Goal: Task Accomplishment & Management: Complete application form

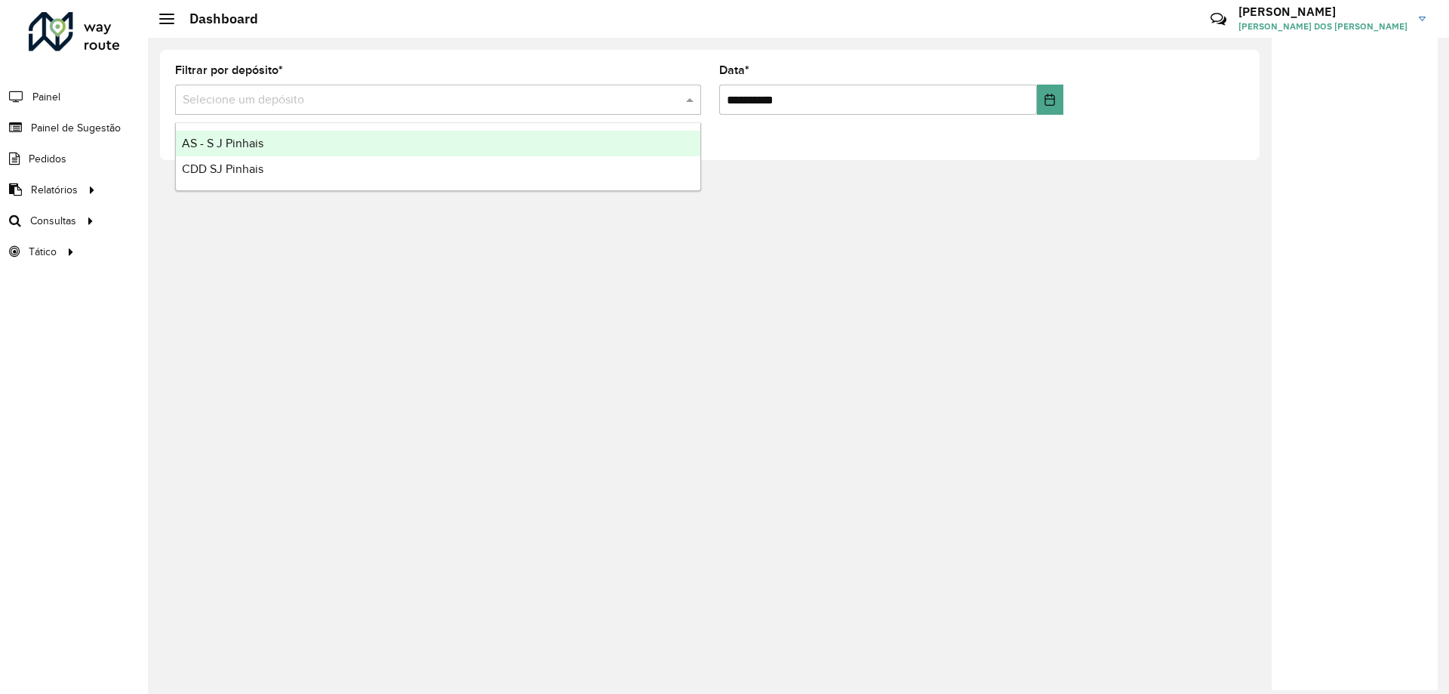
click at [497, 109] on div "Selecione um depósito" at bounding box center [438, 100] width 526 height 30
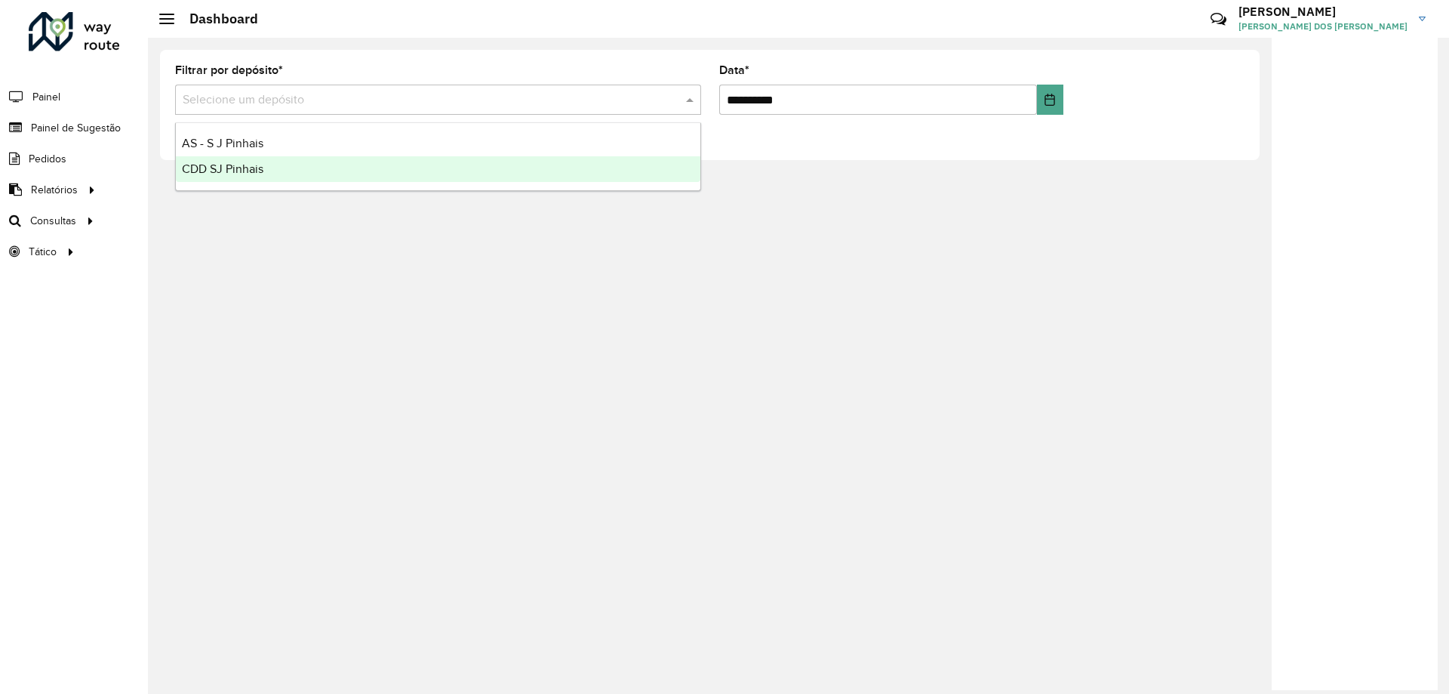
click at [231, 258] on div "**********" at bounding box center [798, 366] width 1301 height 656
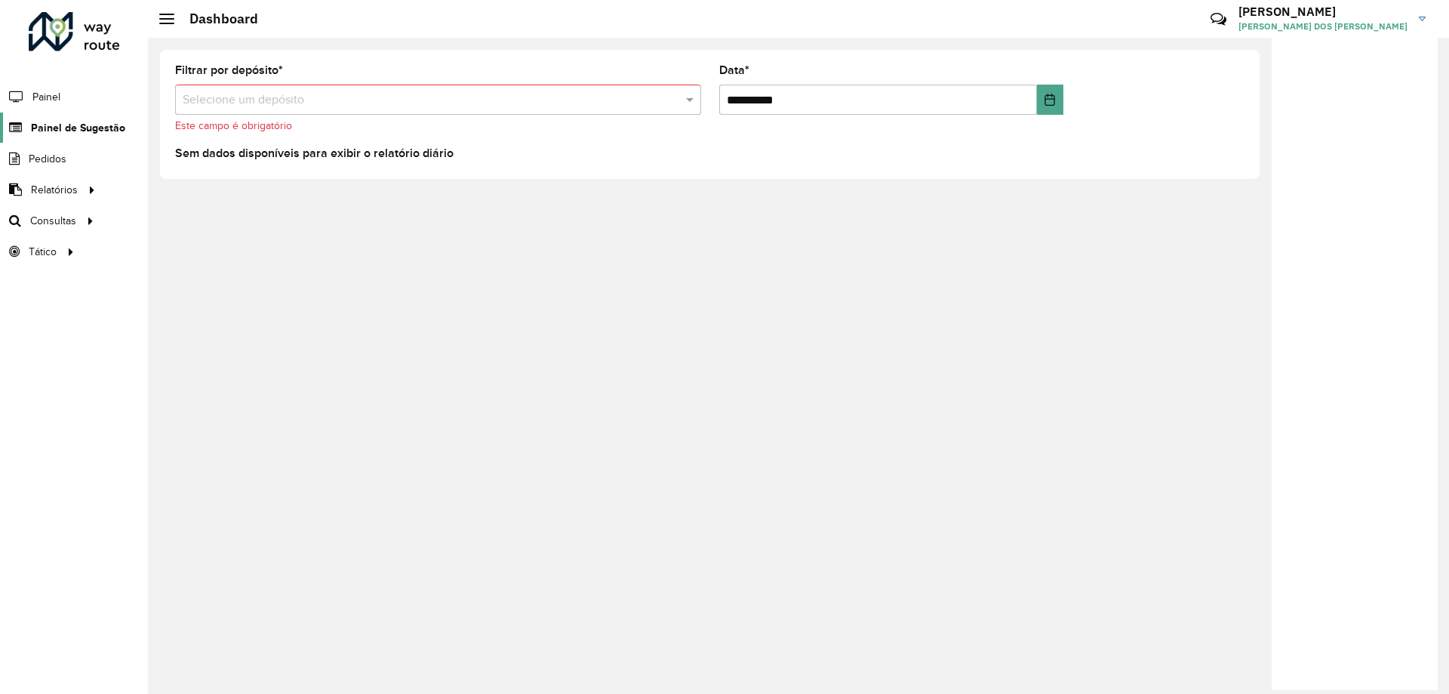
click at [74, 127] on span "Painel de Sugestão" at bounding box center [78, 128] width 94 height 16
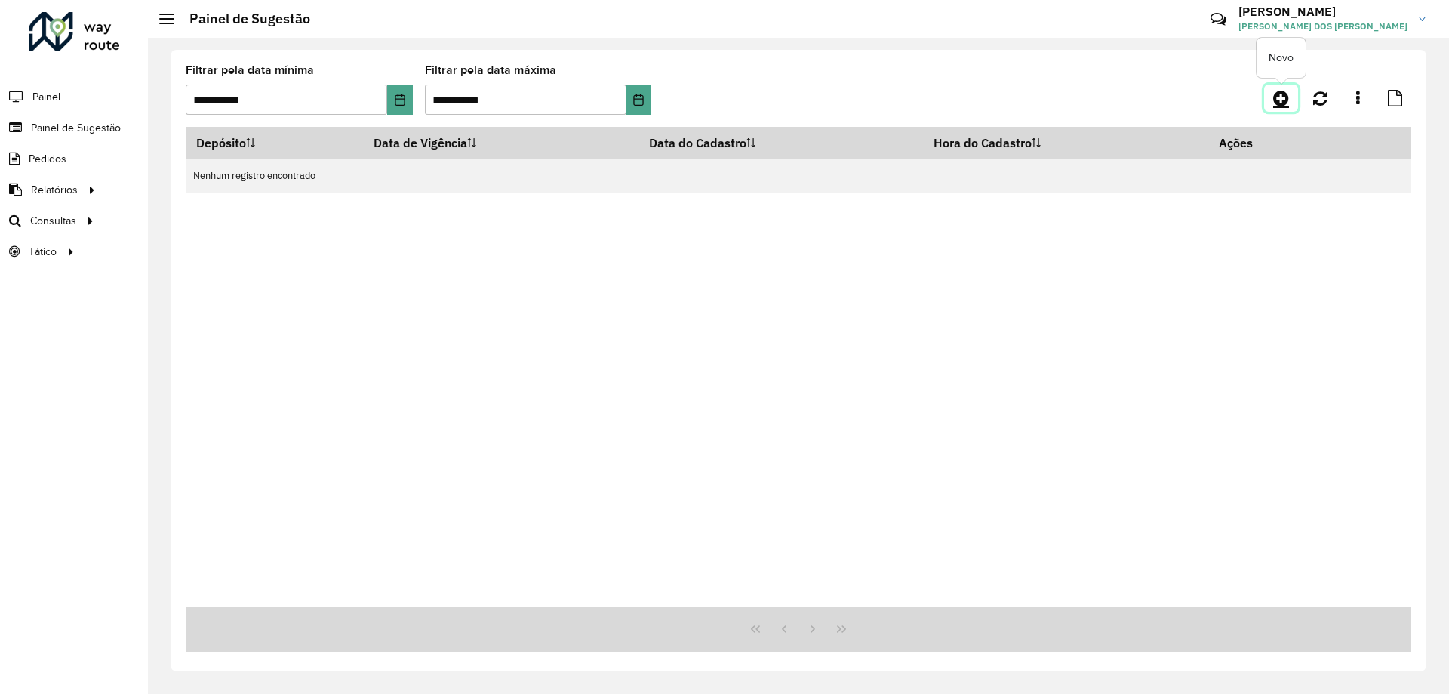
click at [1285, 96] on icon at bounding box center [1281, 98] width 16 height 18
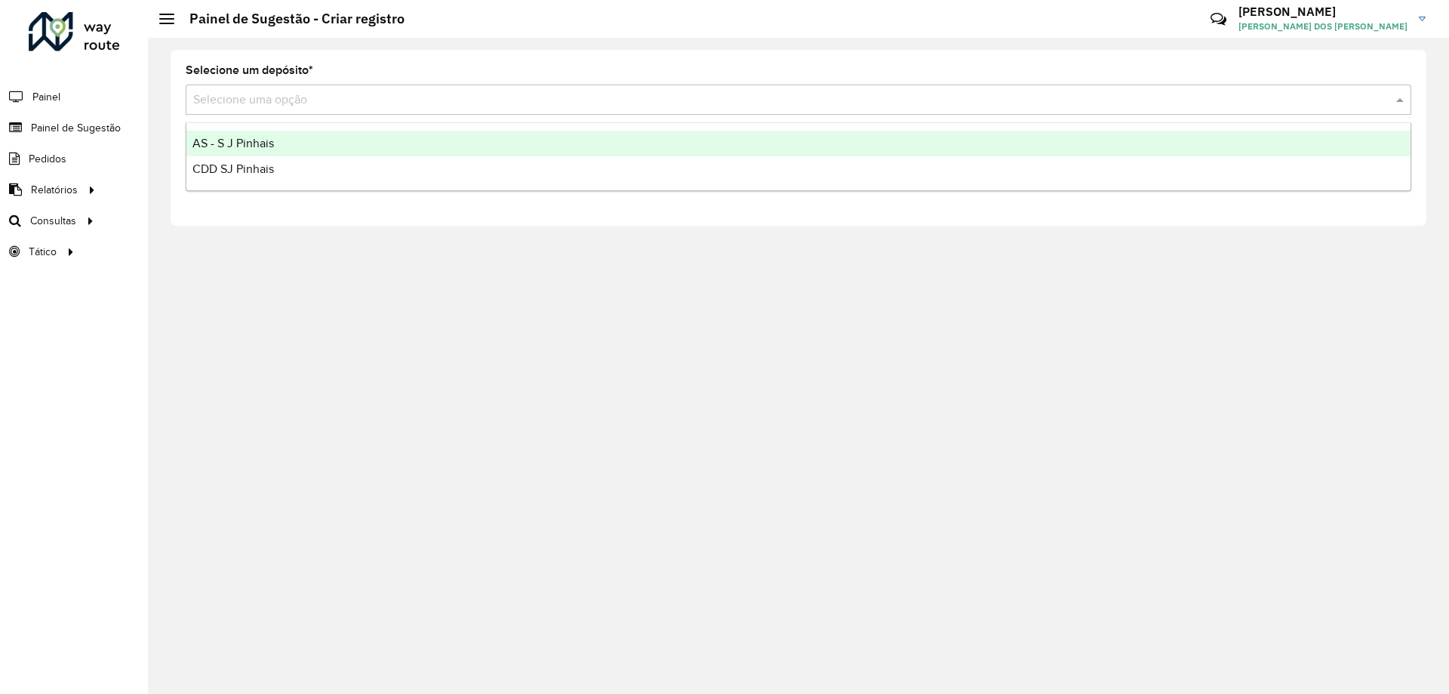
click at [289, 103] on input "text" at bounding box center [783, 100] width 1181 height 18
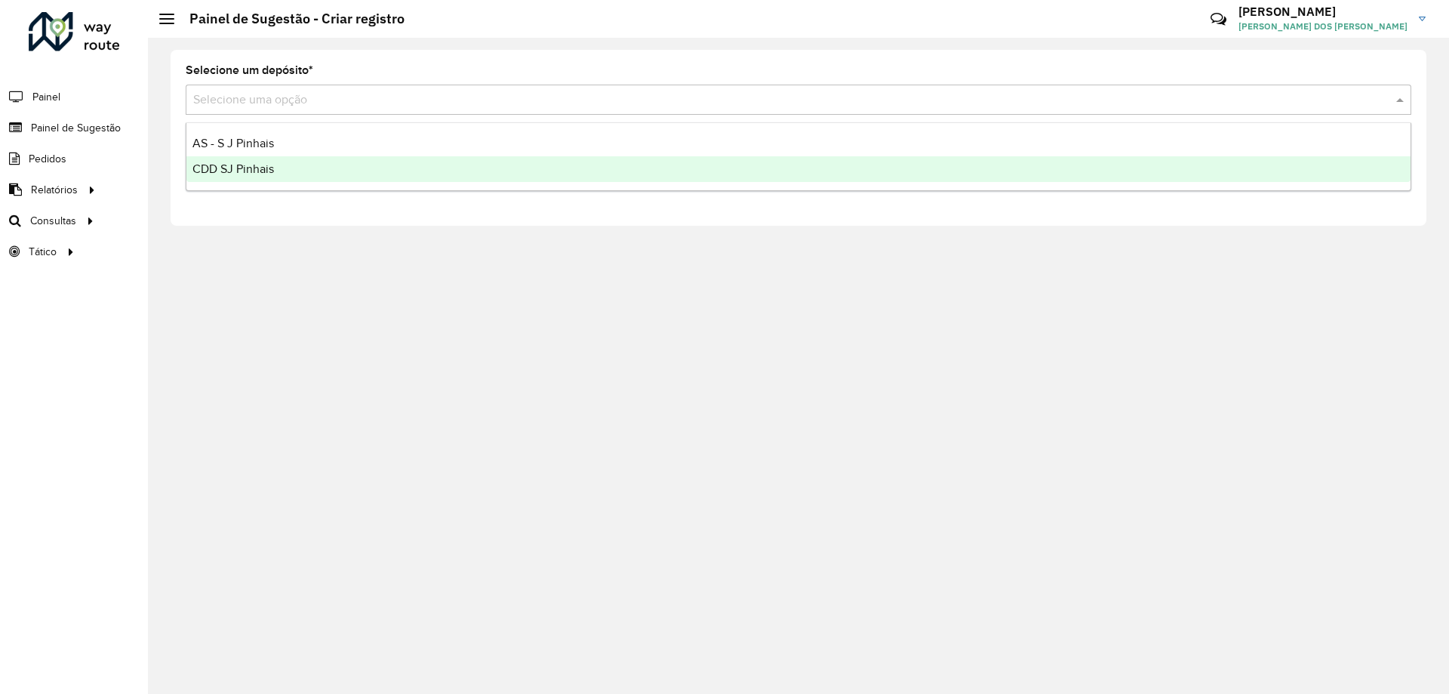
click at [260, 172] on span "CDD SJ Pinhais" at bounding box center [233, 168] width 82 height 13
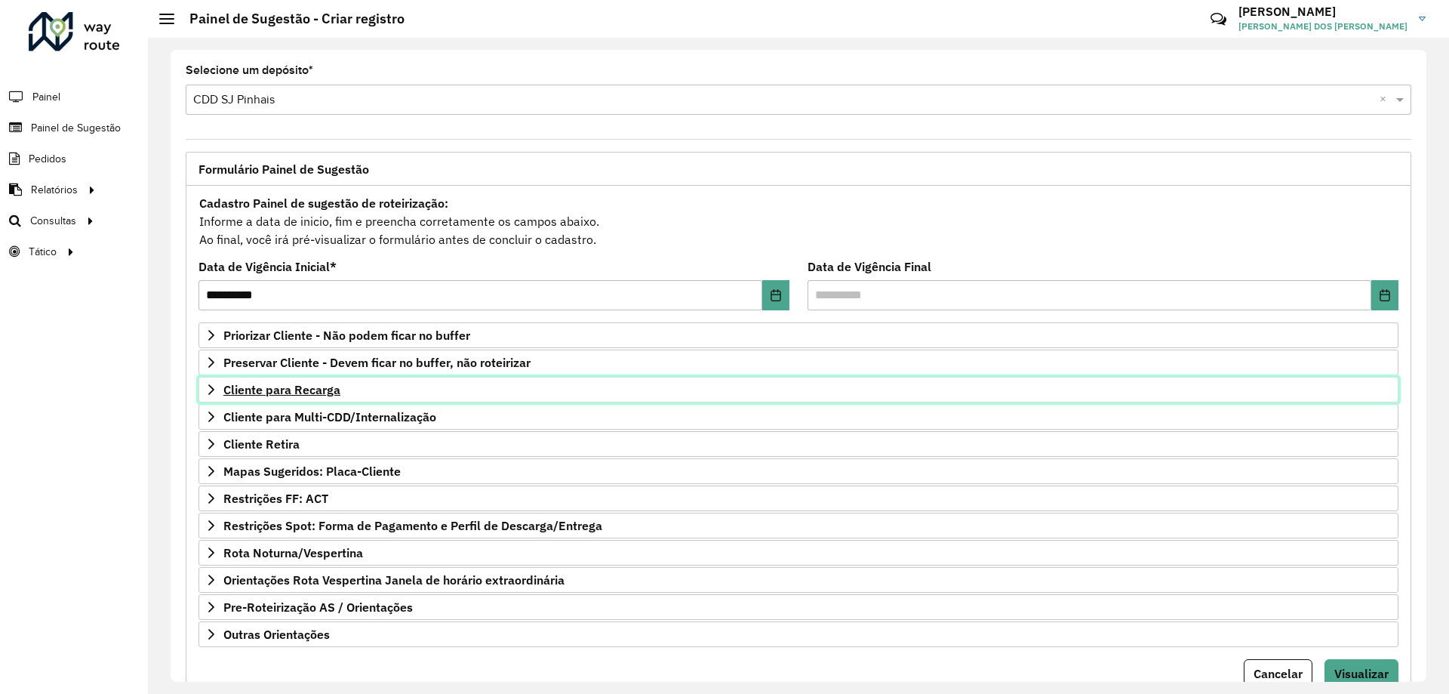
click at [297, 393] on span "Cliente para Recarga" at bounding box center [281, 389] width 117 height 12
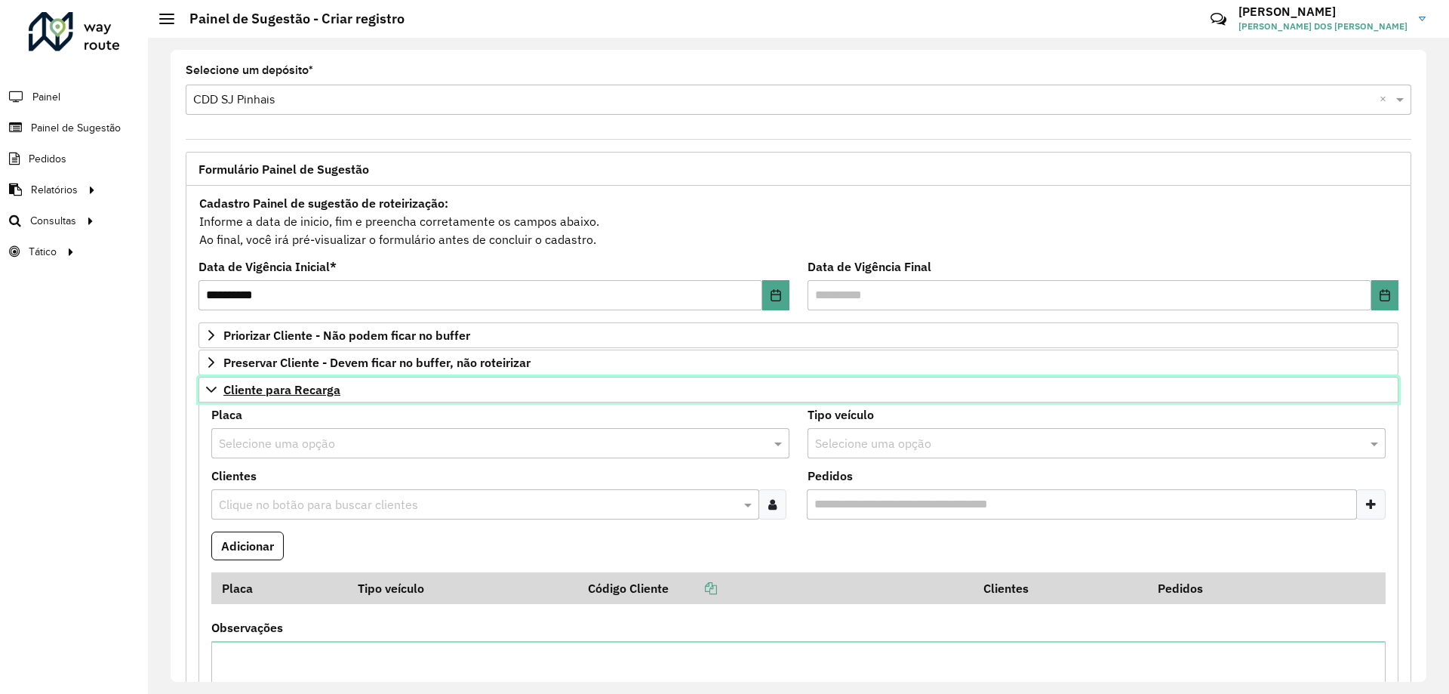
click at [242, 393] on span "Cliente para Recarga" at bounding box center [281, 389] width 117 height 12
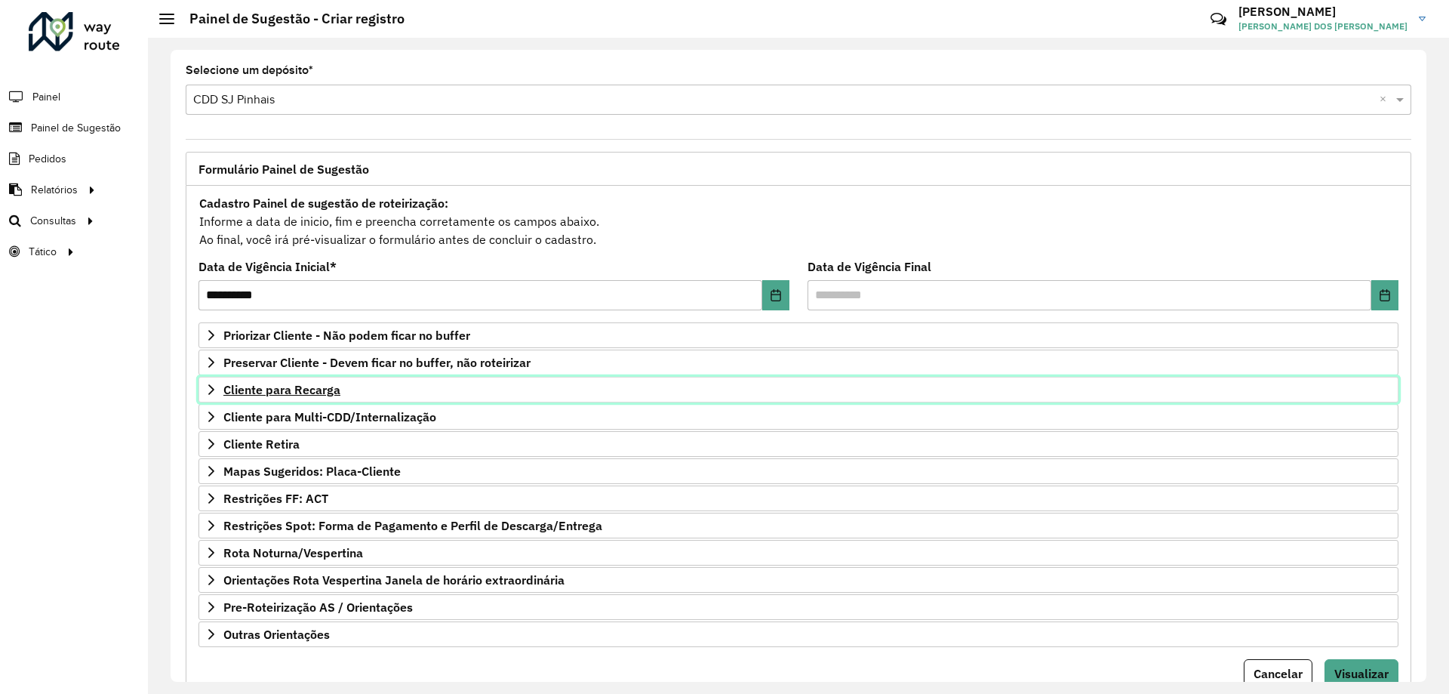
click at [242, 393] on span "Cliente para Recarga" at bounding box center [281, 389] width 117 height 12
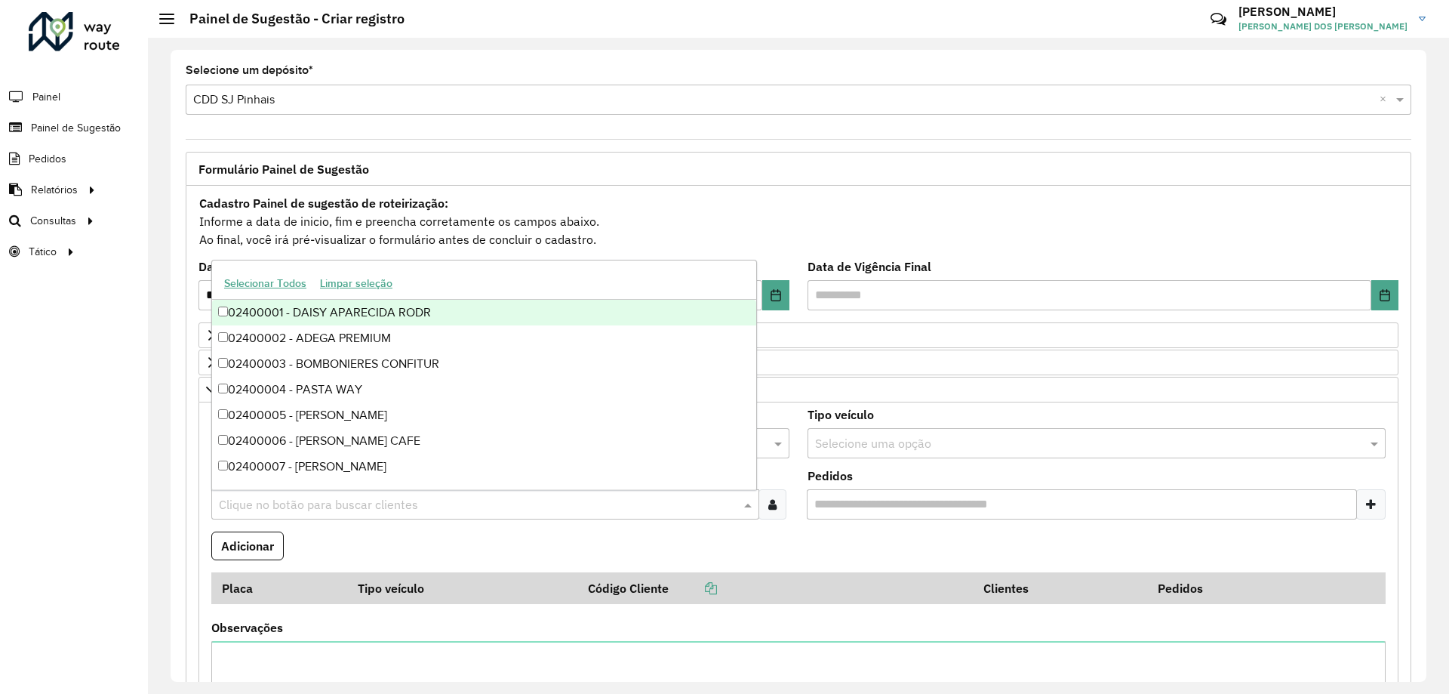
click at [335, 510] on input "text" at bounding box center [477, 505] width 525 height 18
type input "*"
type input "****"
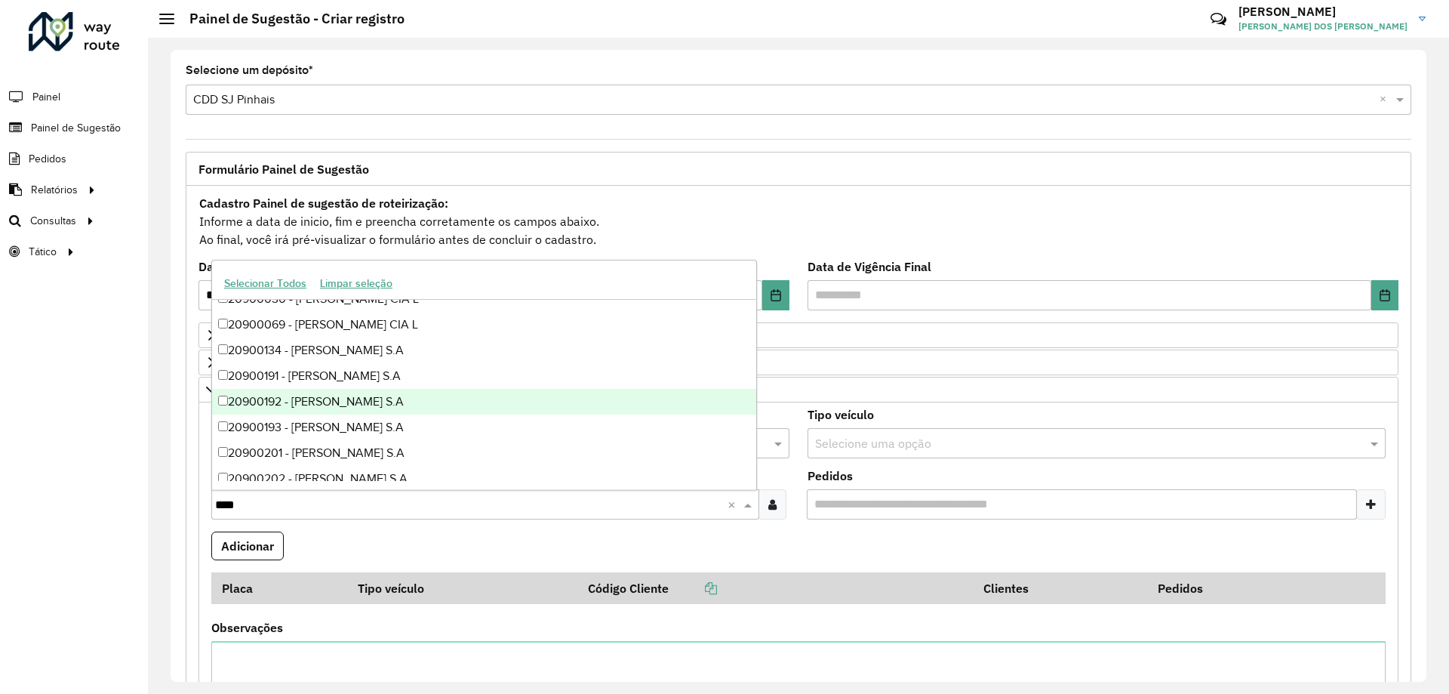
scroll to position [755, 0]
click at [427, 389] on div "20900301 - [PERSON_NAME] S.A" at bounding box center [484, 379] width 544 height 26
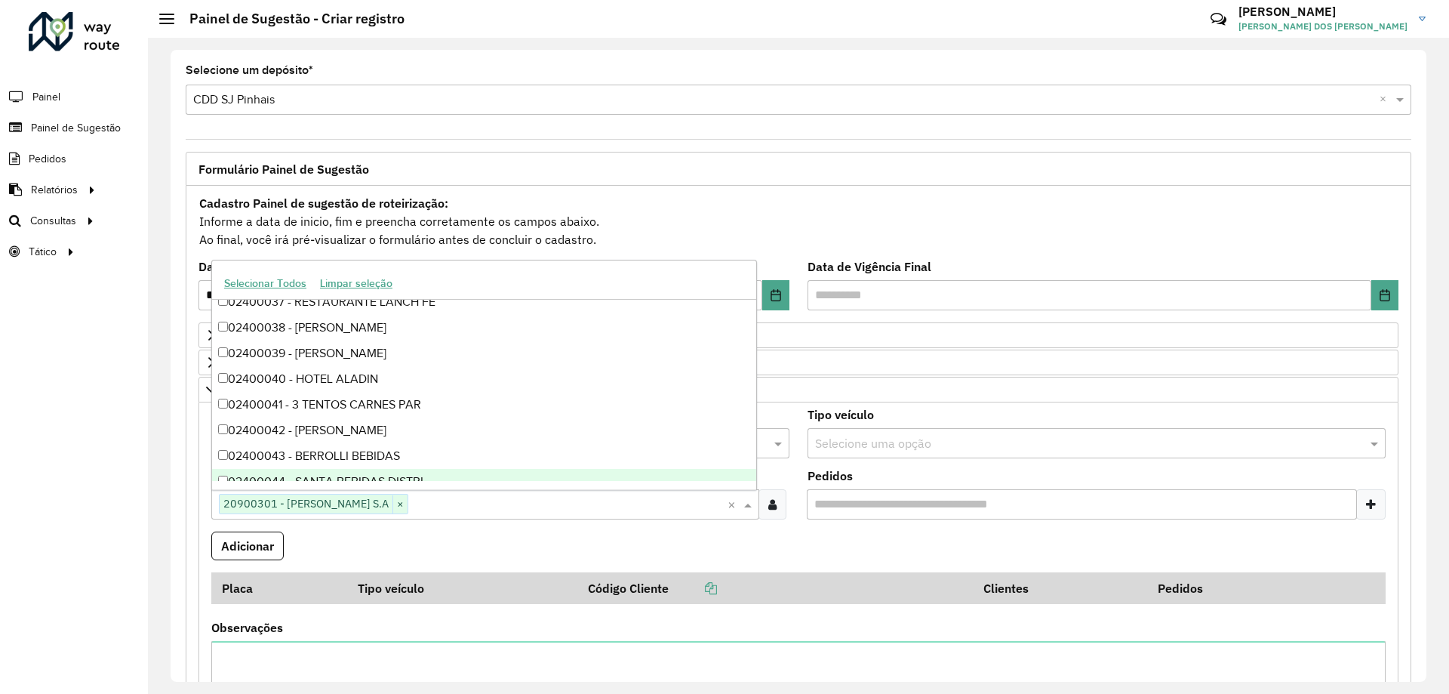
click at [417, 548] on formly-field "Adicionar" at bounding box center [798, 551] width 1193 height 41
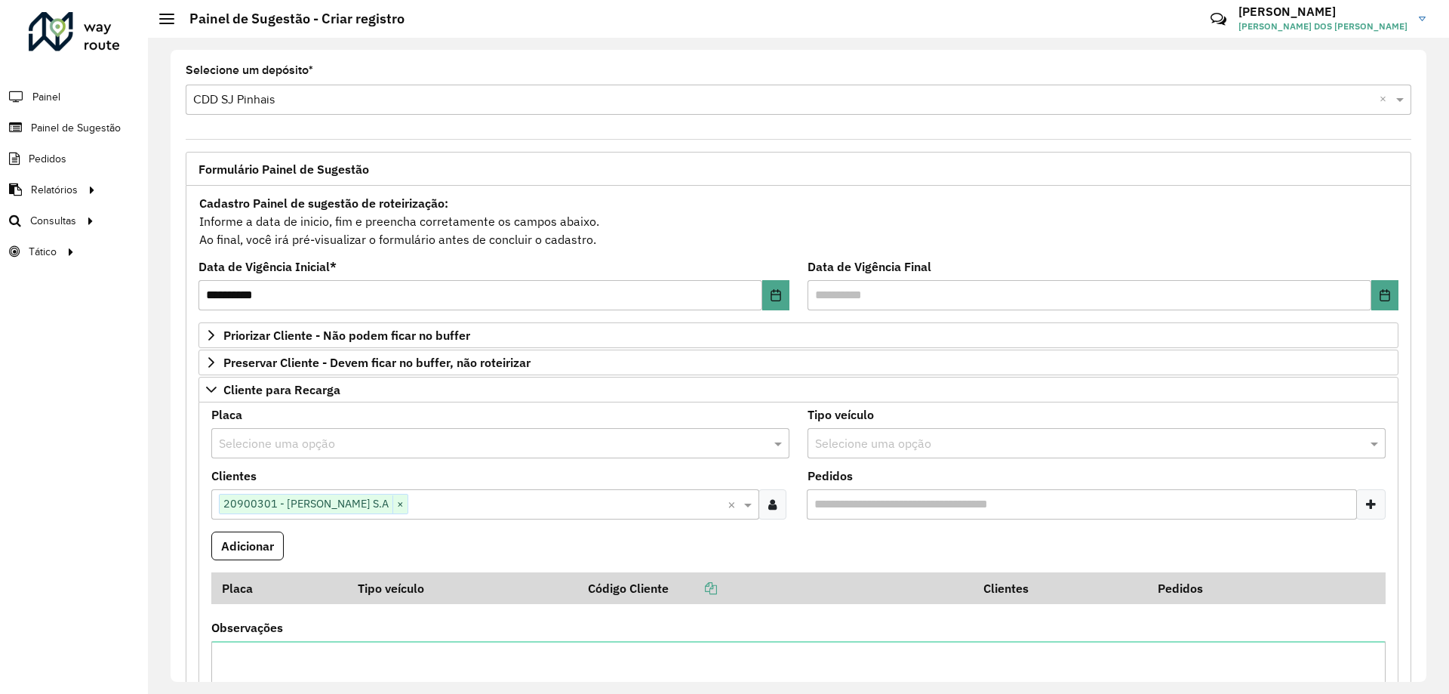
click at [892, 442] on input "text" at bounding box center [1081, 444] width 533 height 18
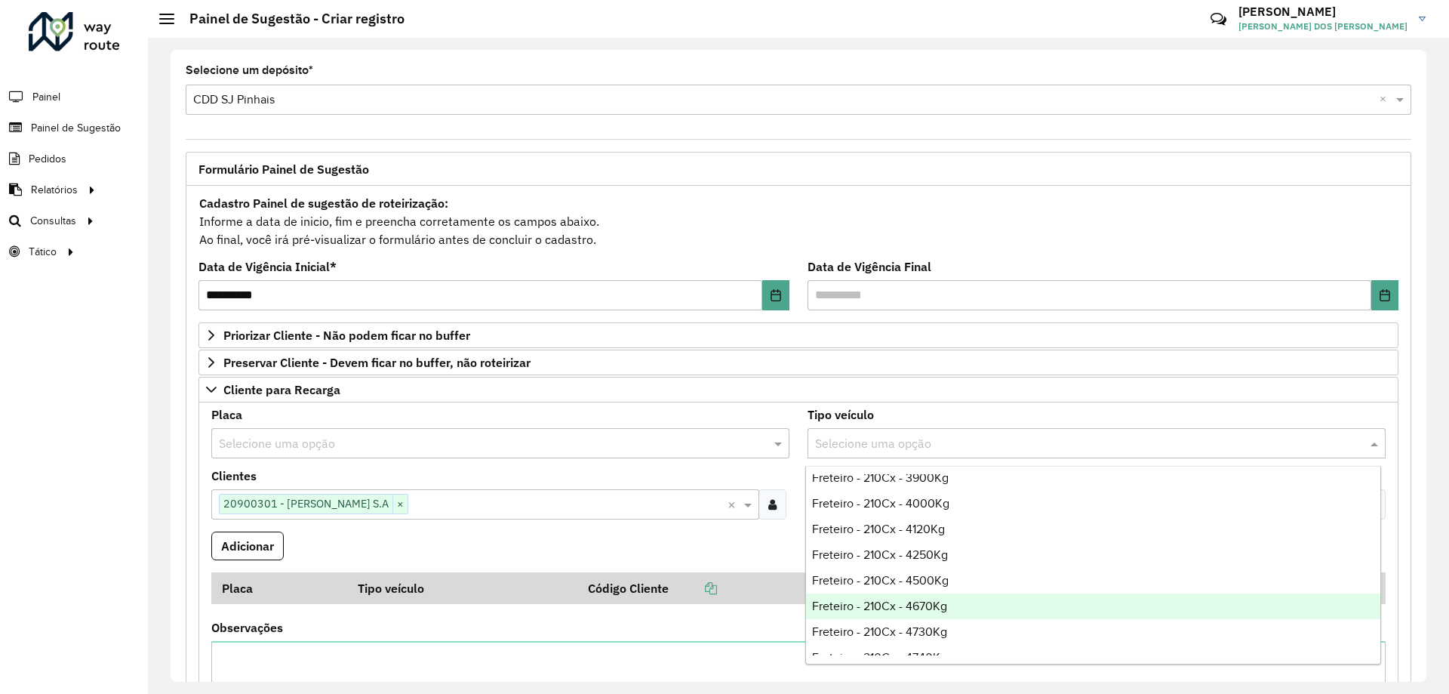
scroll to position [2264, 0]
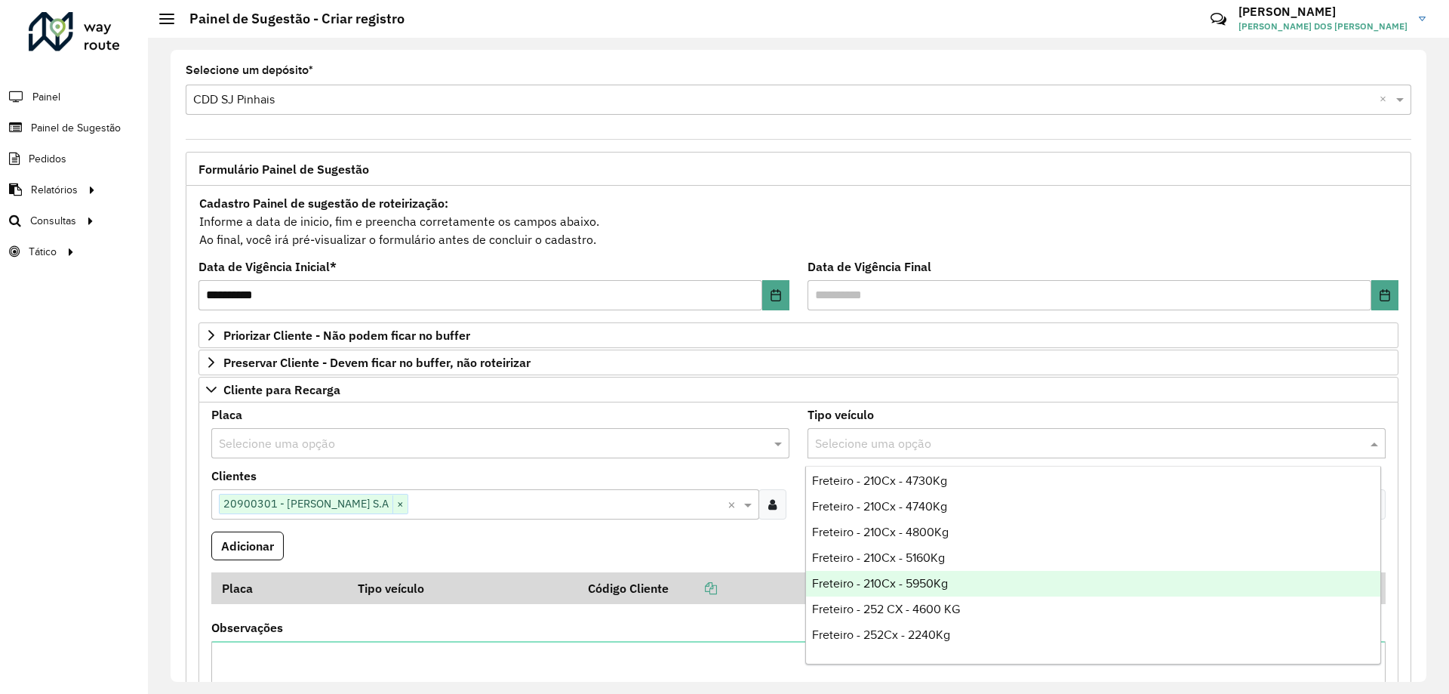
click at [977, 571] on div "Freteiro - 210Cx - 5950Kg" at bounding box center [1093, 584] width 574 height 26
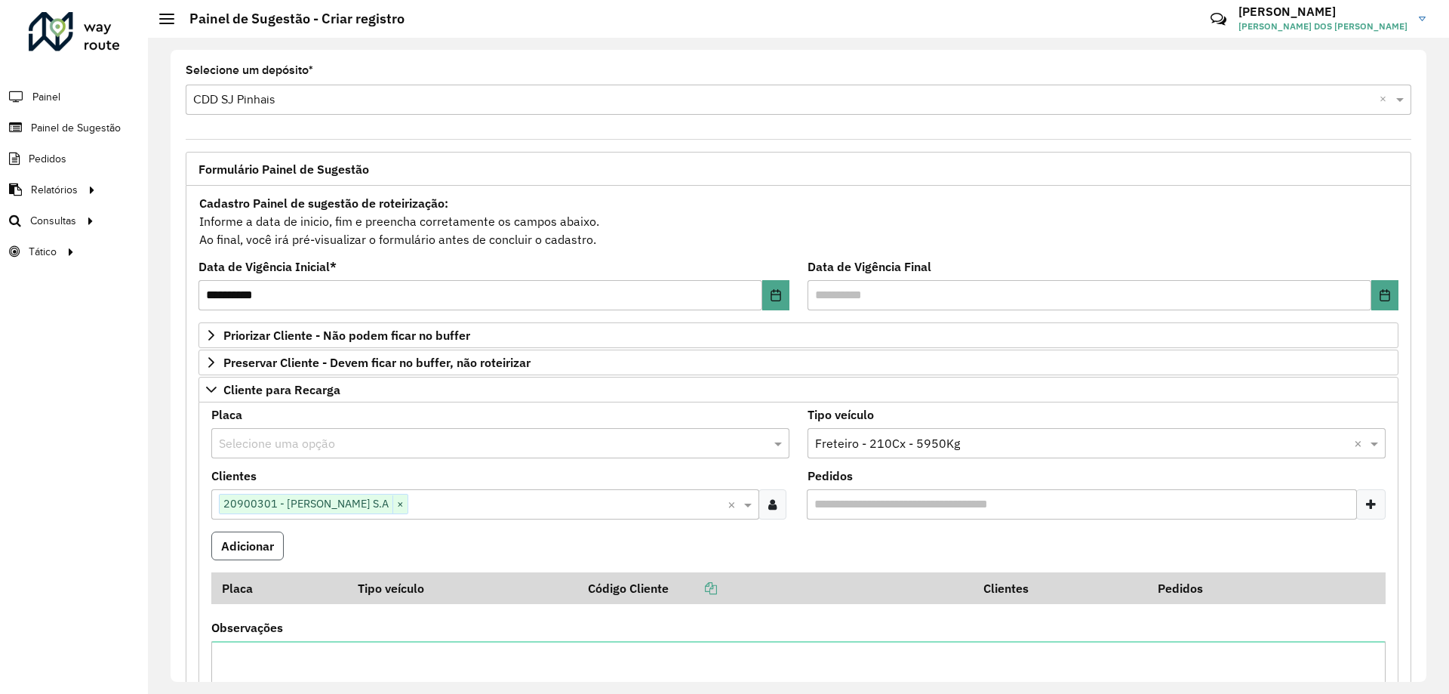
click at [215, 545] on button "Adicionar" at bounding box center [247, 545] width 72 height 29
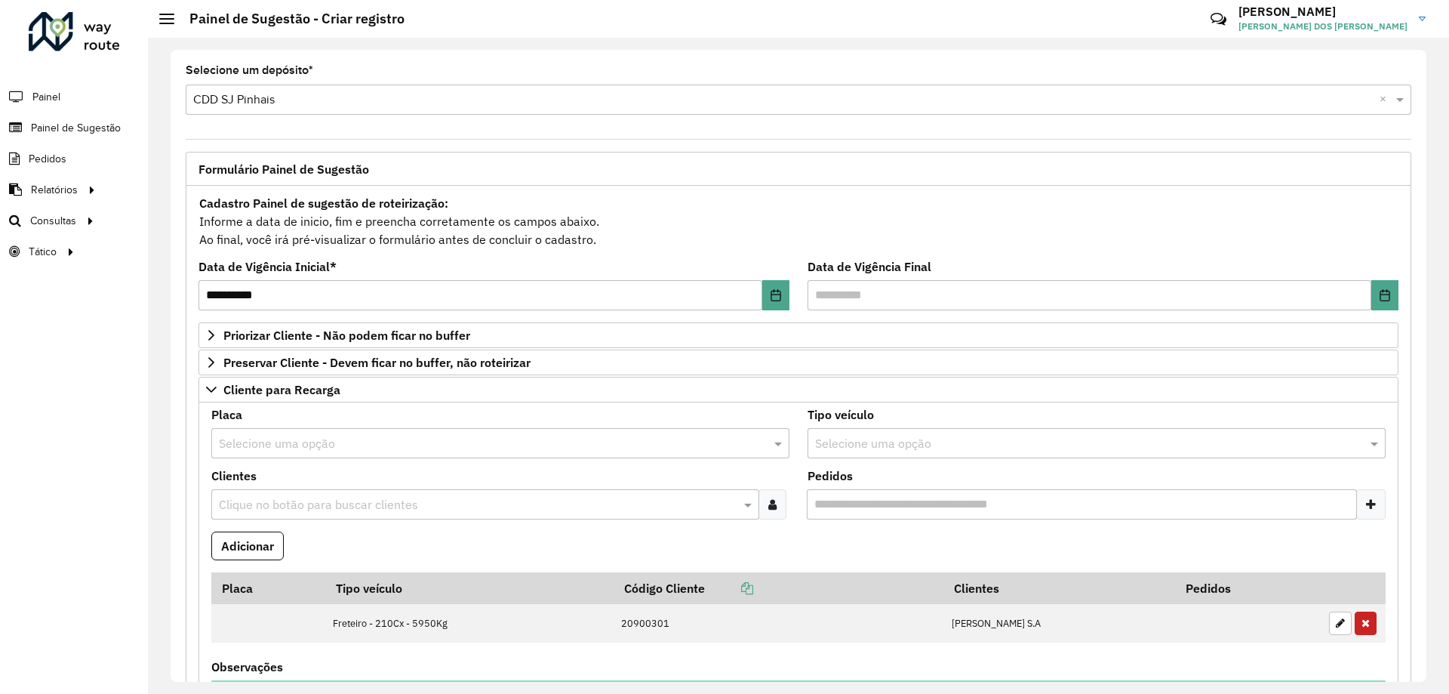
click at [313, 512] on input "text" at bounding box center [477, 505] width 525 height 18
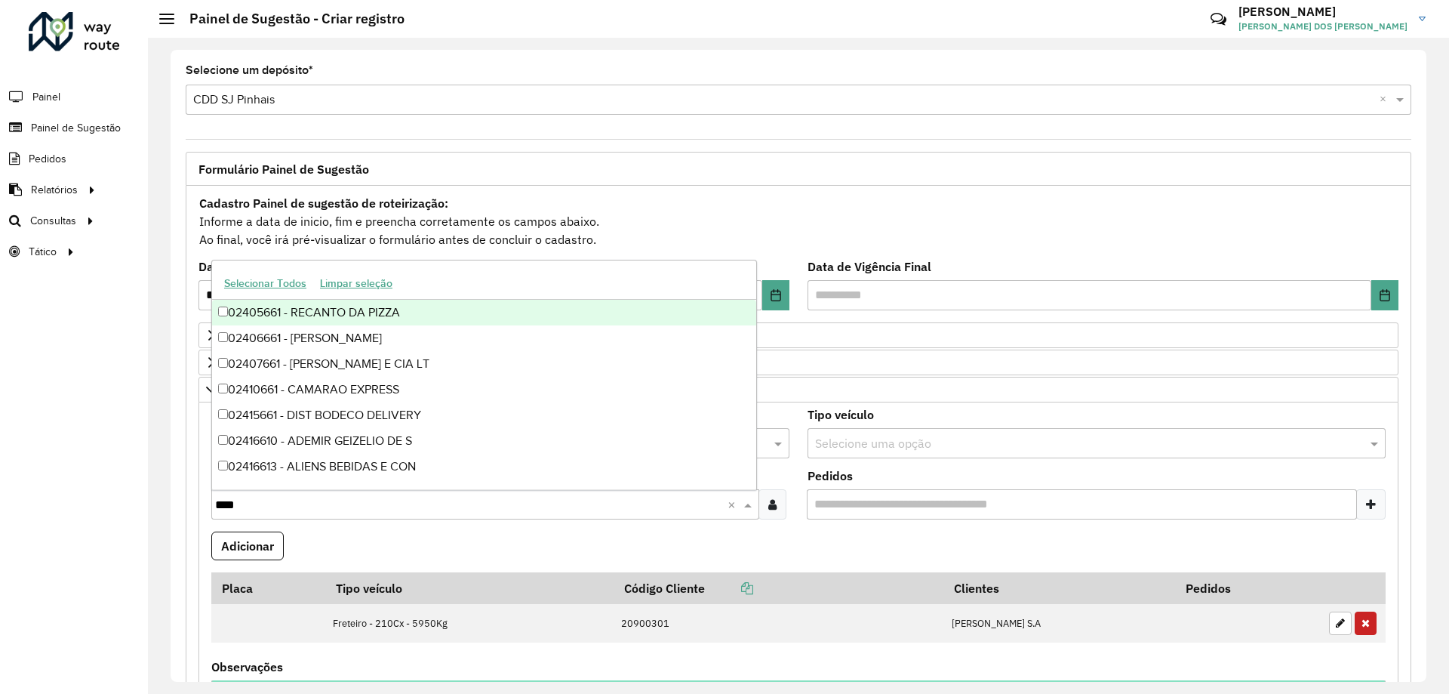
type input "*****"
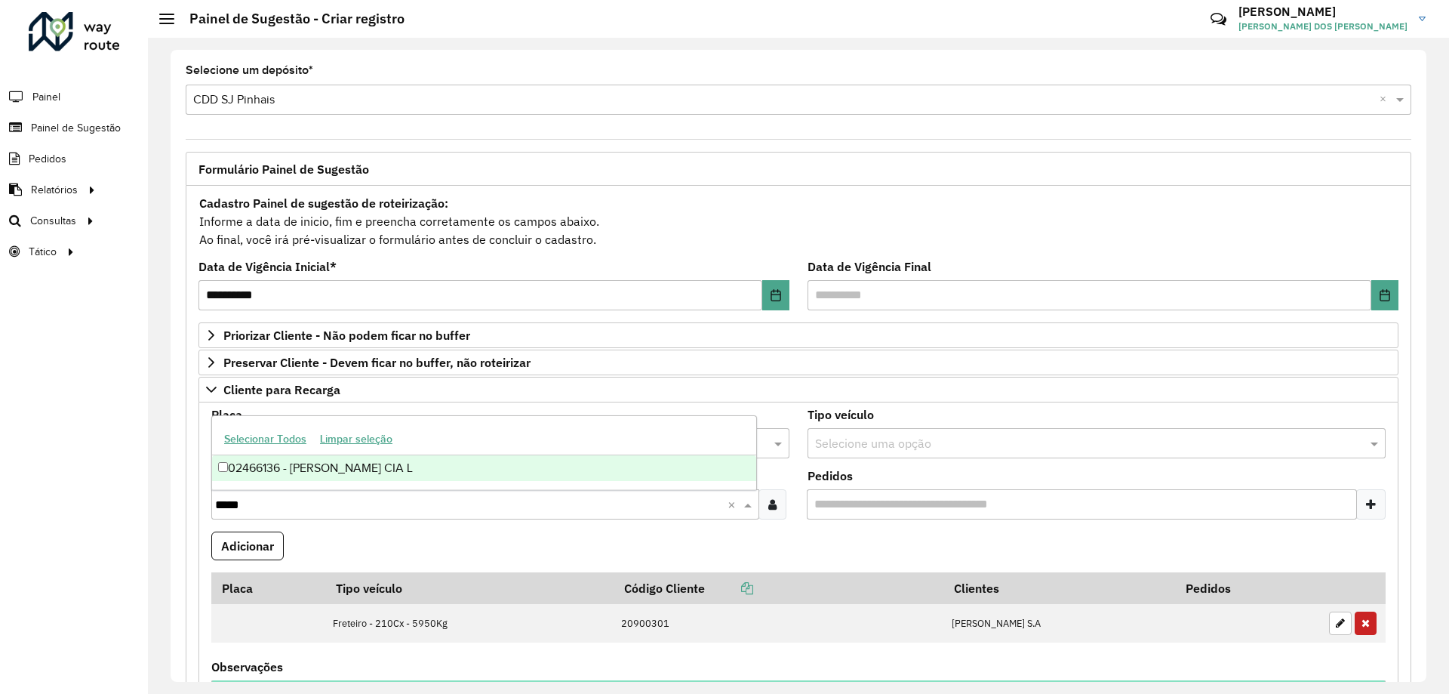
click at [368, 473] on div "02466136 - [PERSON_NAME] CIA L" at bounding box center [484, 468] width 544 height 26
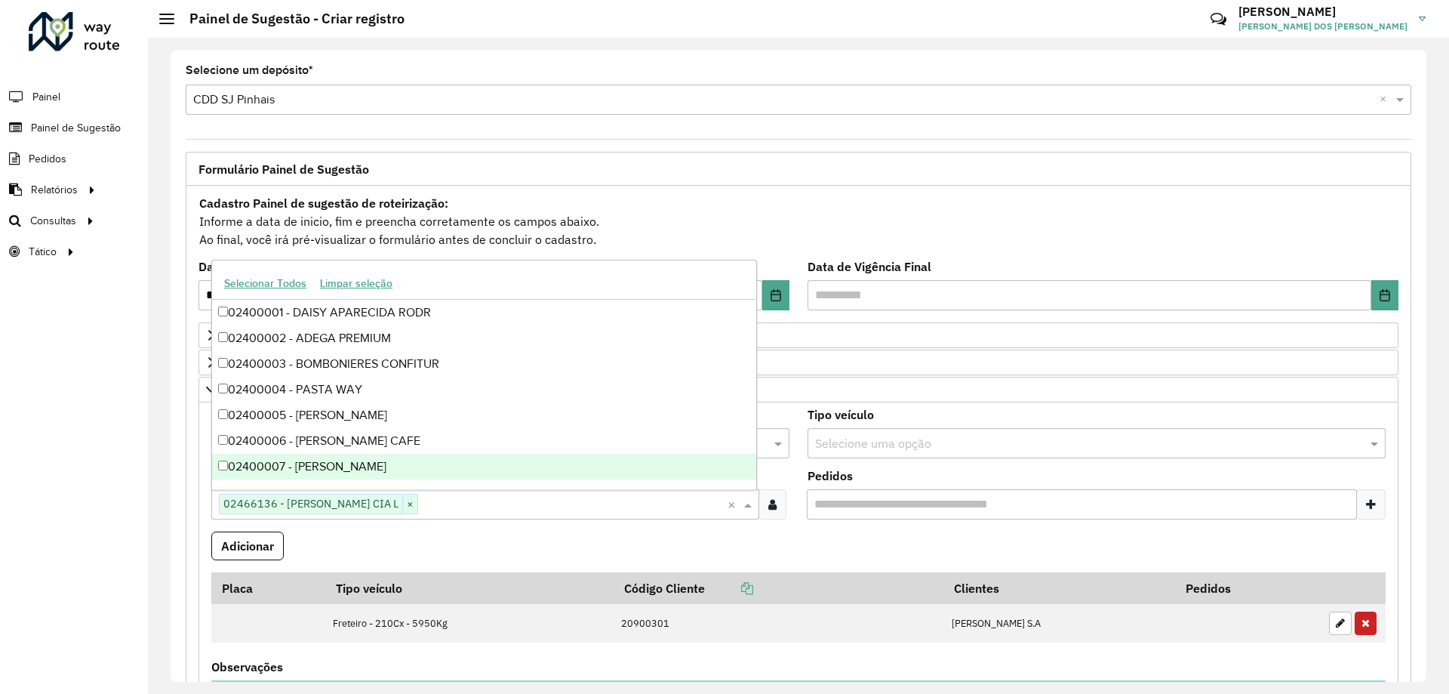
click at [381, 539] on formly-field "Adicionar" at bounding box center [798, 551] width 1193 height 41
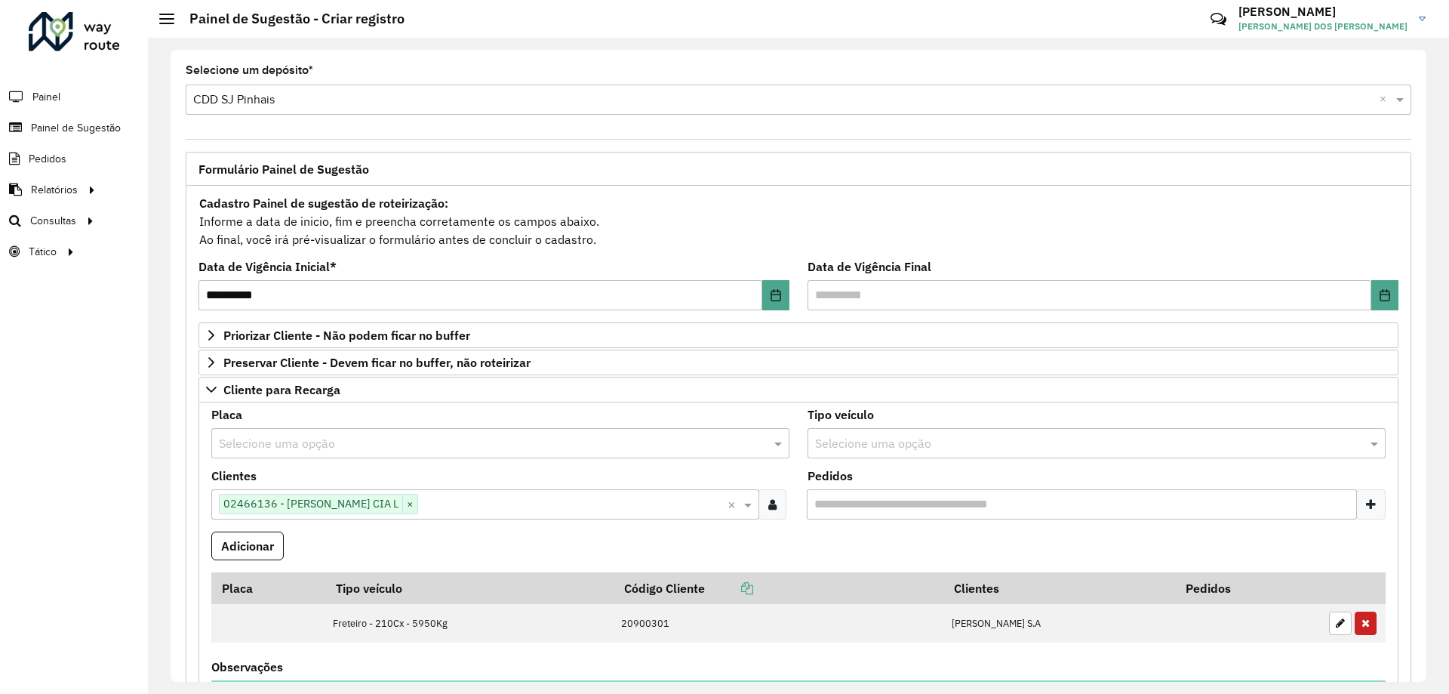
click at [923, 445] on input "text" at bounding box center [1081, 444] width 533 height 18
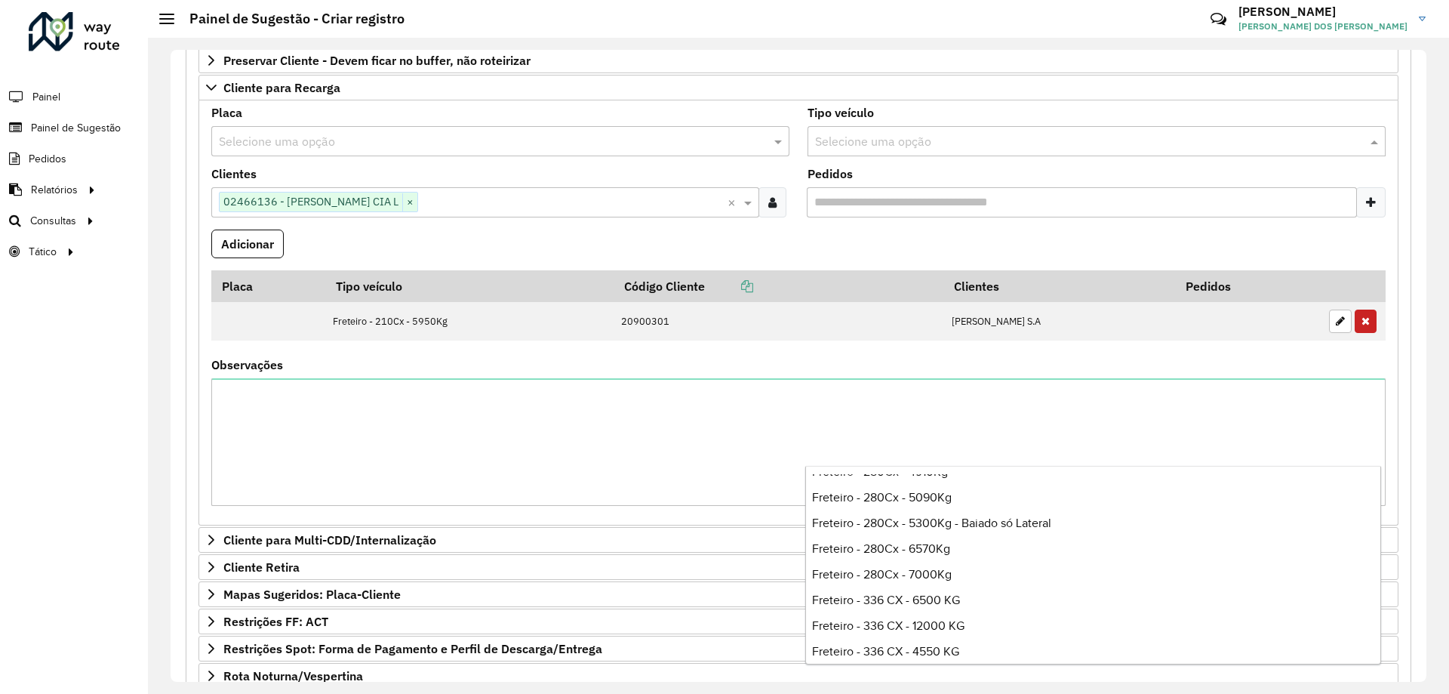
scroll to position [3170, 0]
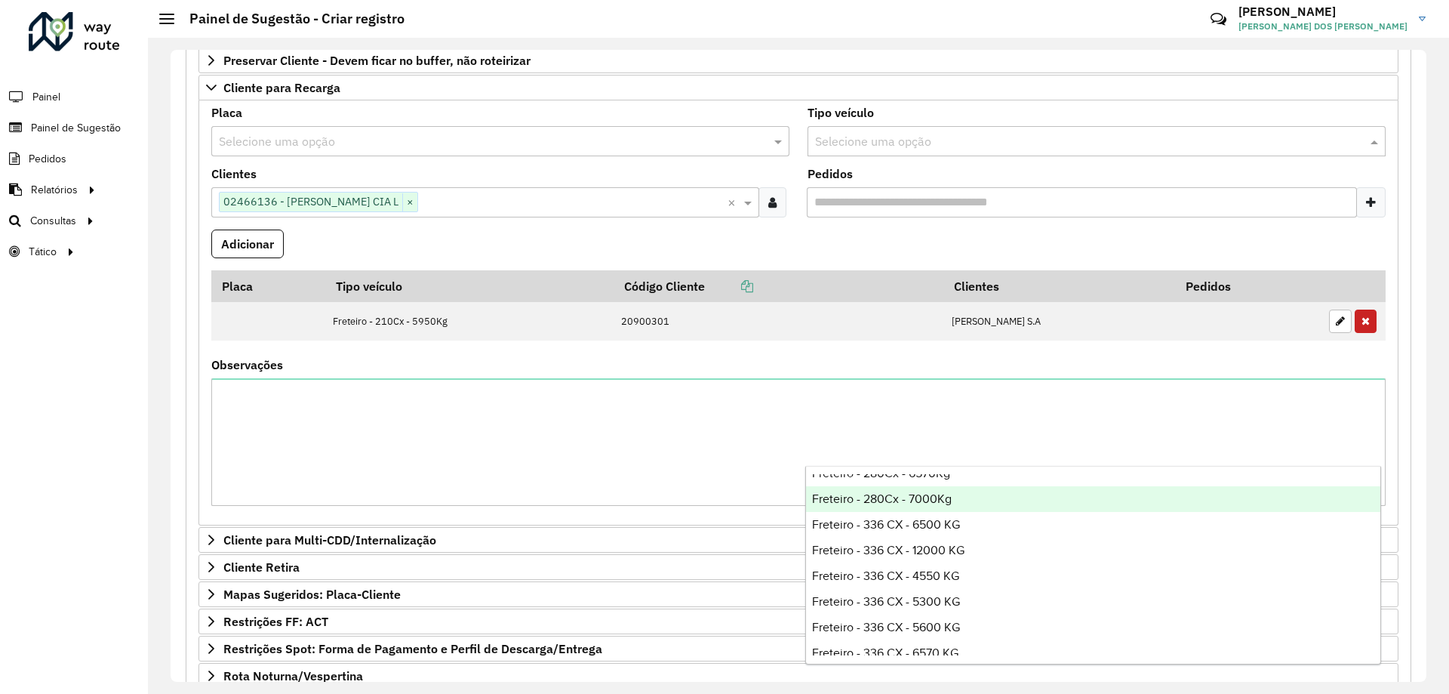
click at [937, 496] on span "Freteiro - 280Cx - 7000Kg" at bounding box center [882, 498] width 140 height 13
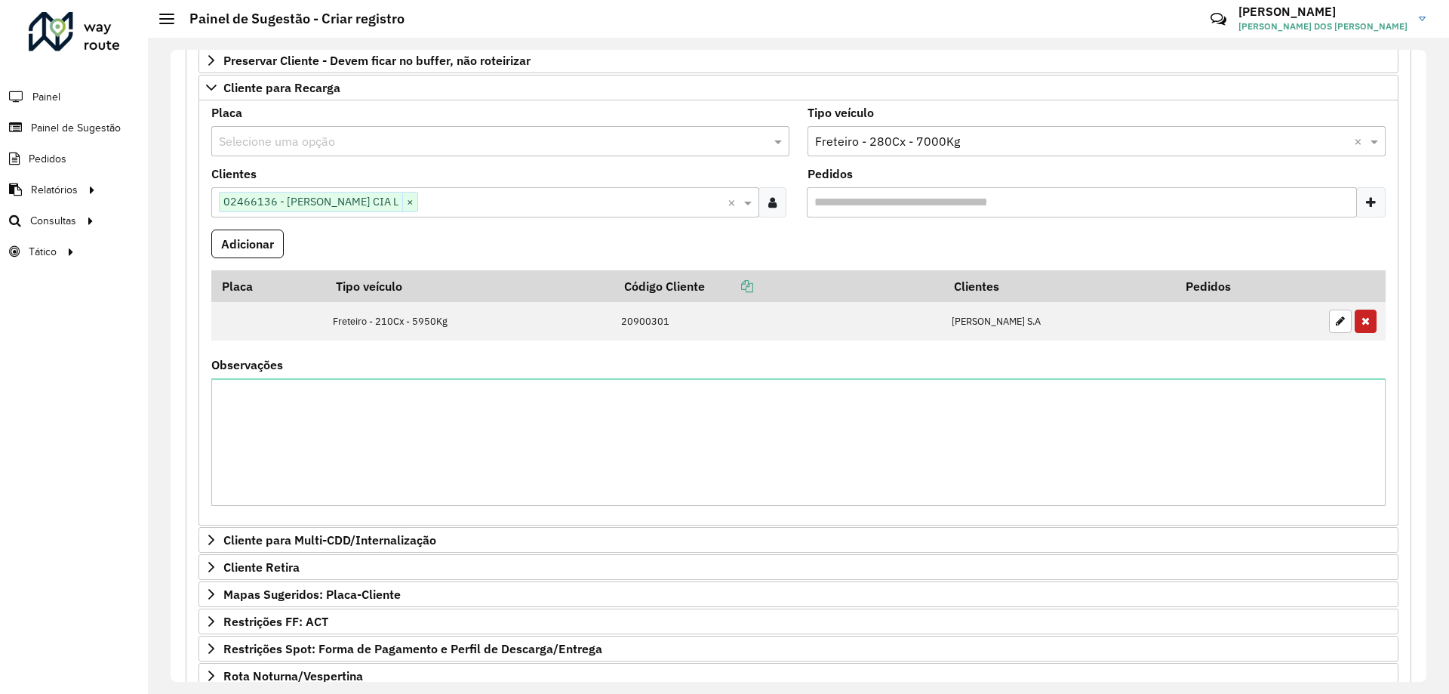
click at [617, 249] on formly-field "Adicionar" at bounding box center [798, 249] width 1193 height 41
click at [242, 245] on button "Adicionar" at bounding box center [247, 243] width 72 height 29
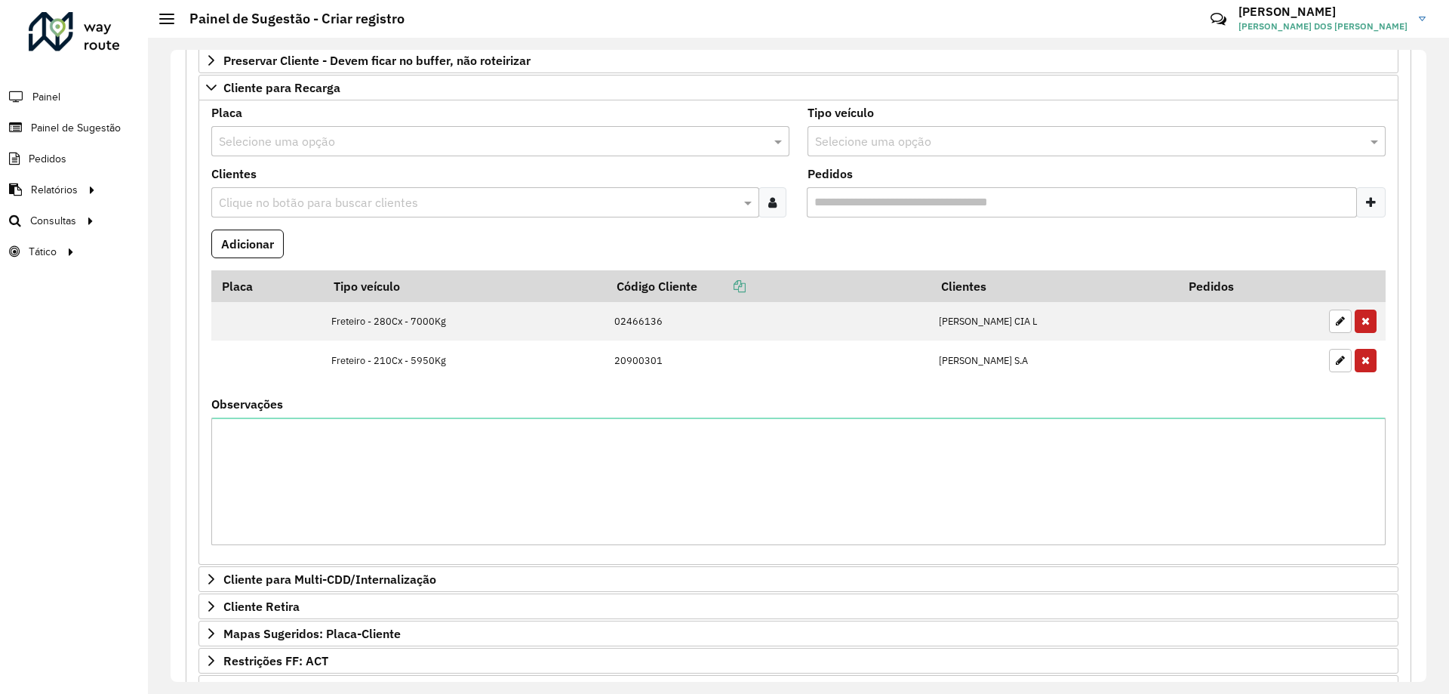
scroll to position [226, 0]
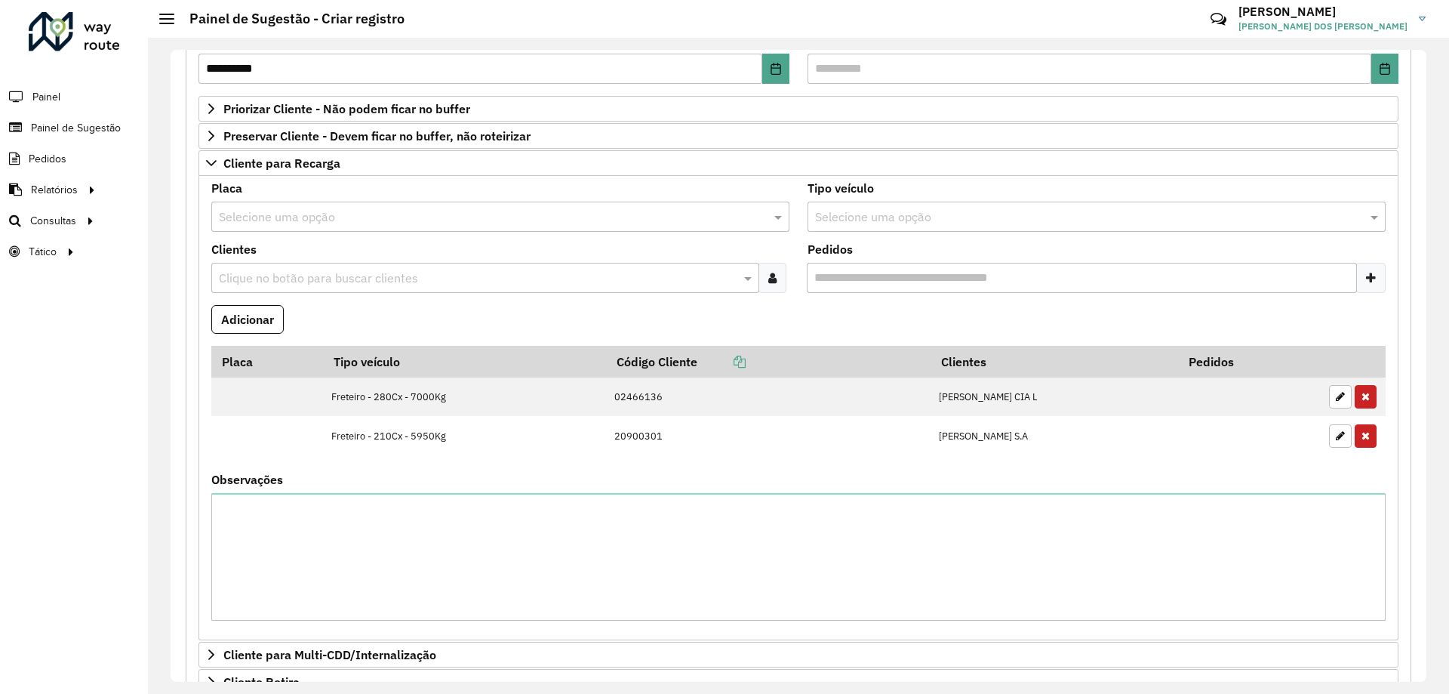
click at [309, 278] on input "text" at bounding box center [477, 278] width 525 height 18
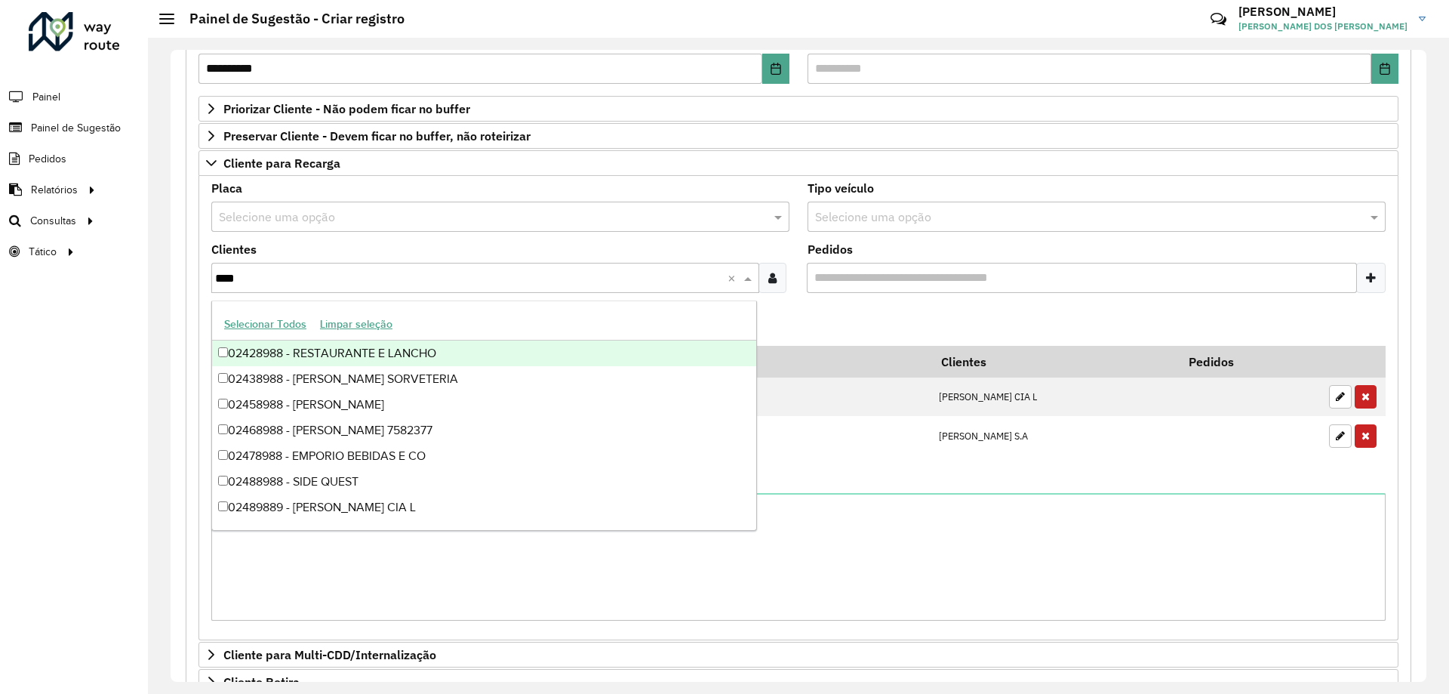
type input "*****"
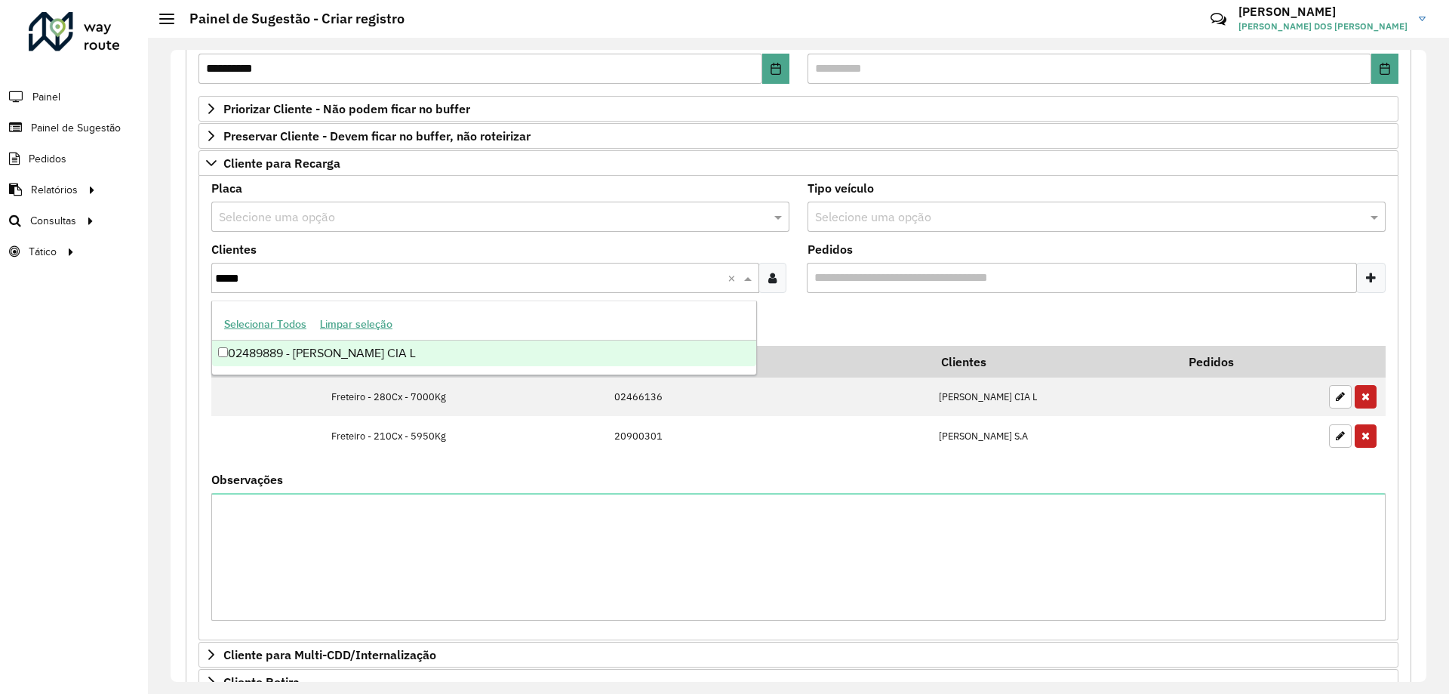
click at [388, 352] on div "02489889 - [PERSON_NAME] CIA L" at bounding box center [484, 353] width 544 height 26
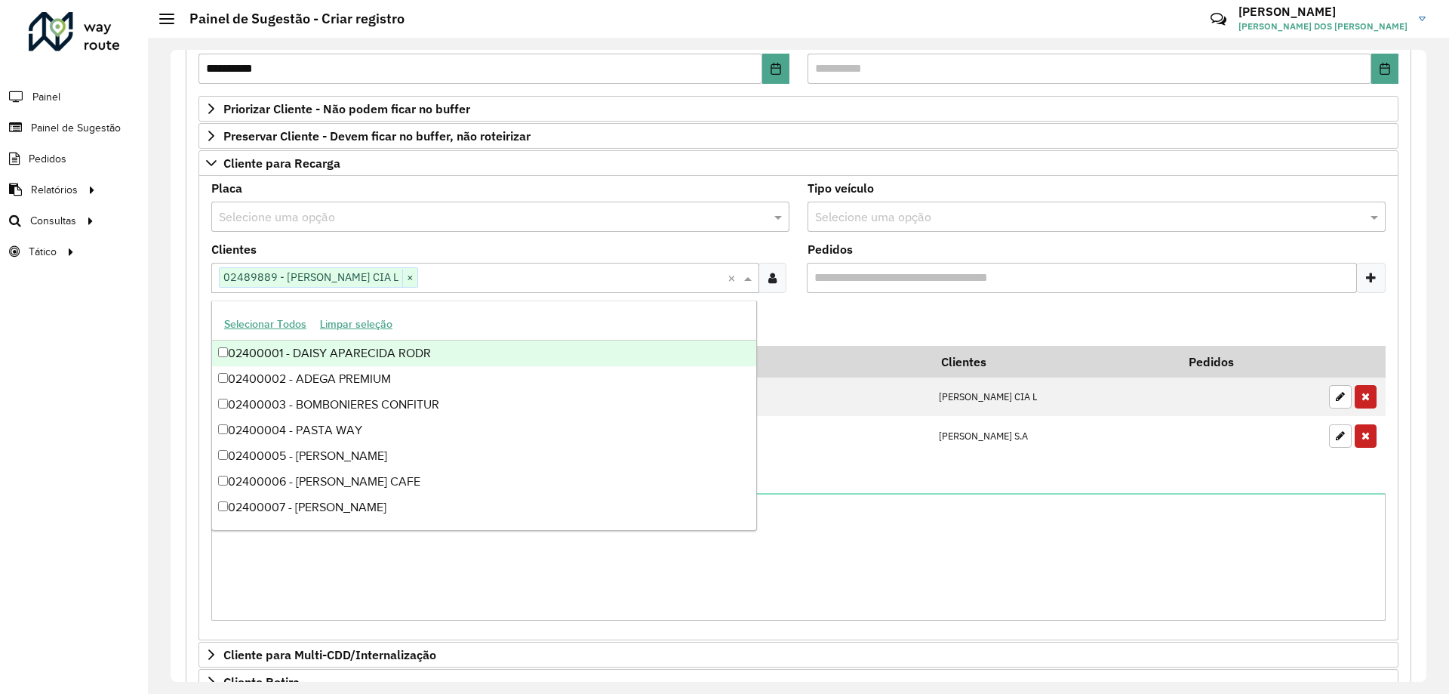
click at [829, 311] on formly-field "Adicionar" at bounding box center [798, 325] width 1193 height 41
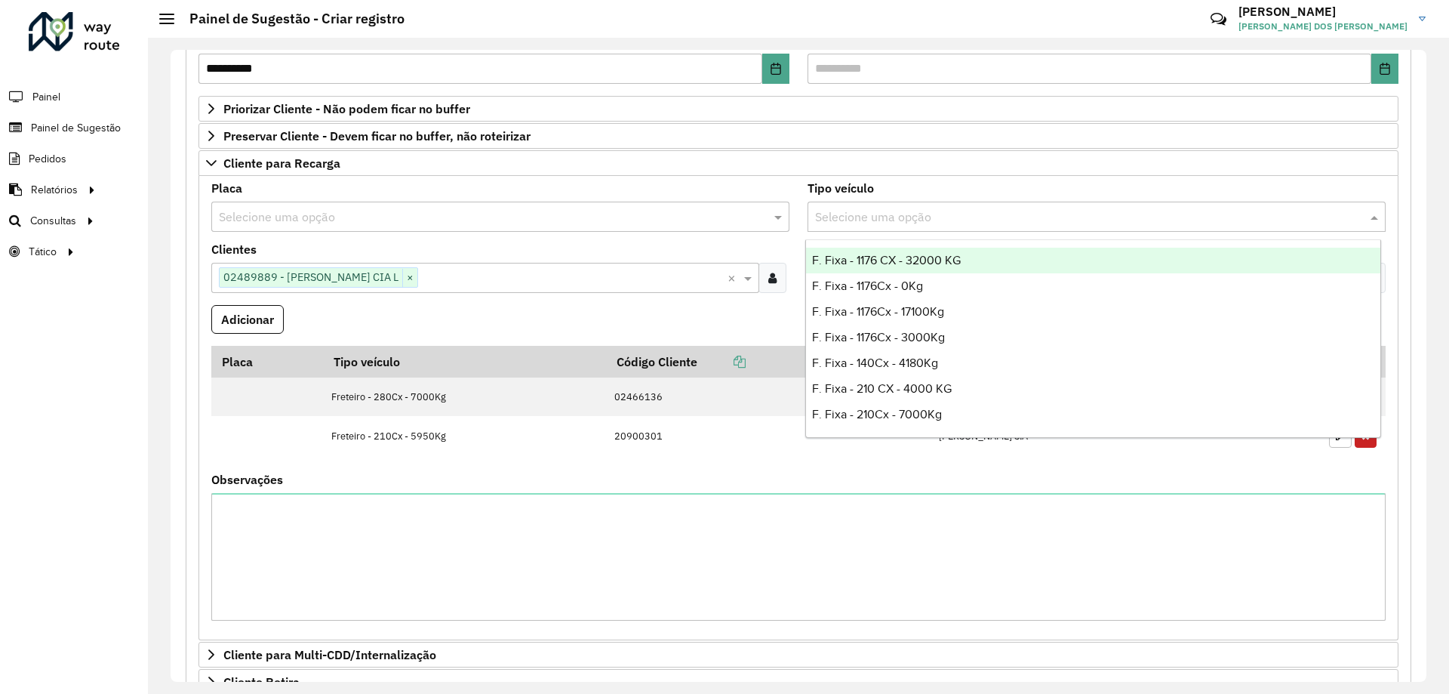
click at [868, 215] on input "text" at bounding box center [1081, 217] width 533 height 18
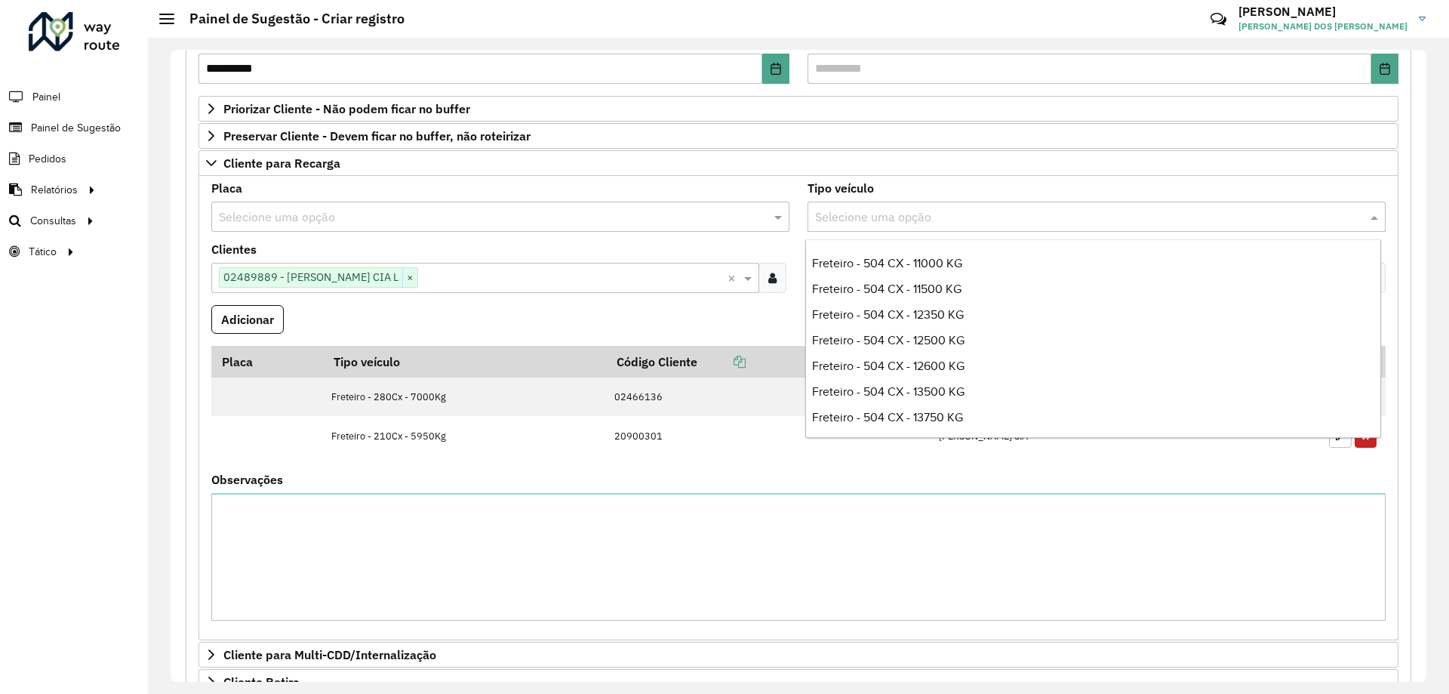
scroll to position [3623, 0]
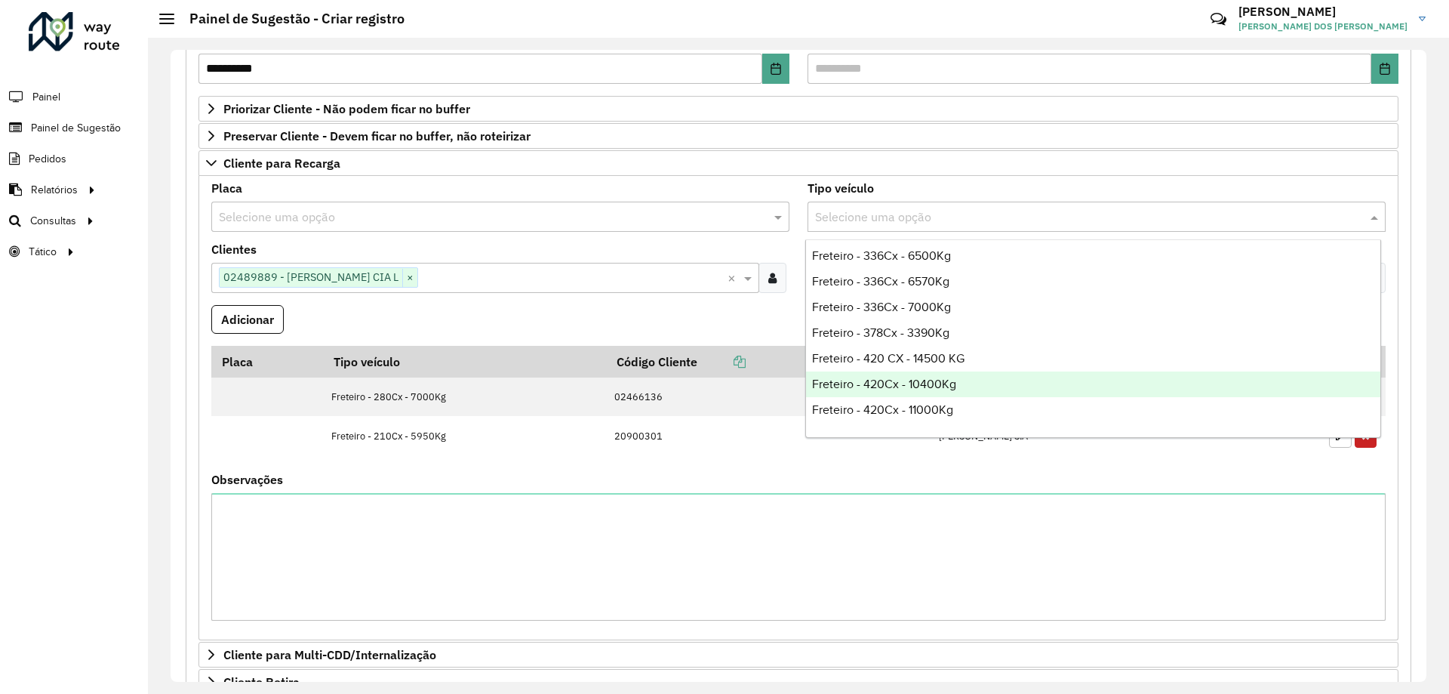
click at [971, 390] on div "Freteiro - 420Cx - 10400Kg" at bounding box center [1093, 384] width 574 height 26
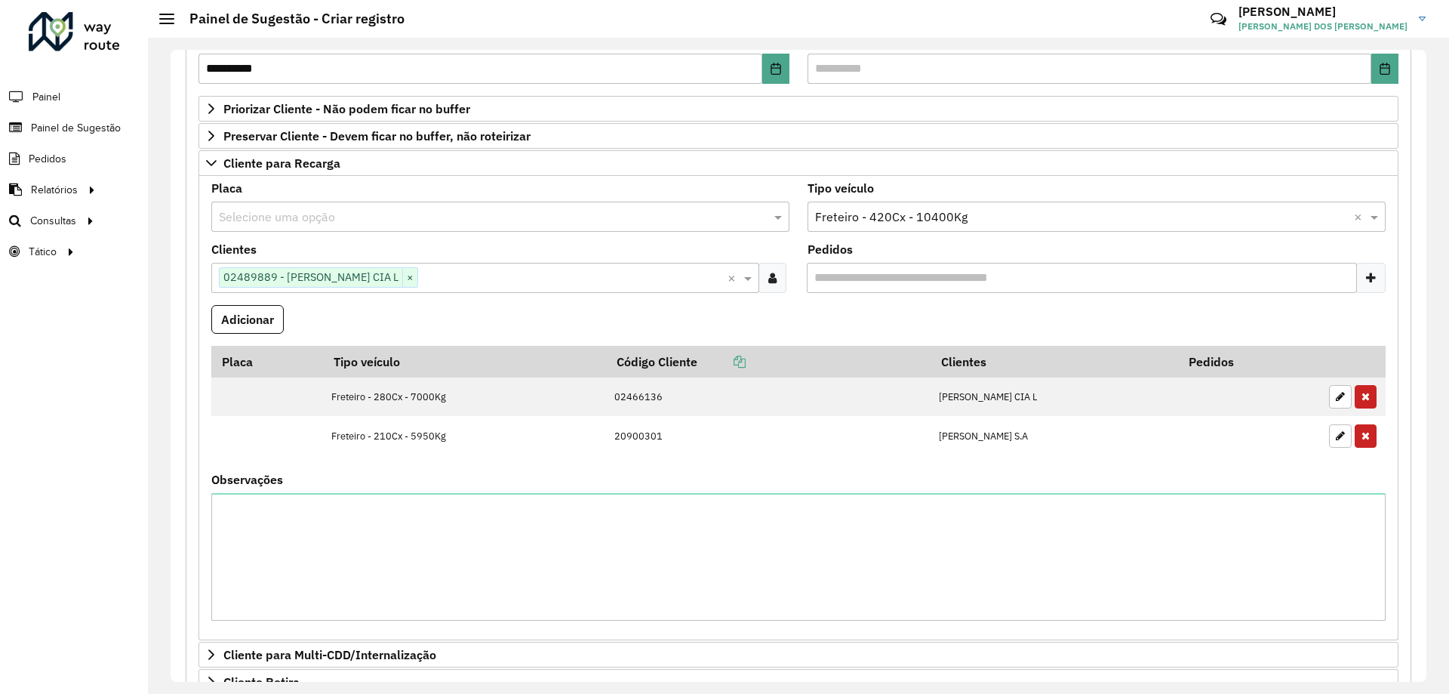
click at [685, 328] on formly-field "Adicionar" at bounding box center [798, 325] width 1193 height 41
click at [261, 315] on button "Adicionar" at bounding box center [247, 319] width 72 height 29
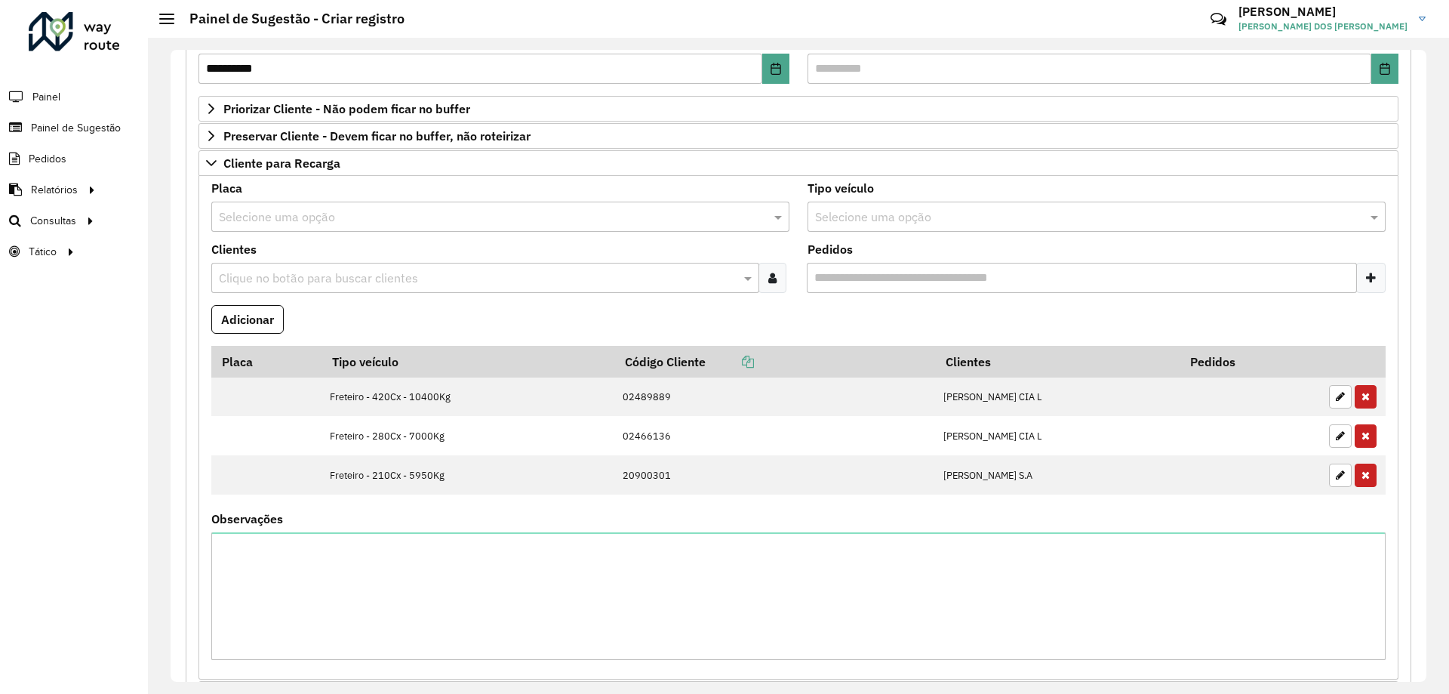
click at [304, 273] on input "text" at bounding box center [477, 278] width 525 height 18
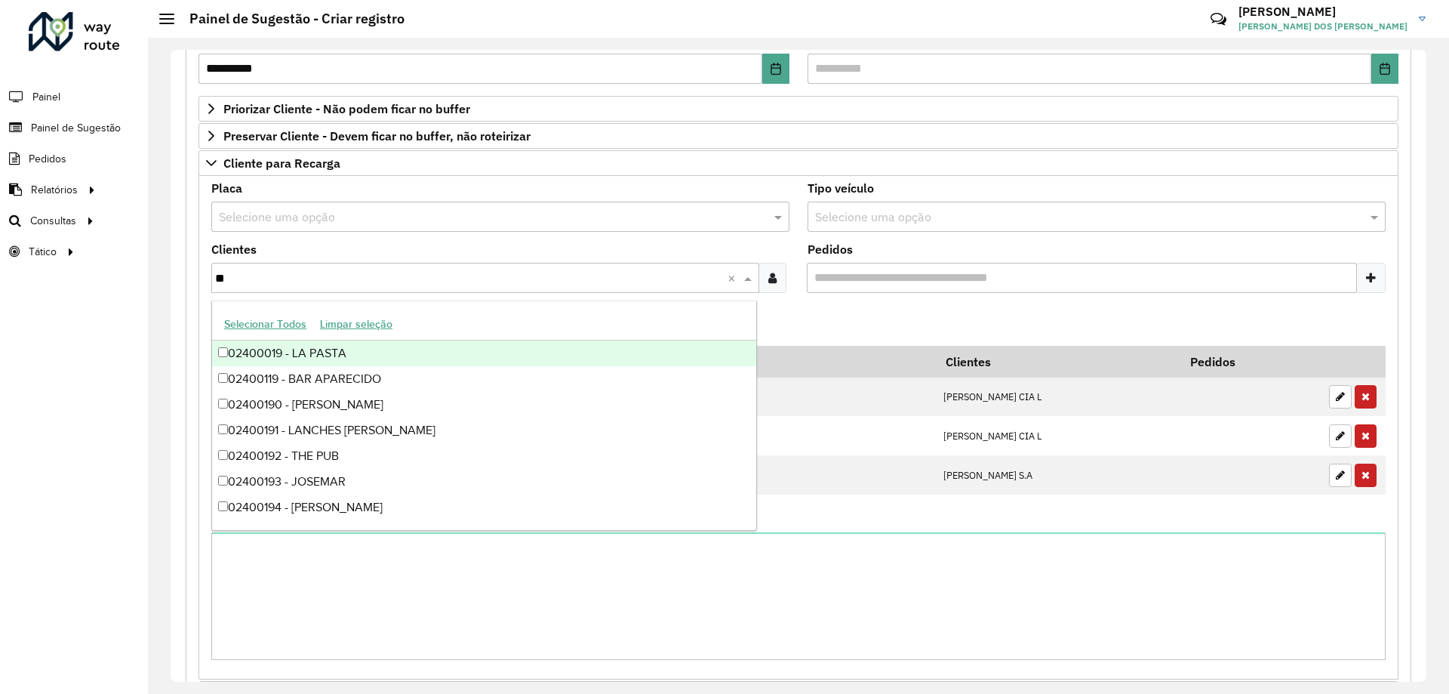
type input "***"
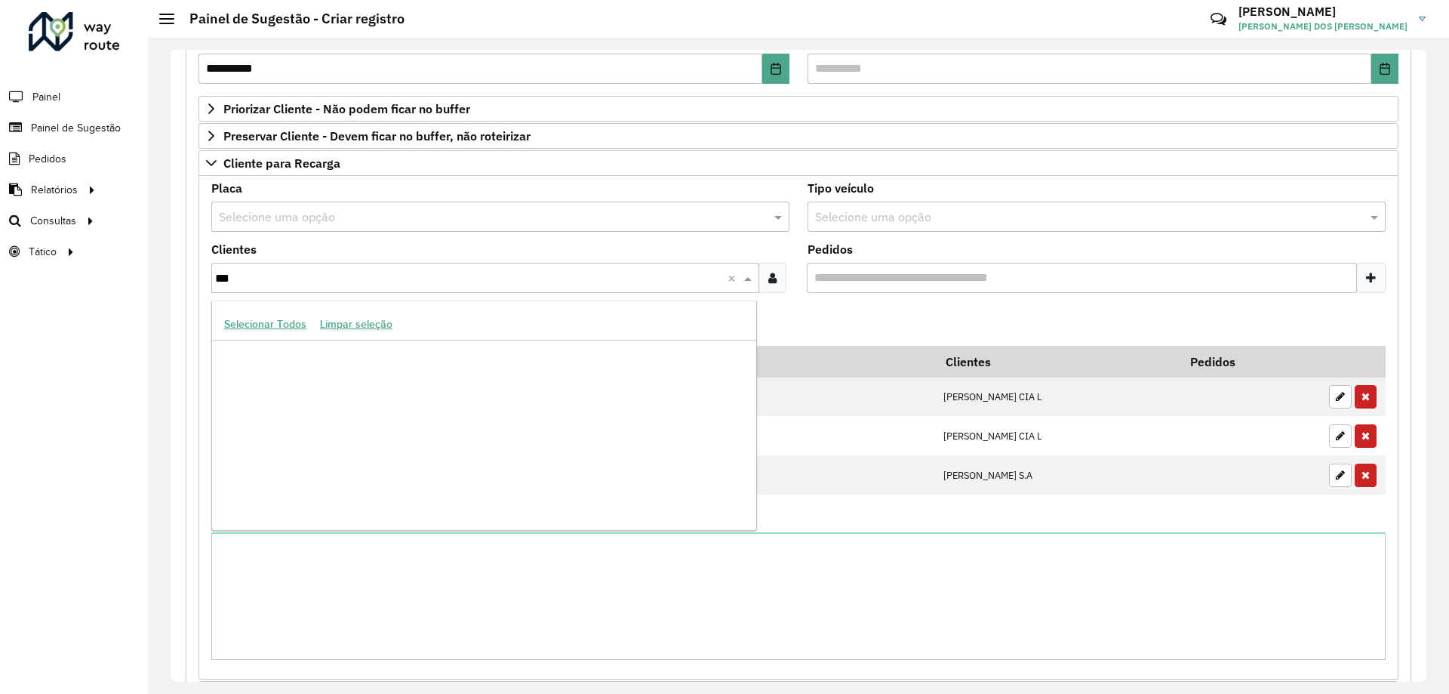
scroll to position [2975, 0]
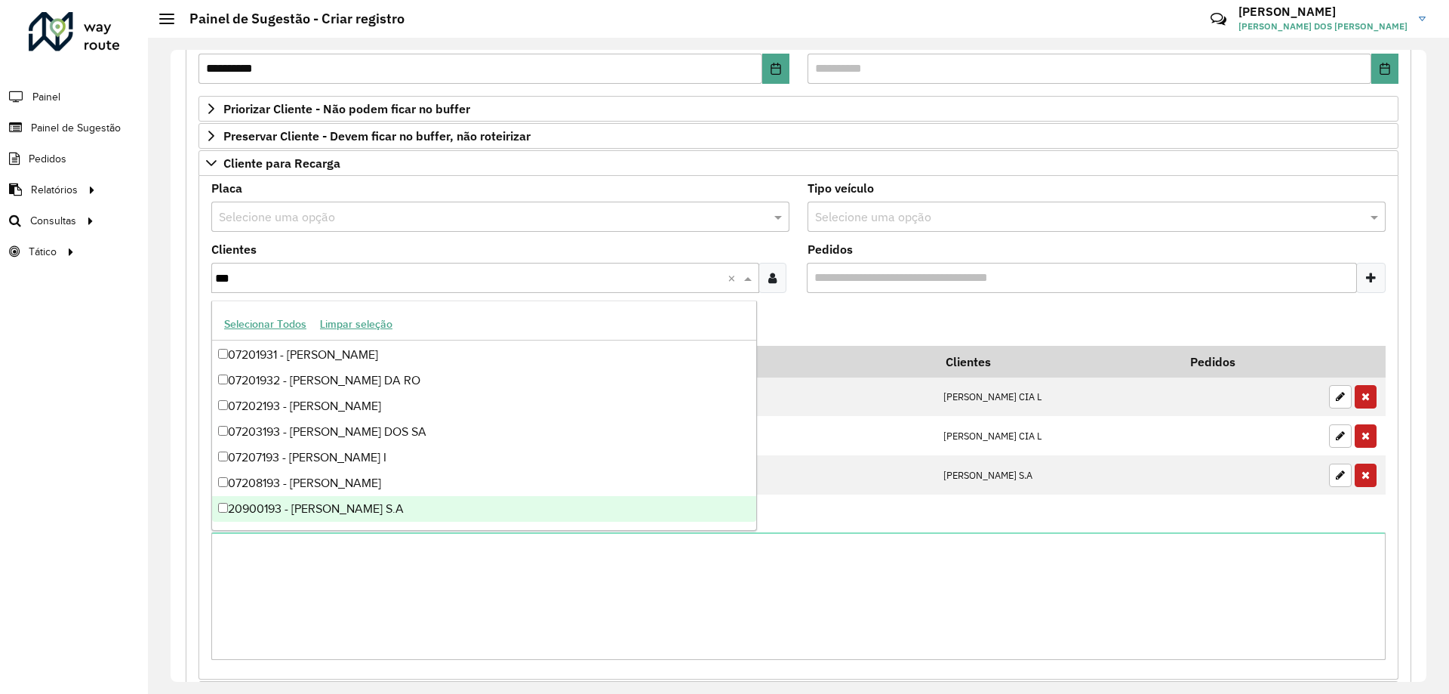
click at [401, 516] on div "20900193 - [PERSON_NAME] S.A" at bounding box center [484, 509] width 544 height 26
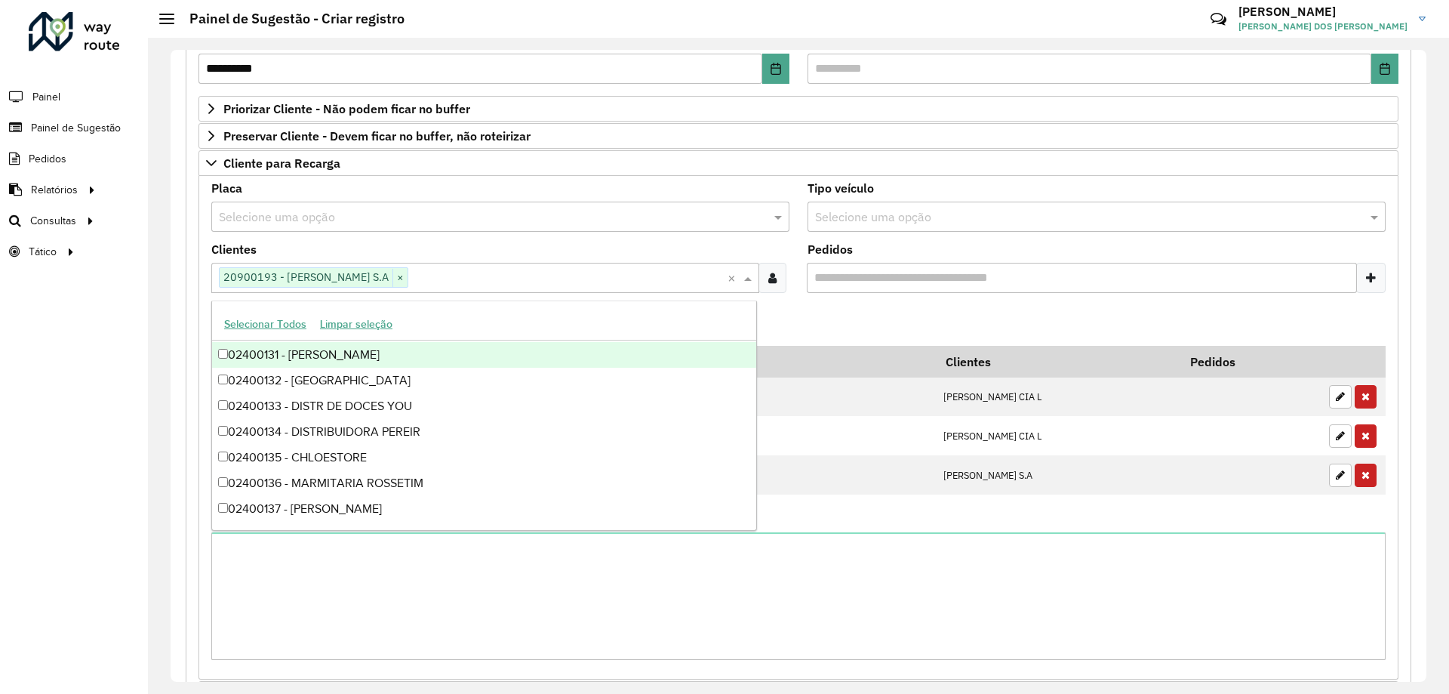
click at [832, 308] on formly-field "Adicionar" at bounding box center [798, 325] width 1193 height 41
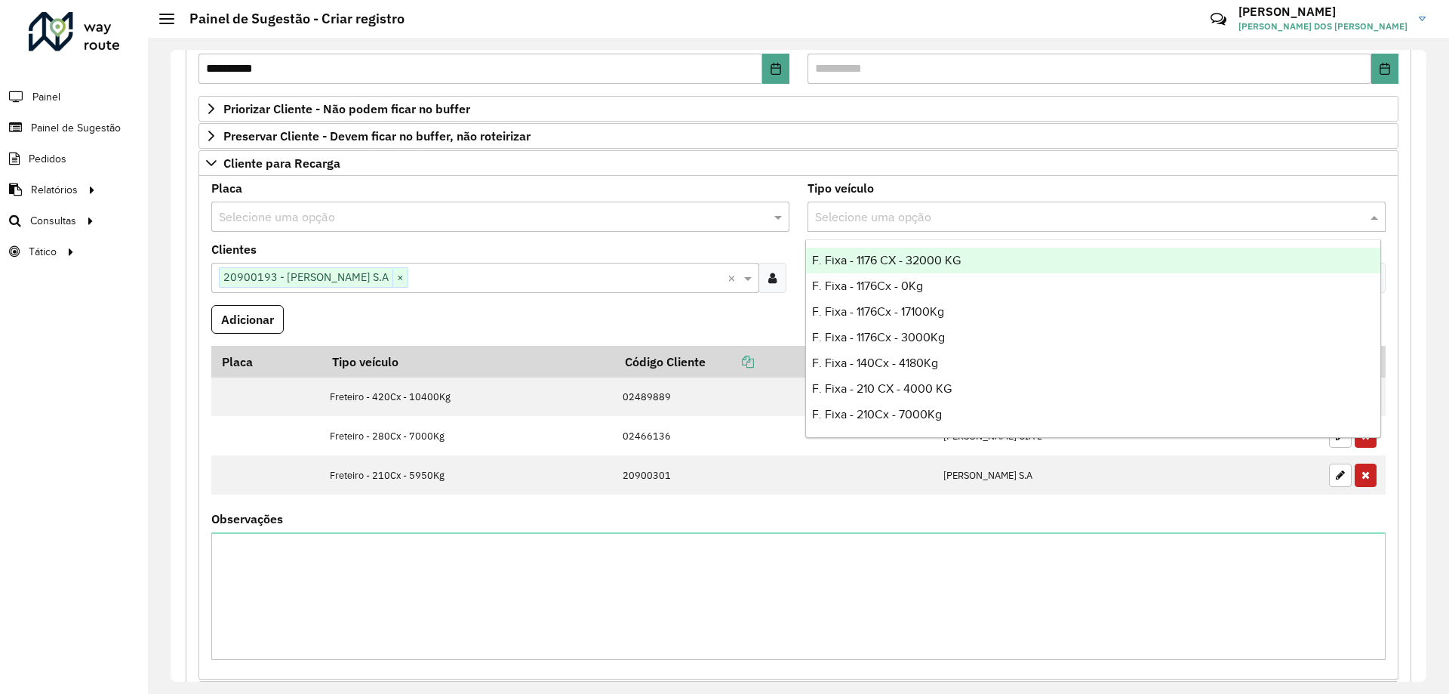
click at [900, 206] on div "Selecione uma opção" at bounding box center [1097, 217] width 578 height 30
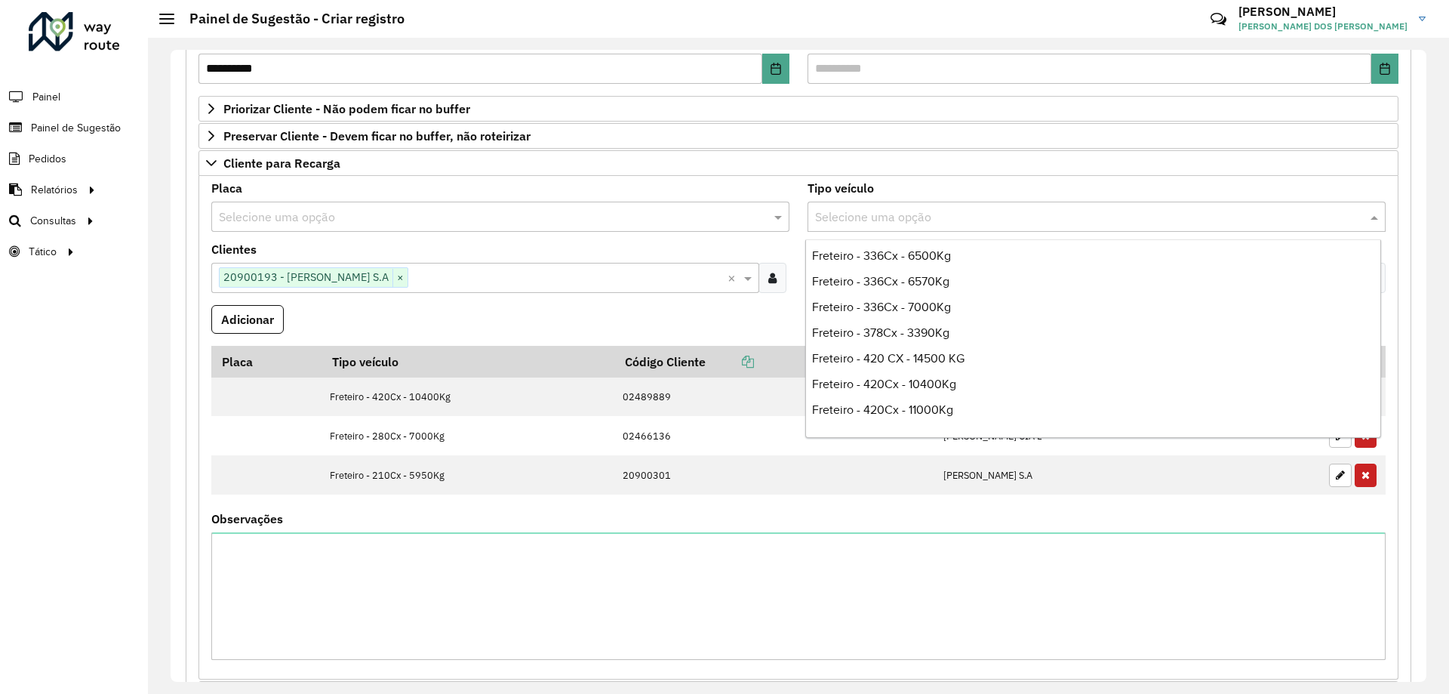
scroll to position [3699, 0]
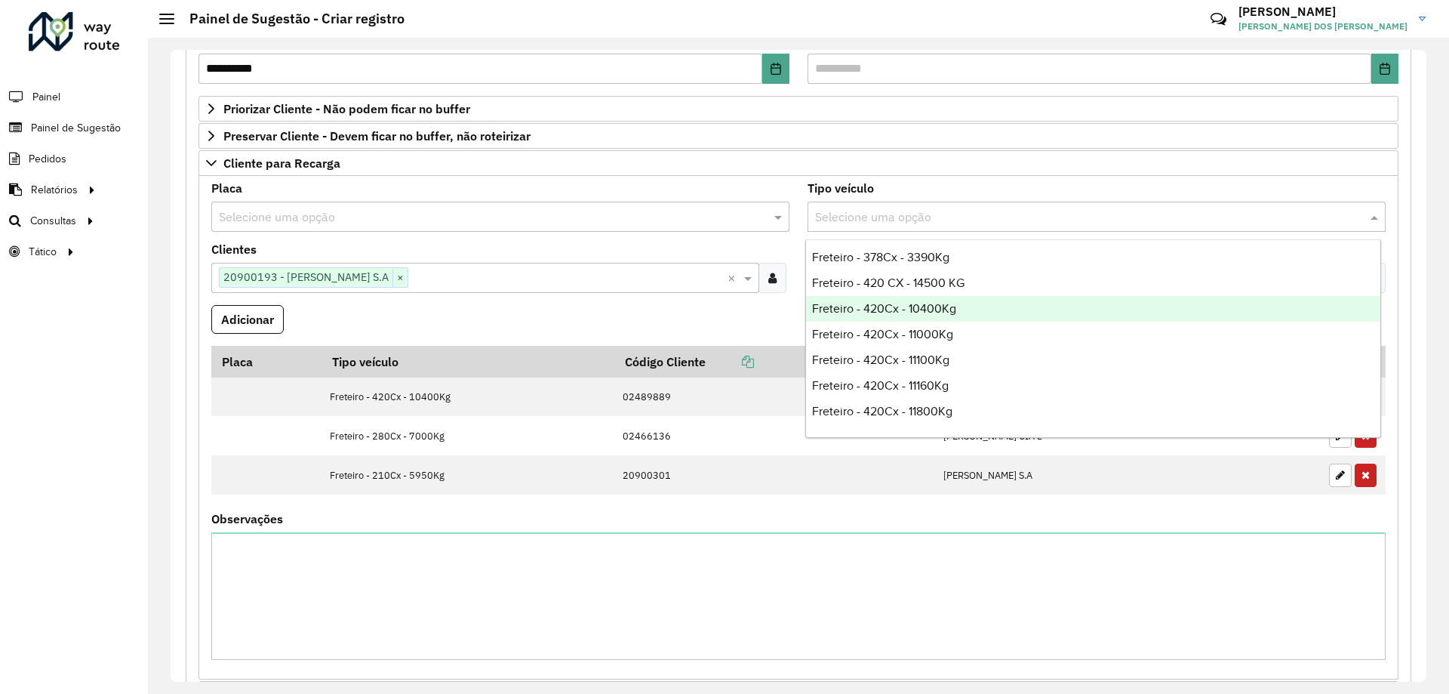
click at [971, 315] on div "Freteiro - 420Cx - 10400Kg" at bounding box center [1093, 309] width 574 height 26
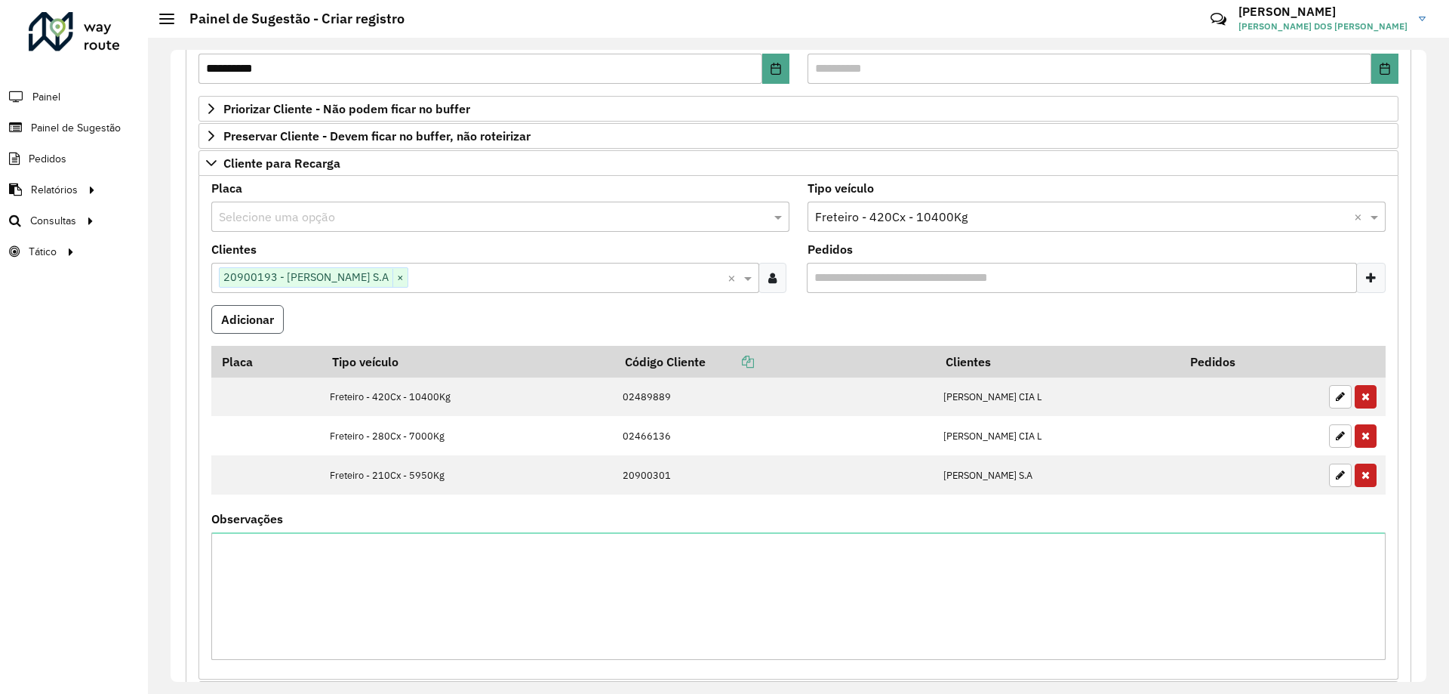
click at [244, 314] on button "Adicionar" at bounding box center [247, 319] width 72 height 29
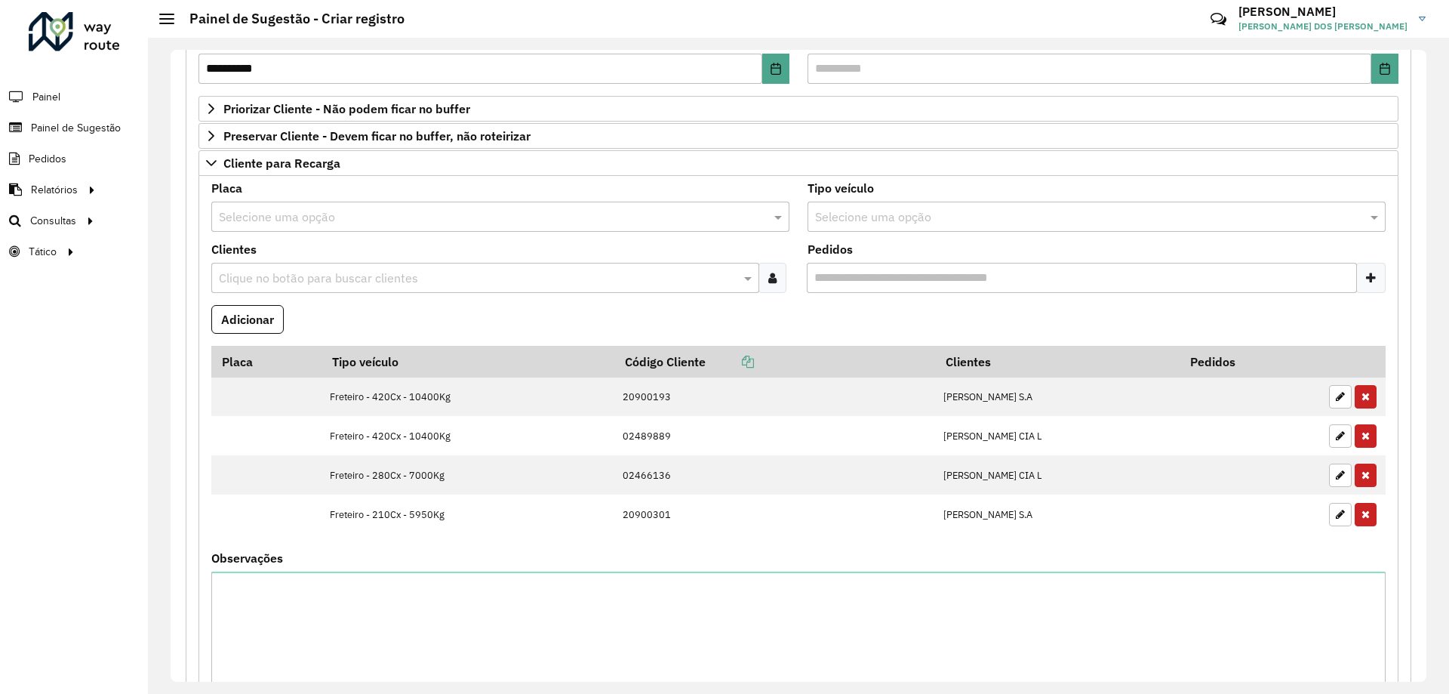
click at [431, 318] on formly-field "Adicionar" at bounding box center [798, 325] width 1193 height 41
click at [371, 266] on div "Clique no botão para buscar clientes" at bounding box center [485, 278] width 548 height 30
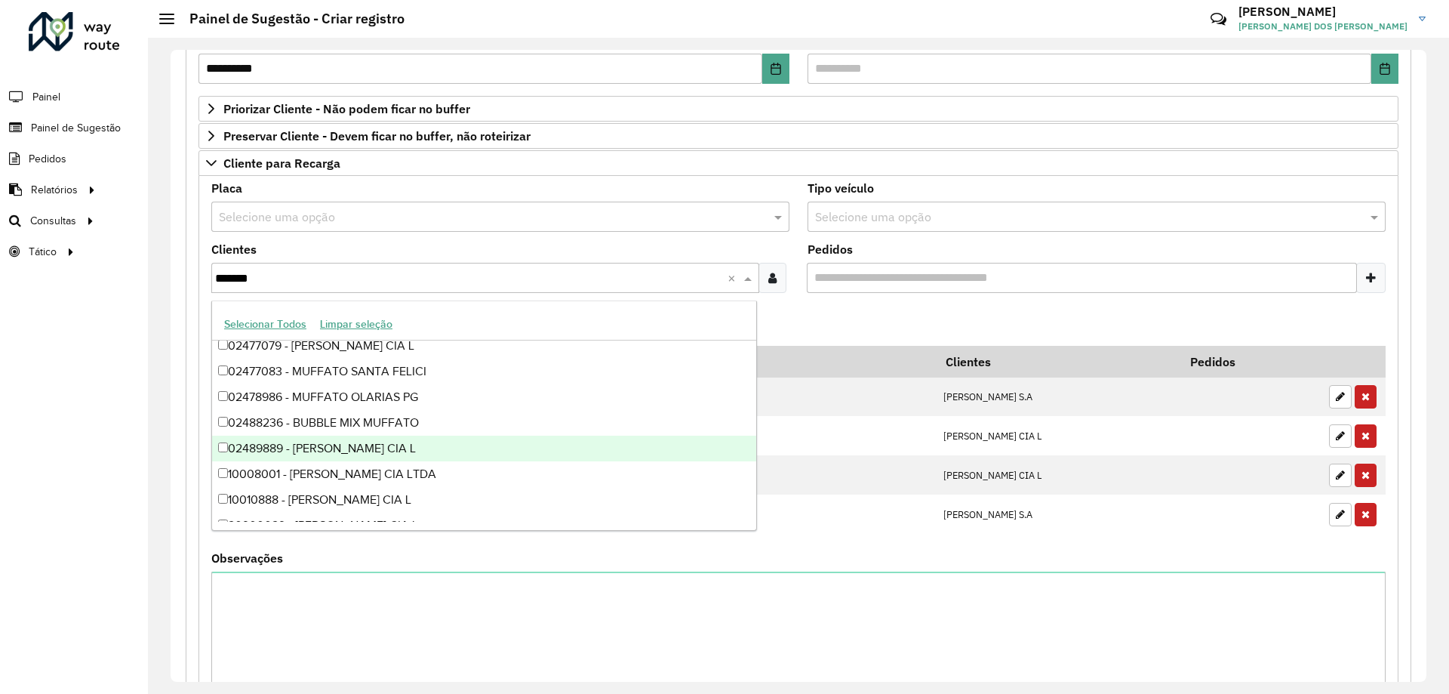
scroll to position [0, 0]
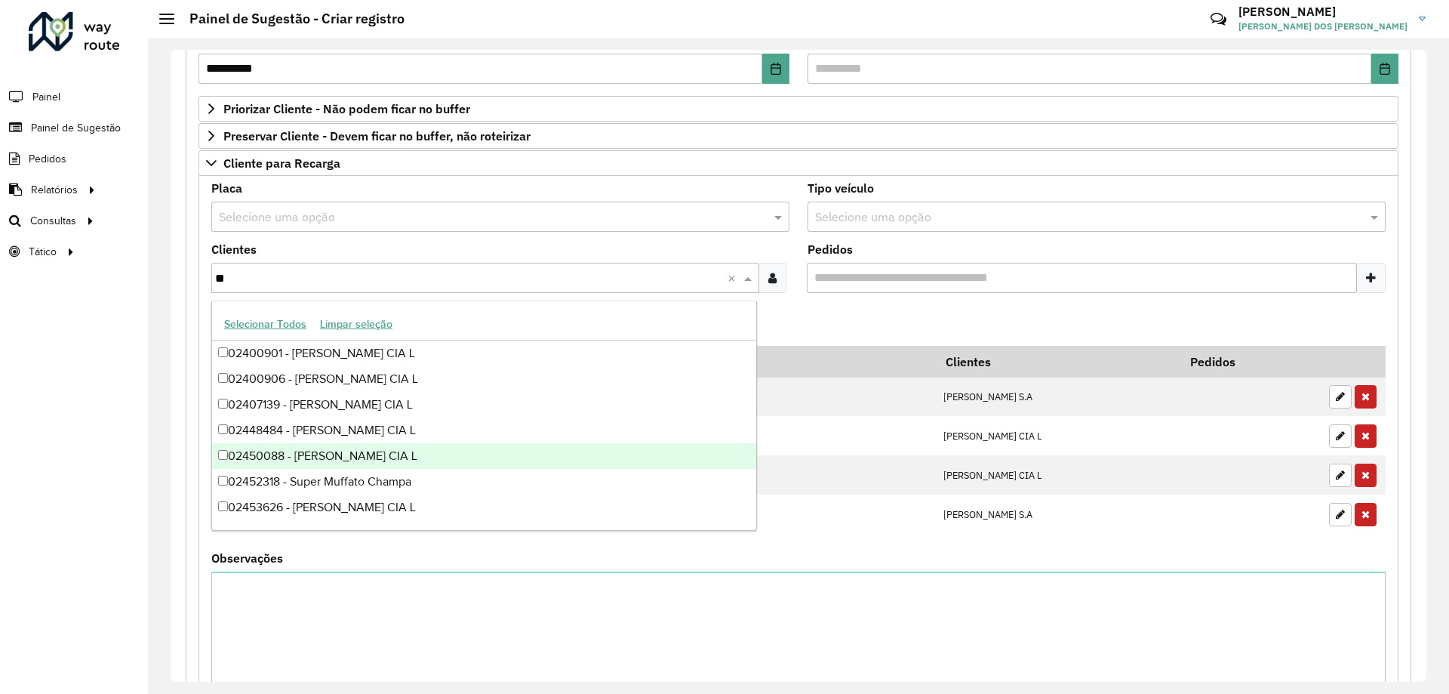
type input "*"
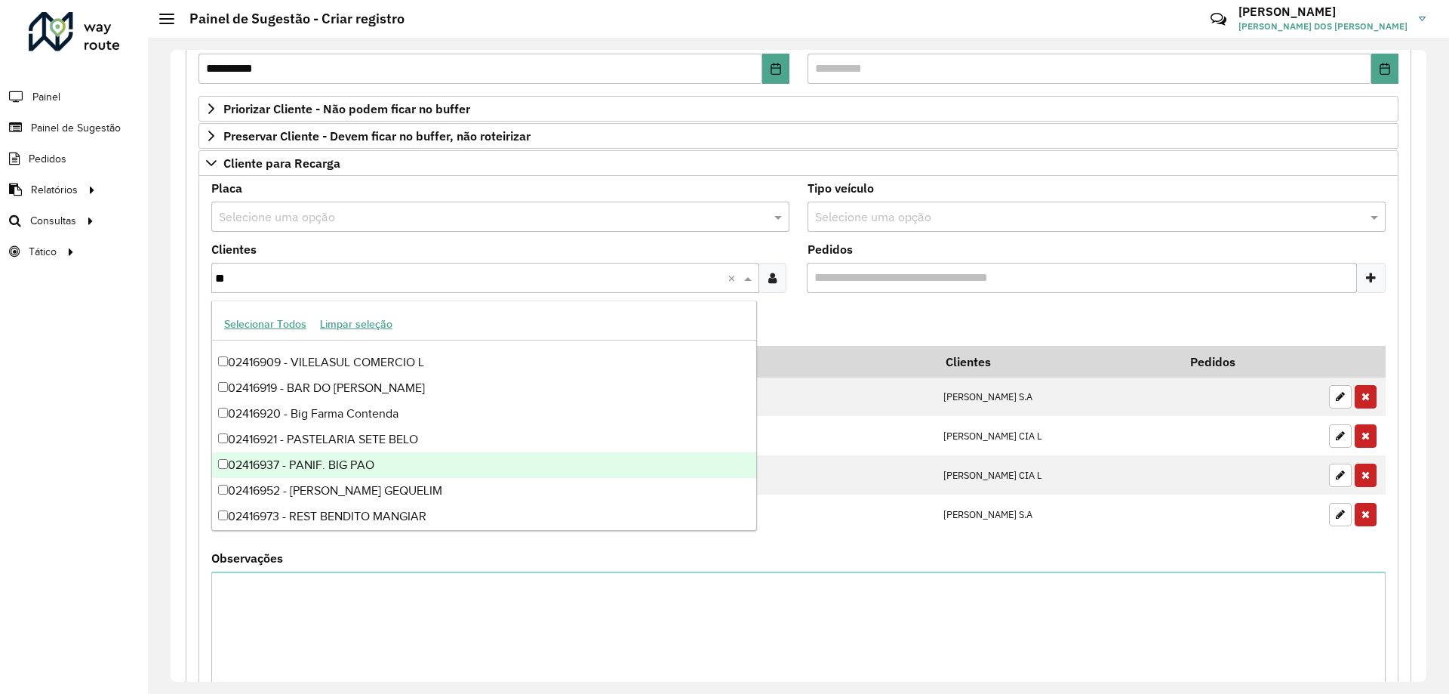
scroll to position [3095, 0]
type input "*"
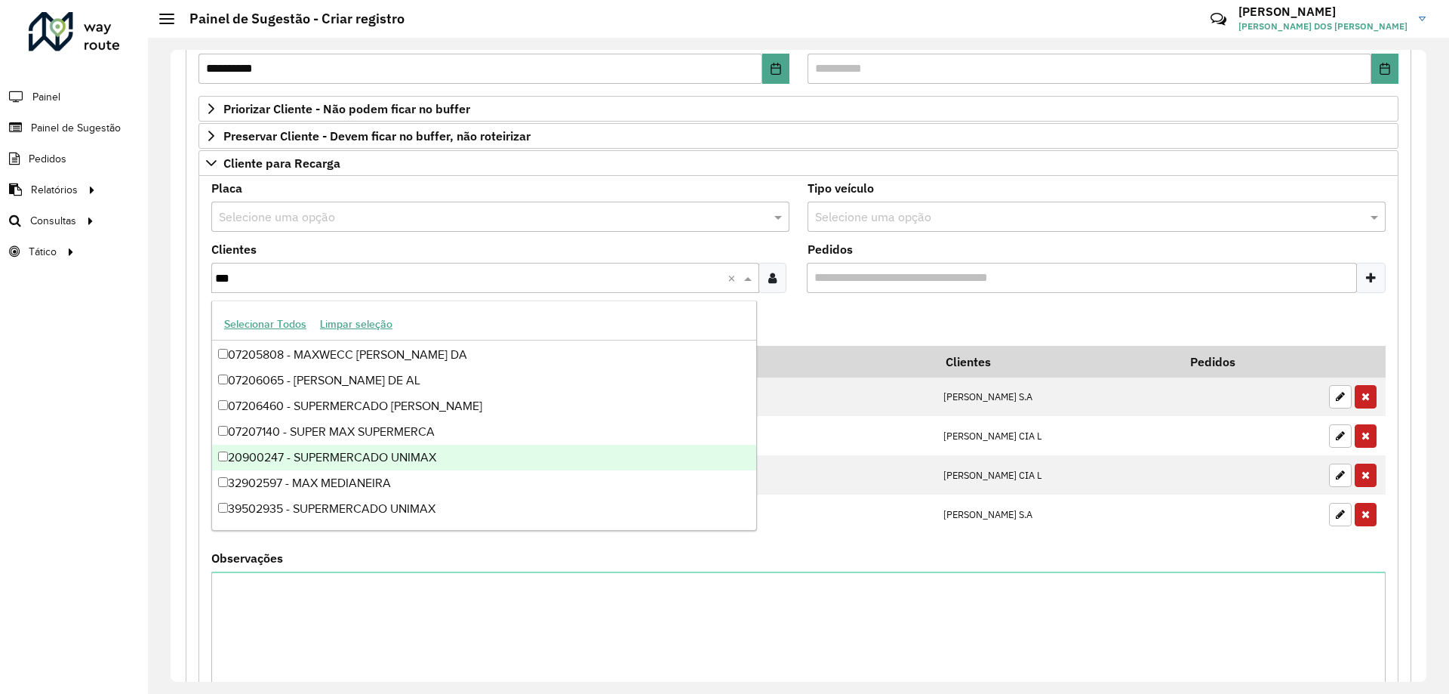
scroll to position [2668, 0]
type input "*"
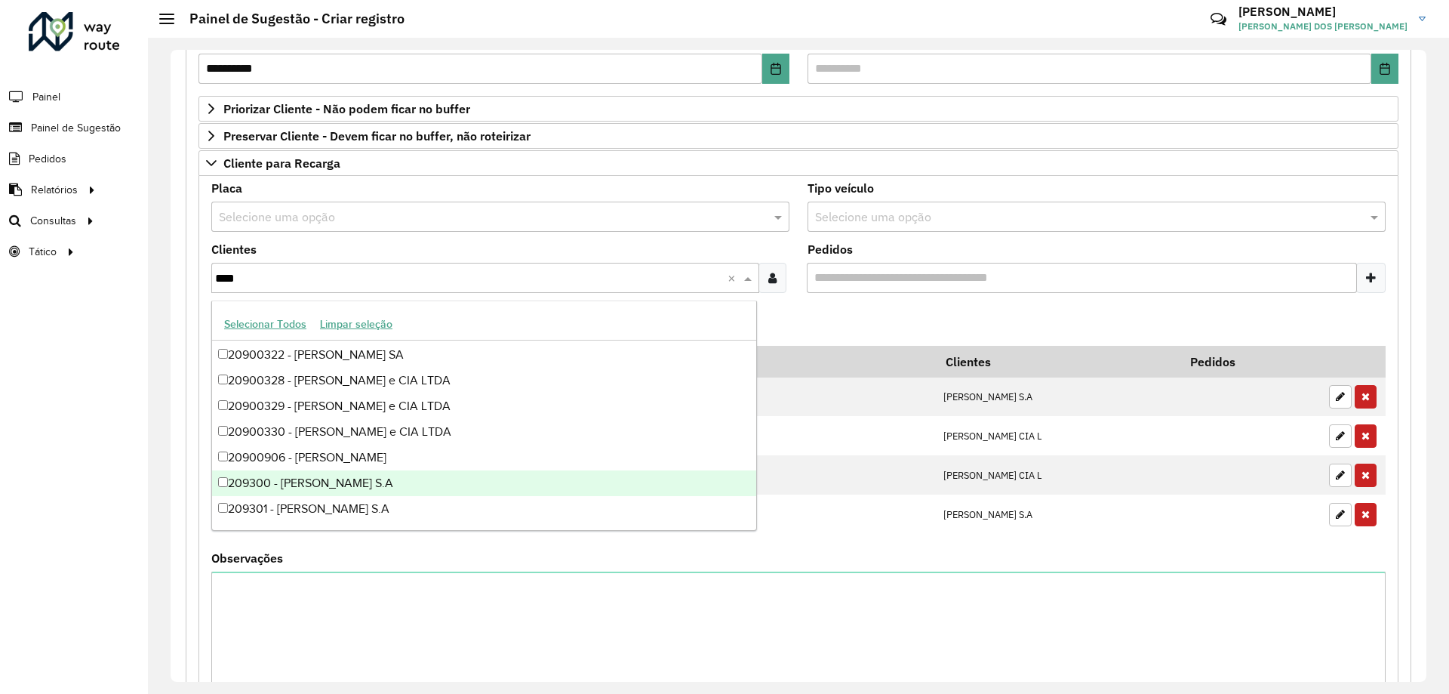
type input "*****"
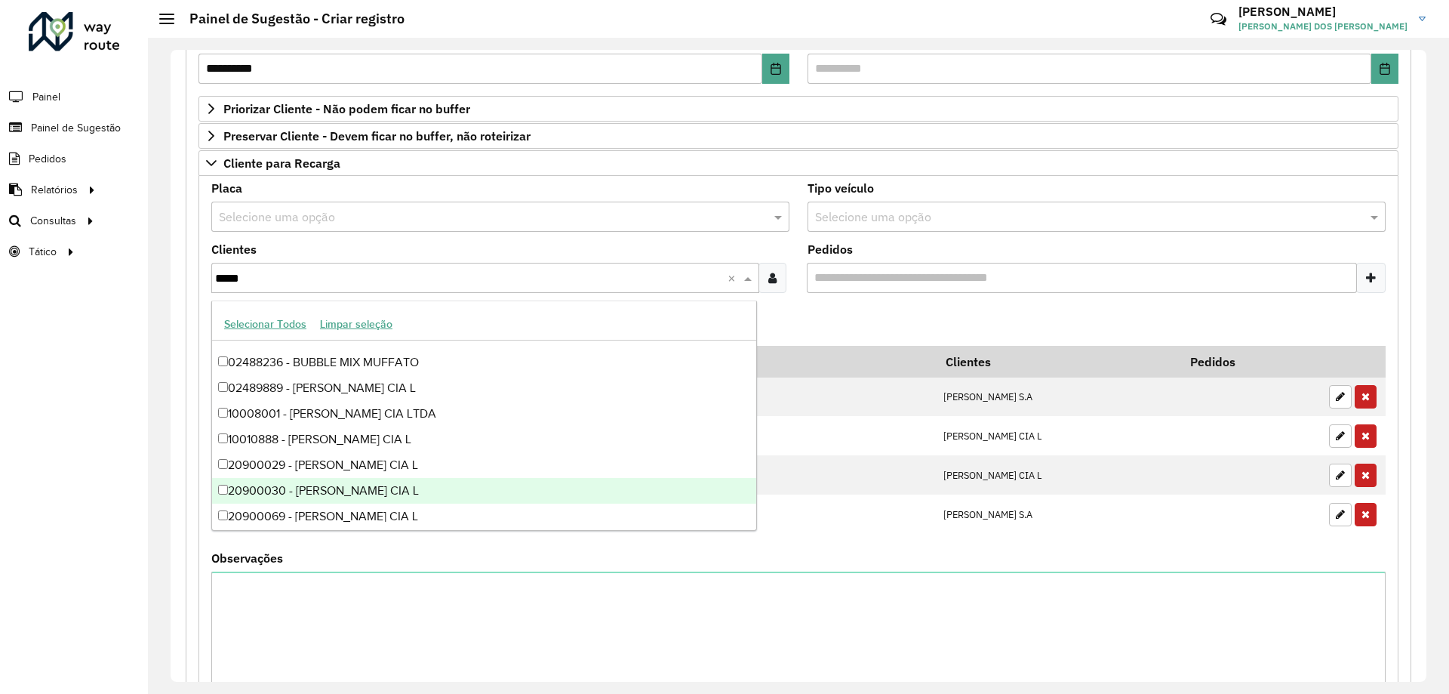
scroll to position [528, 0]
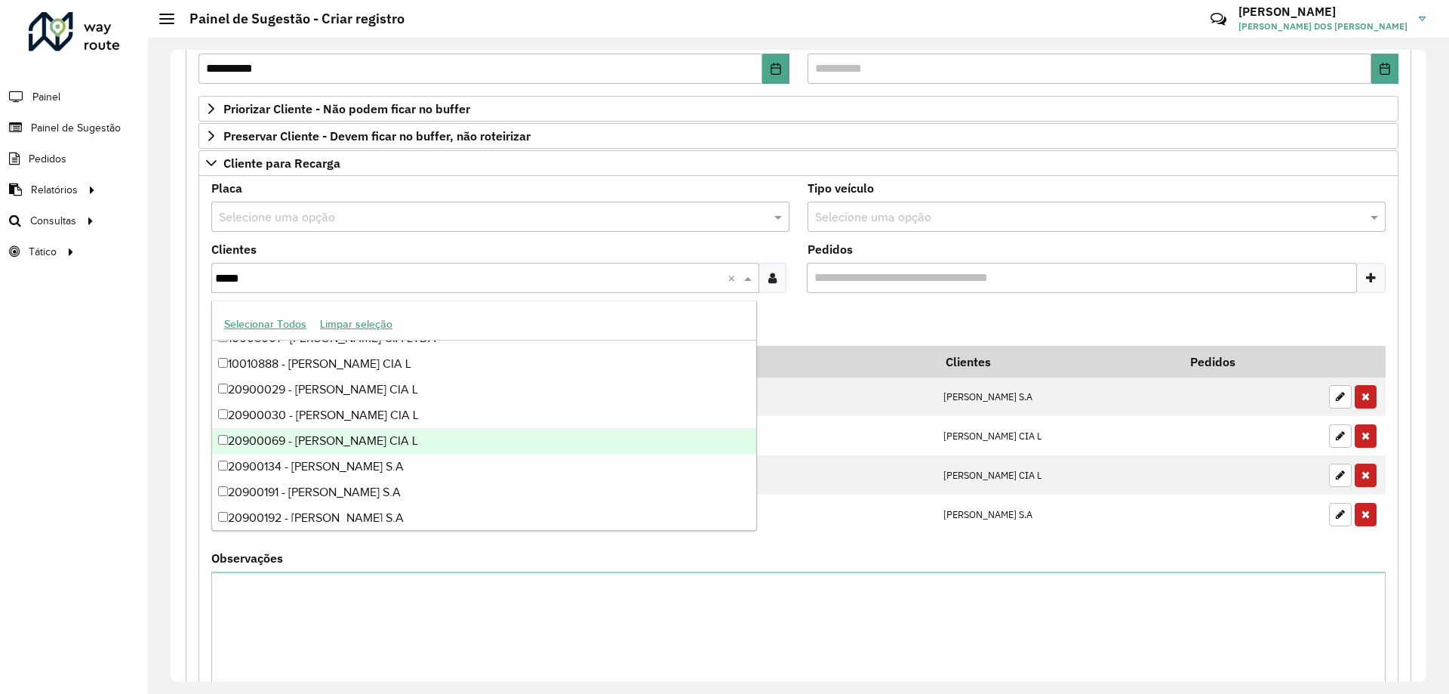
click at [511, 433] on div "20900069 - [PERSON_NAME] CIA L" at bounding box center [484, 441] width 544 height 26
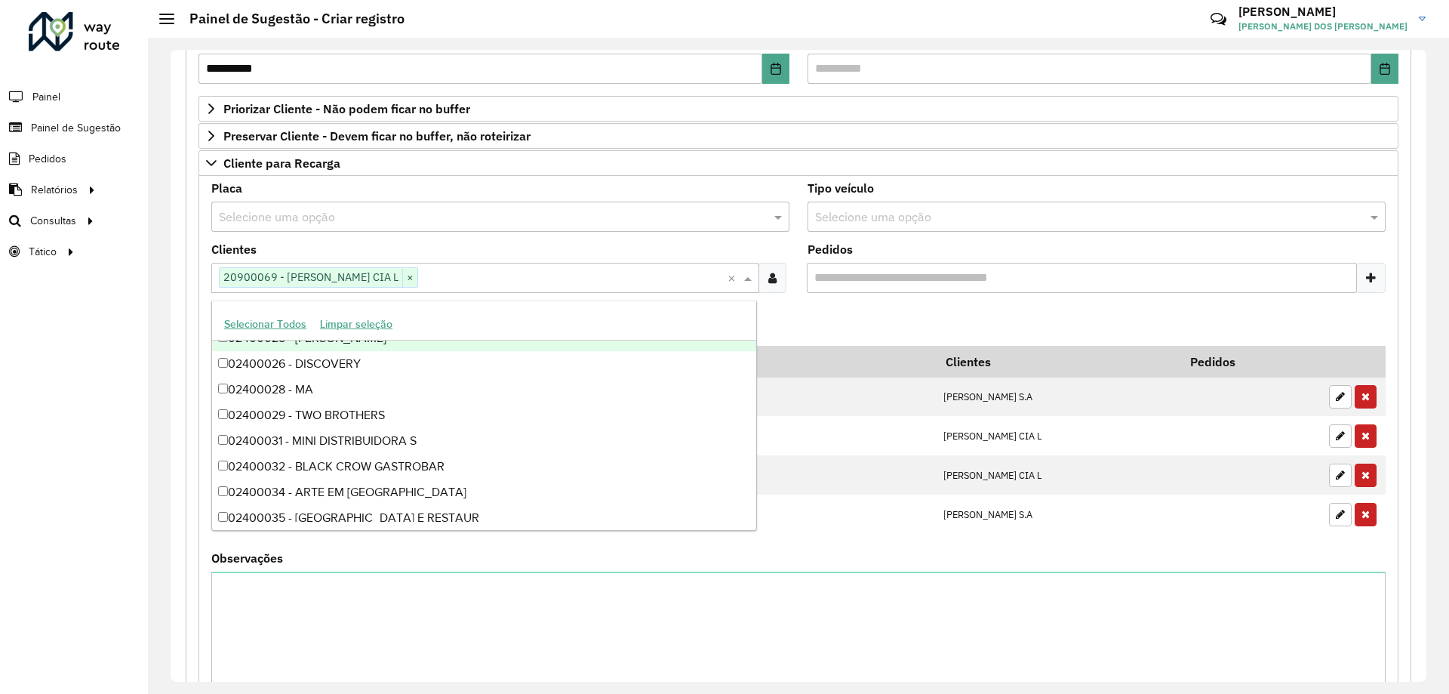
click at [800, 309] on formly-field "Adicionar" at bounding box center [798, 325] width 1193 height 41
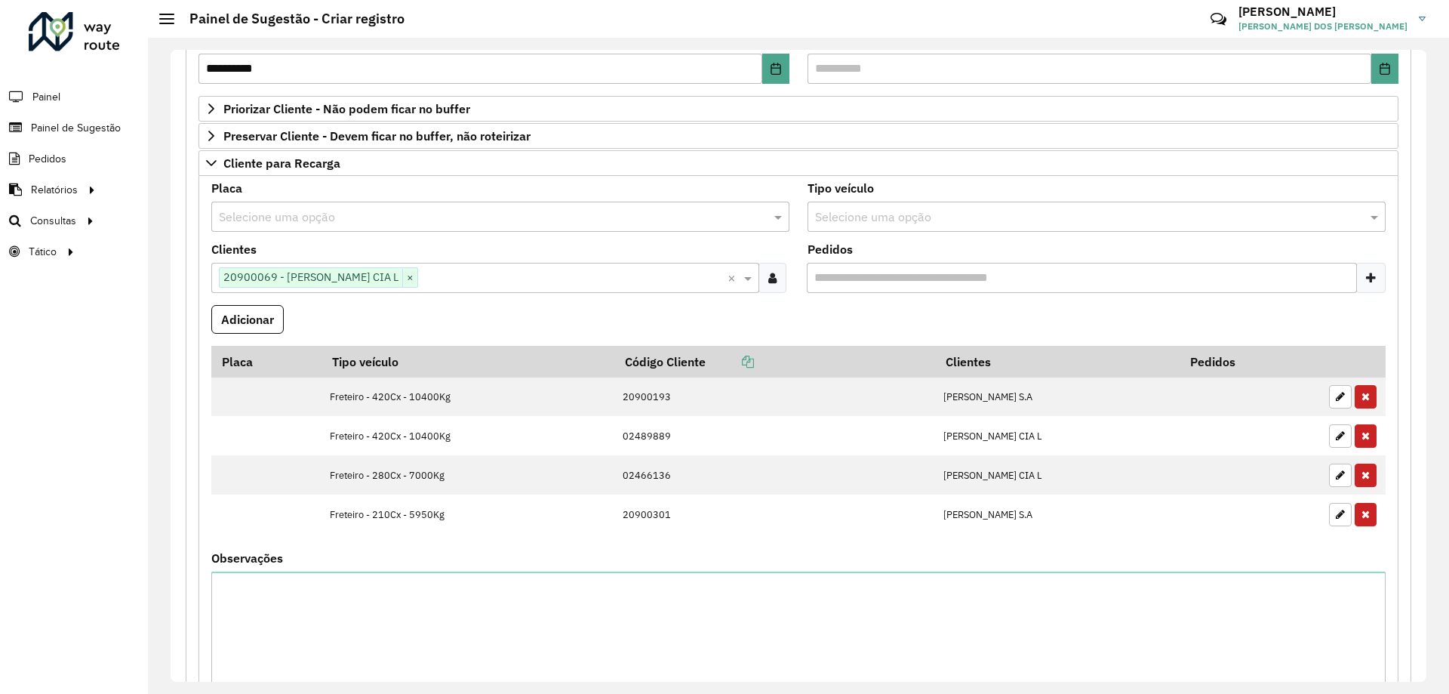
click at [880, 214] on input "text" at bounding box center [1081, 217] width 533 height 18
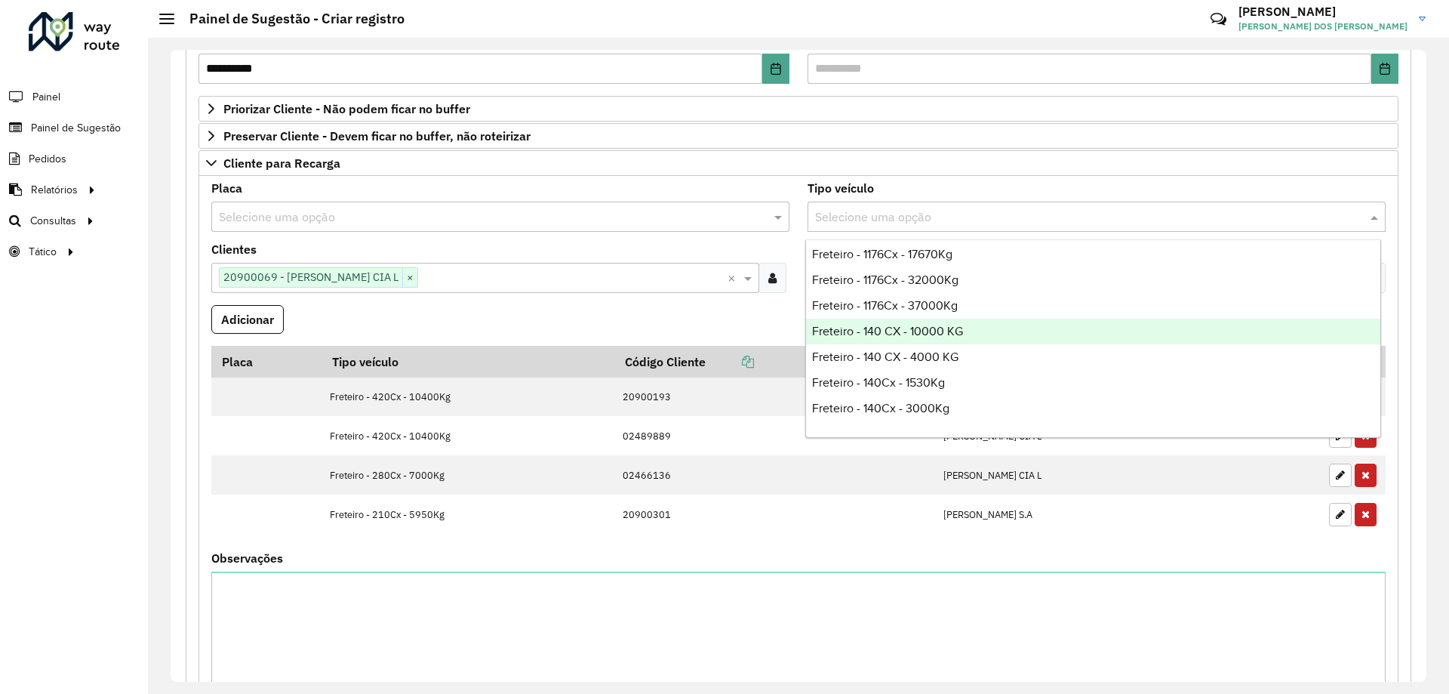
scroll to position [830, 0]
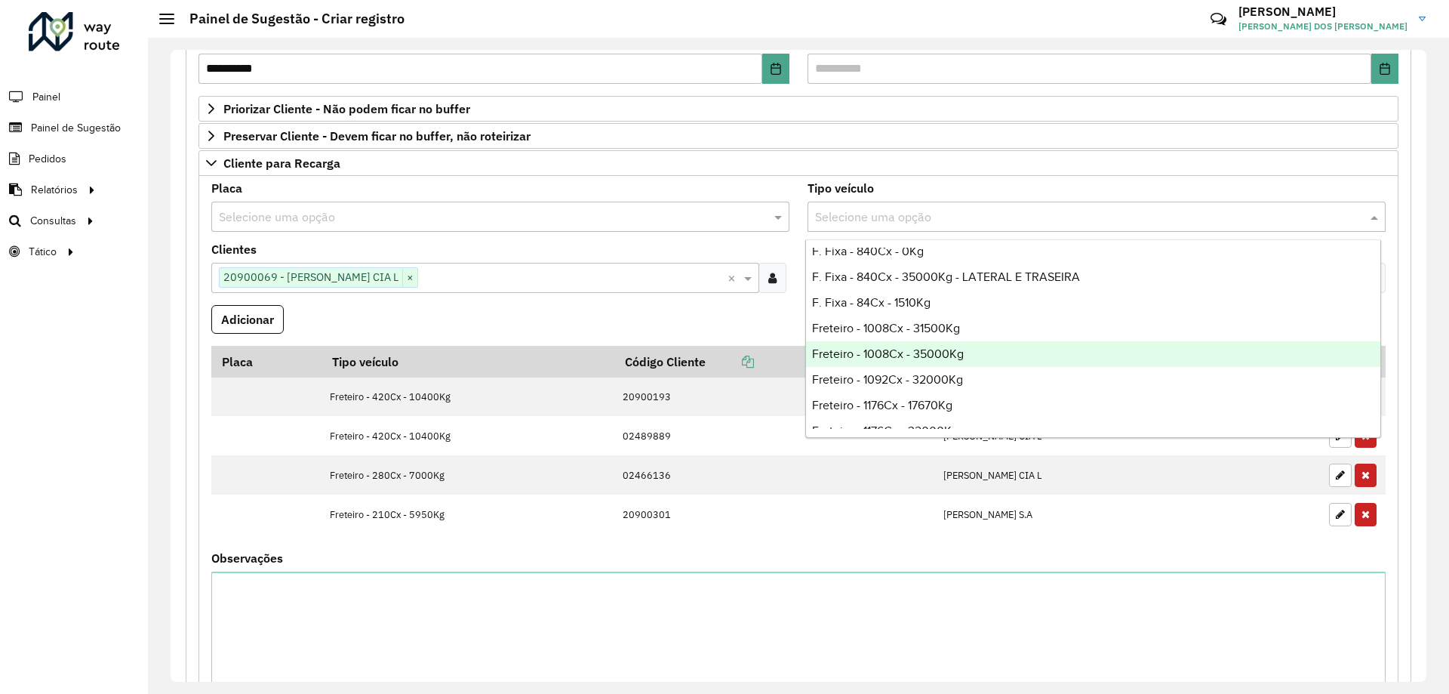
click at [990, 343] on div "Freteiro - 1008Cx - 35000Kg" at bounding box center [1093, 354] width 574 height 26
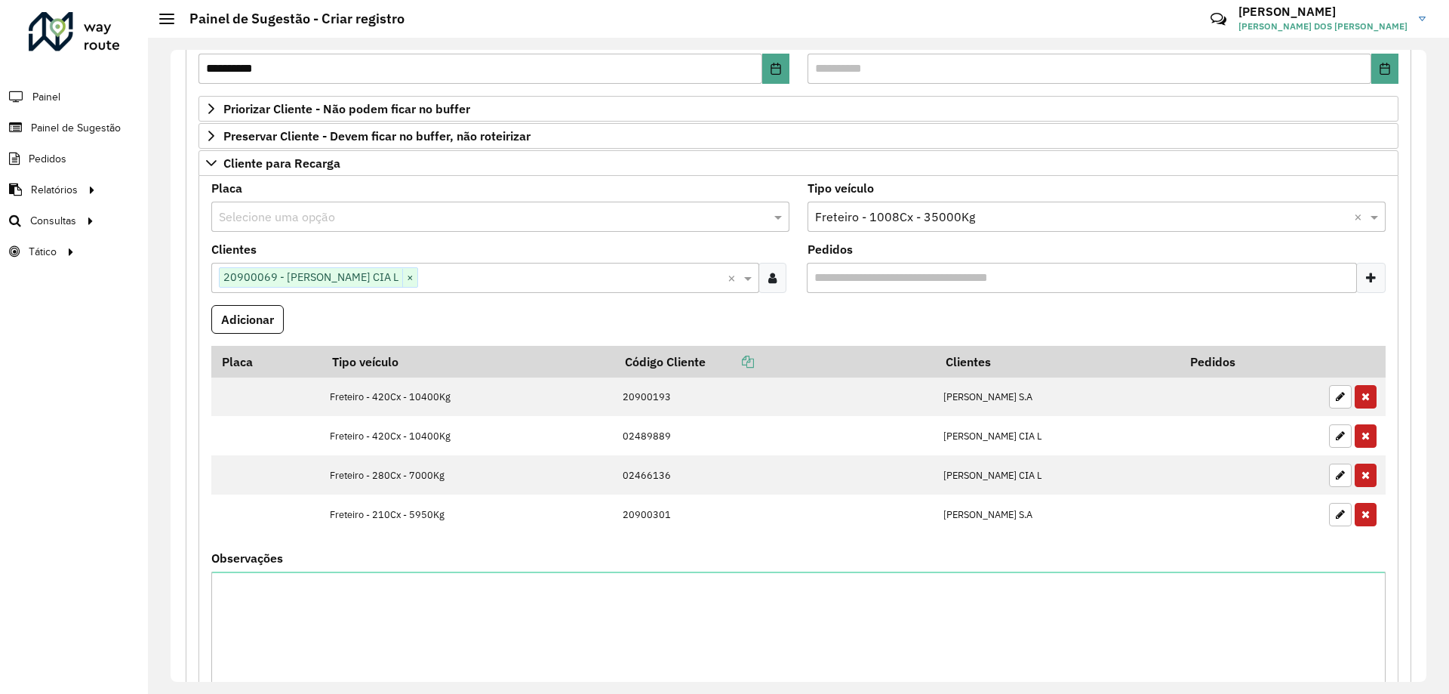
click at [676, 329] on formly-field "Adicionar" at bounding box center [798, 325] width 1193 height 41
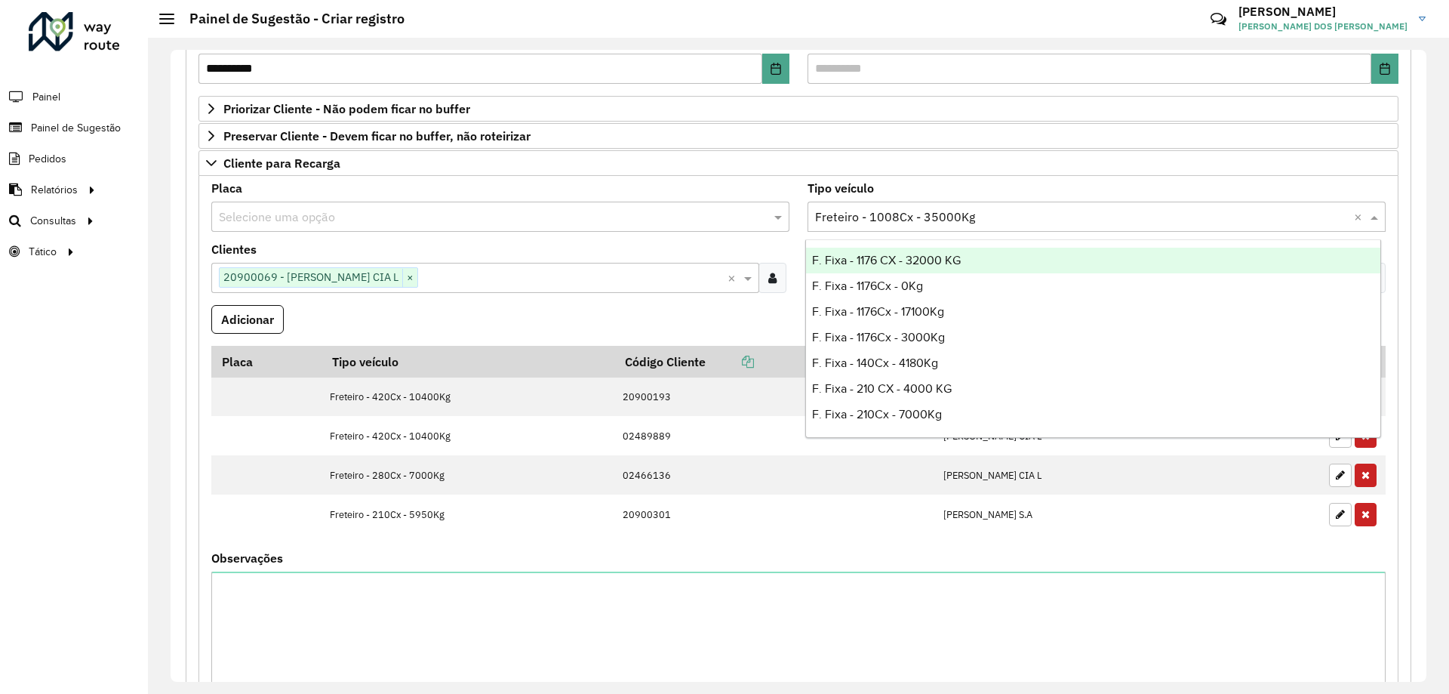
click at [978, 205] on div "Selecione uma opção × Freteiro - 1008Cx - 35000Kg ×" at bounding box center [1097, 217] width 578 height 30
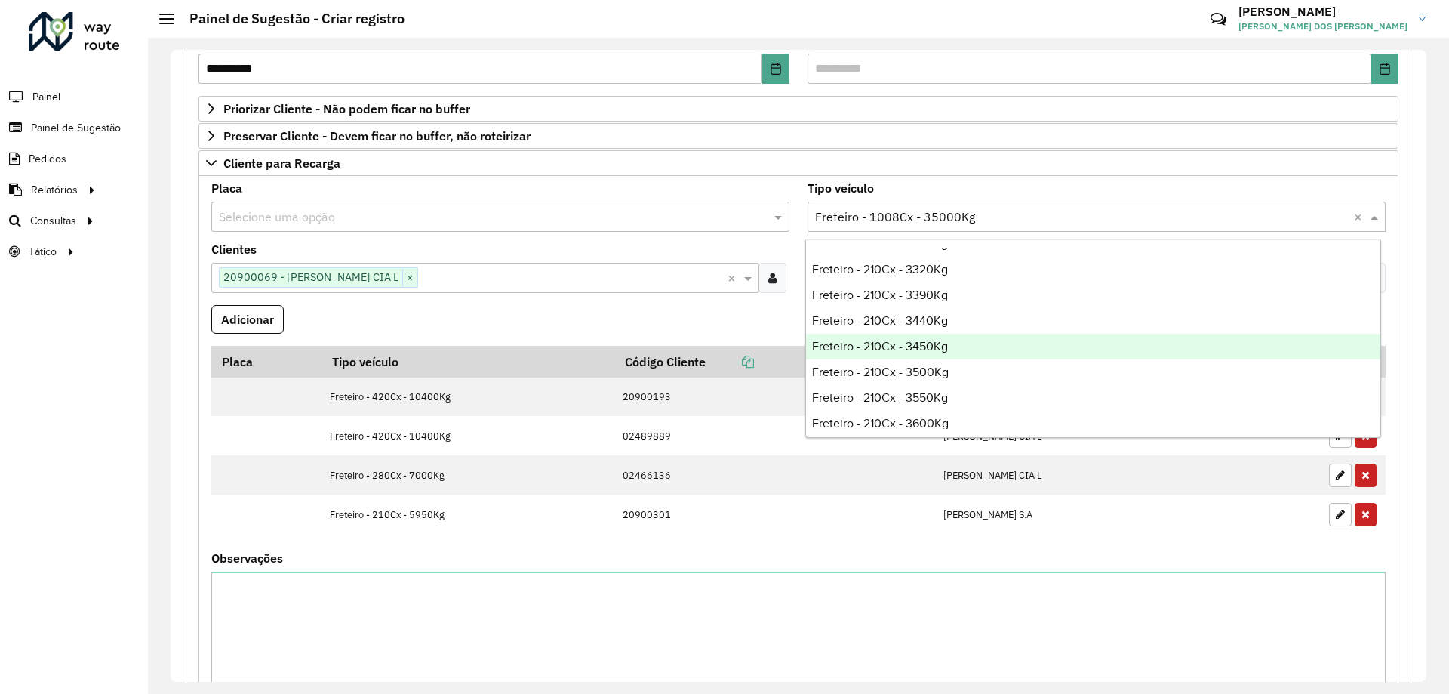
scroll to position [1812, 0]
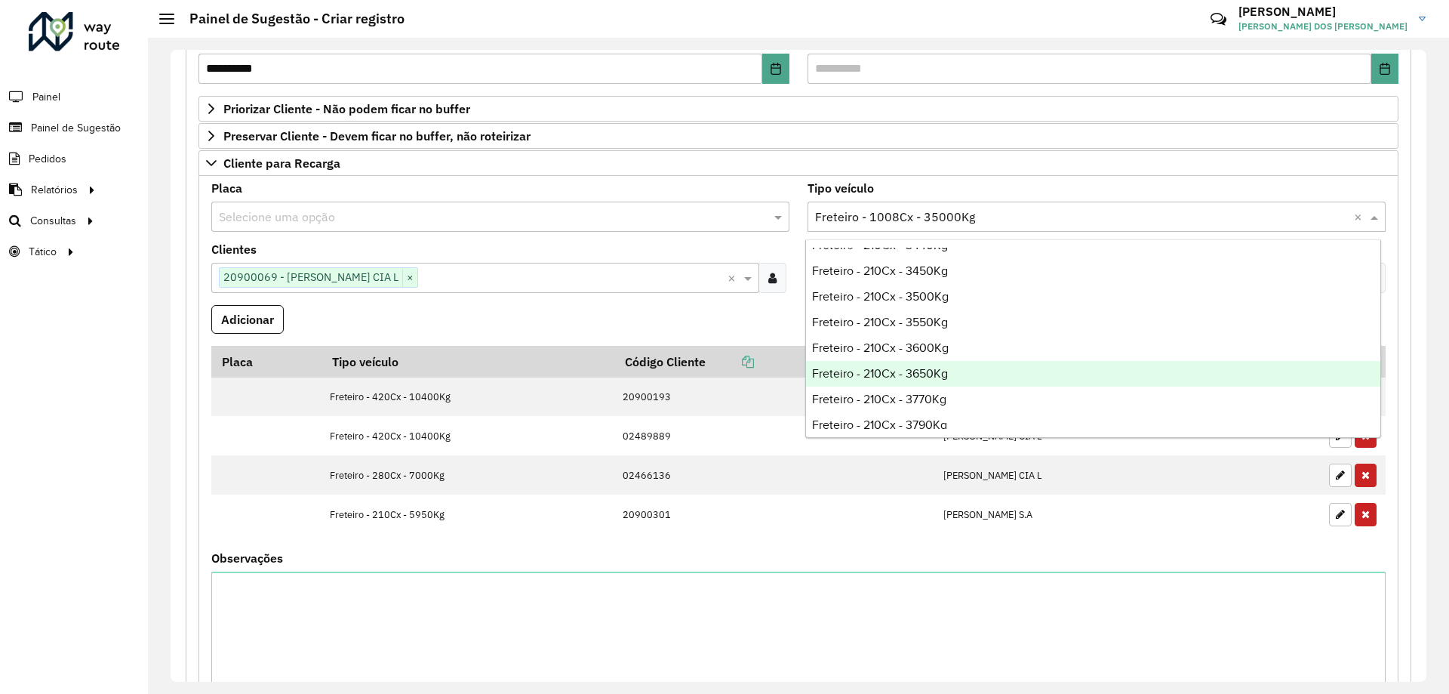
click at [968, 366] on div "Freteiro - 210Cx - 3650Kg" at bounding box center [1093, 374] width 574 height 26
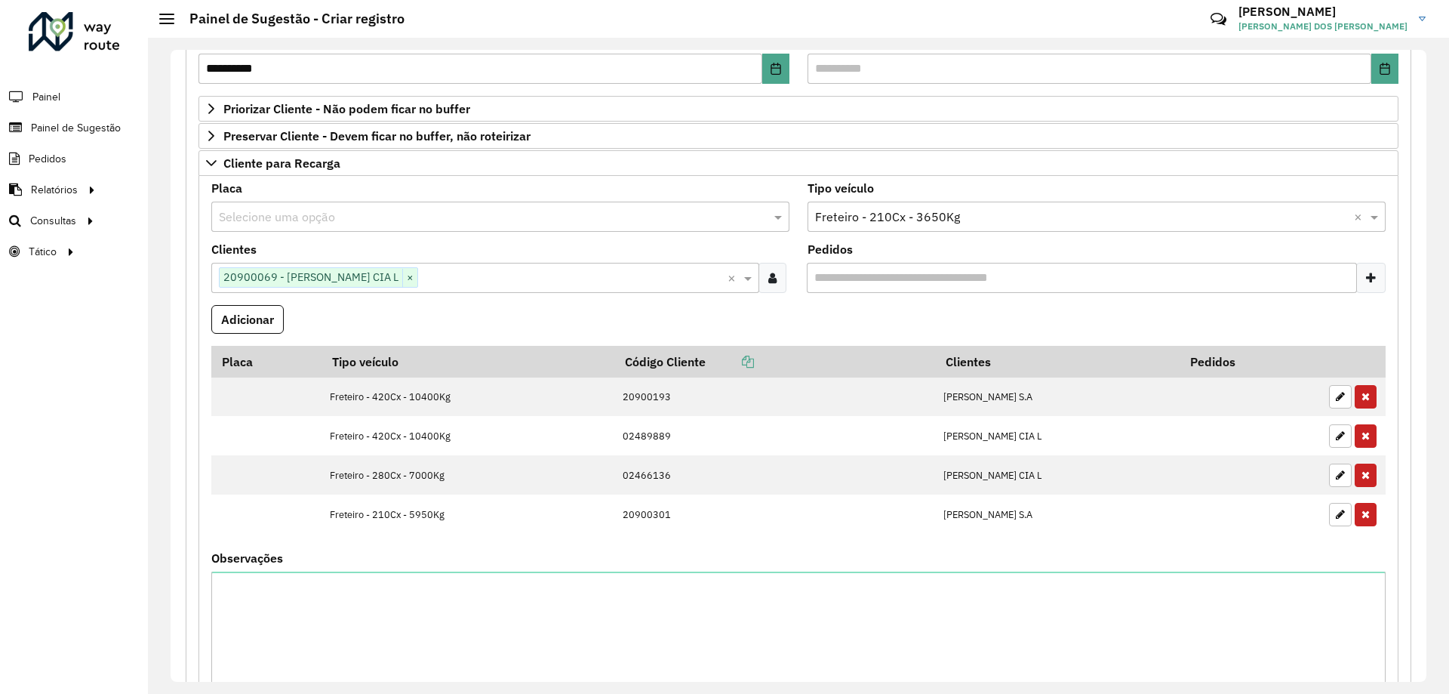
click at [735, 320] on formly-field "Adicionar" at bounding box center [798, 325] width 1193 height 41
click at [223, 326] on button "Adicionar" at bounding box center [247, 319] width 72 height 29
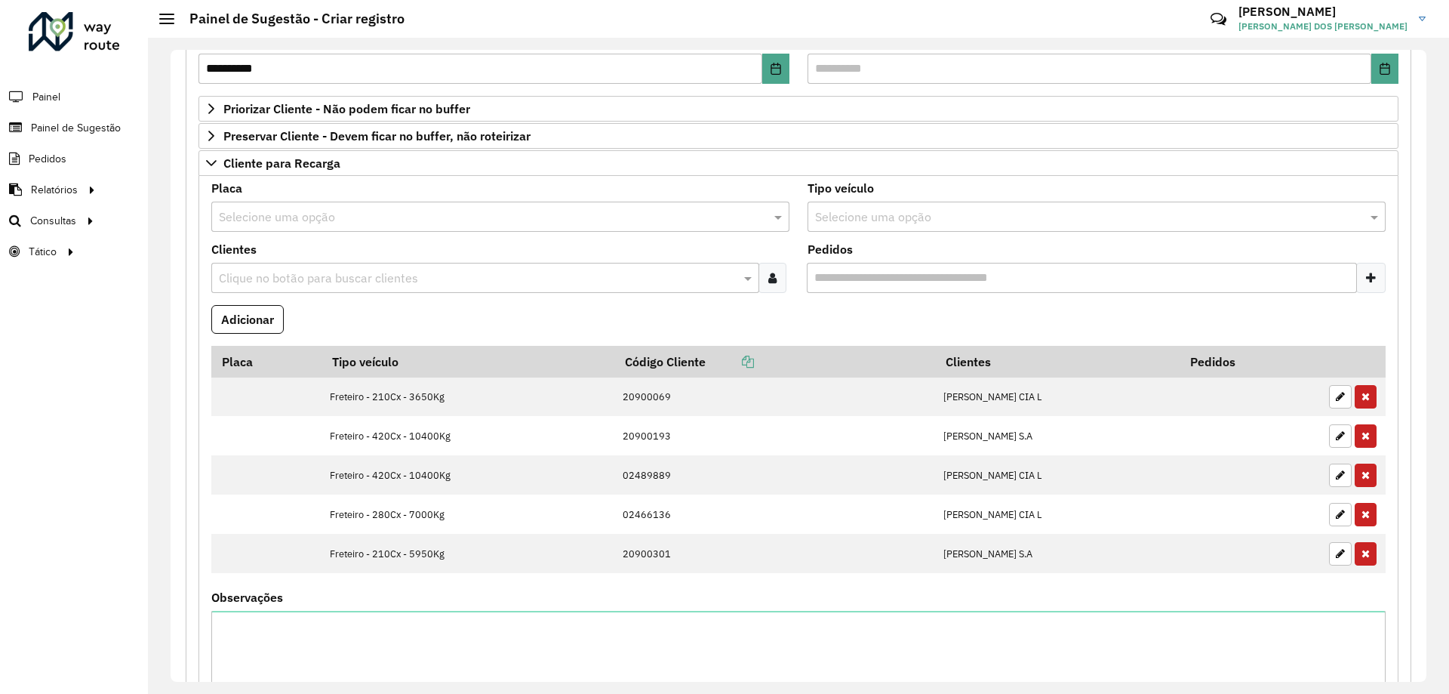
click at [457, 325] on formly-field "Adicionar" at bounding box center [798, 325] width 1193 height 41
click at [303, 280] on input "text" at bounding box center [477, 278] width 525 height 18
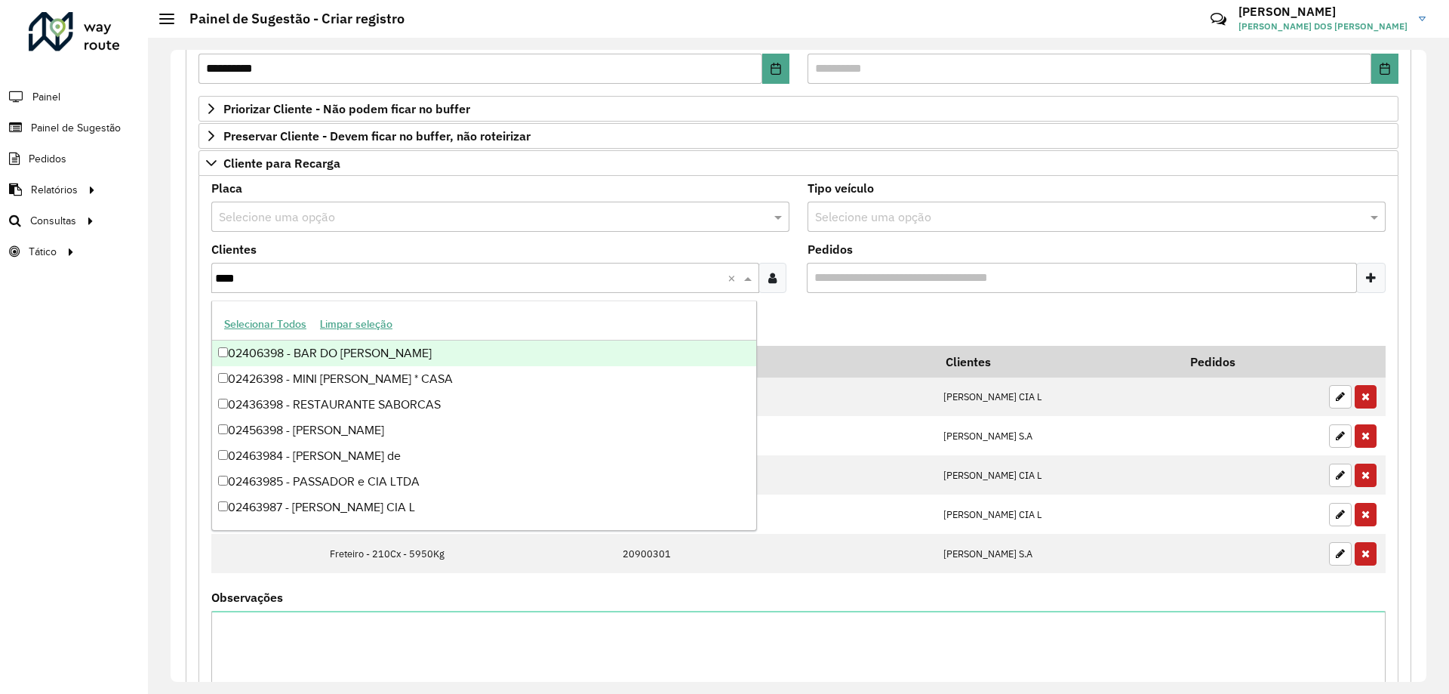
type input "*****"
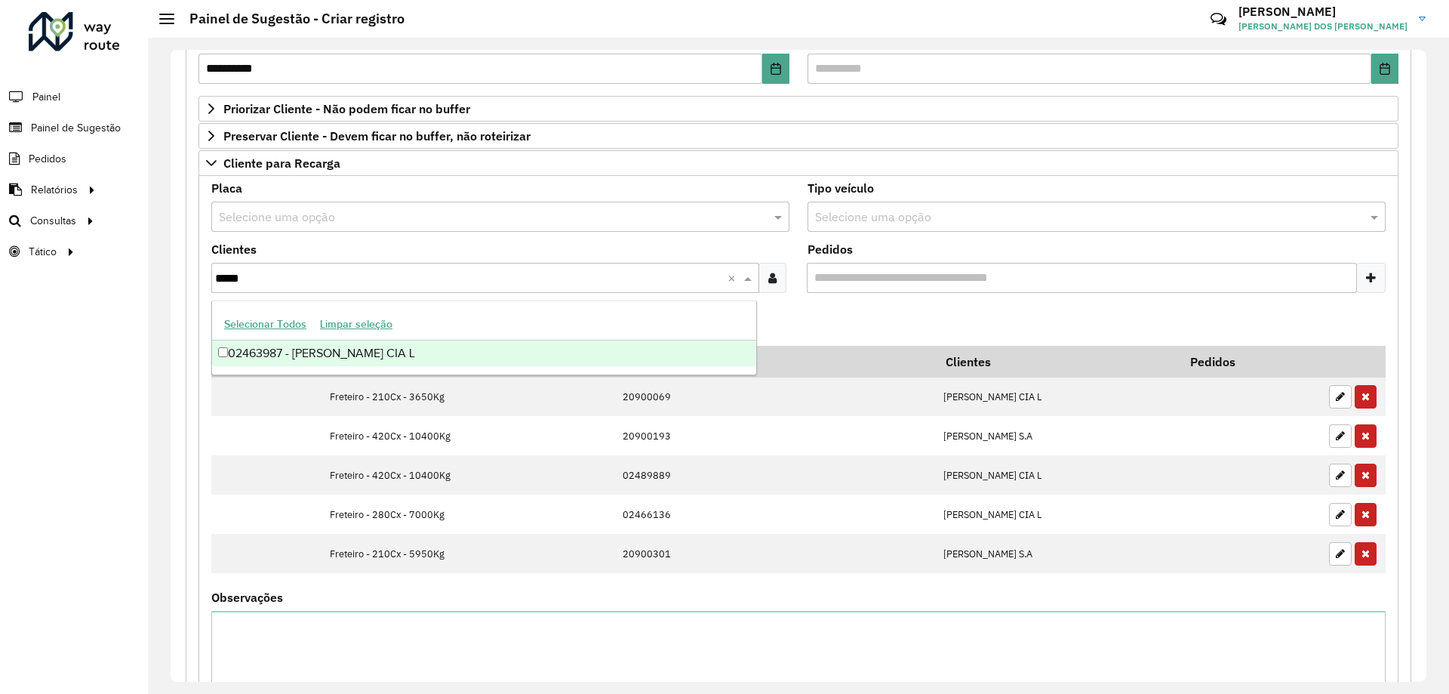
click at [401, 341] on div "02463987 - [PERSON_NAME] CIA L" at bounding box center [484, 353] width 544 height 26
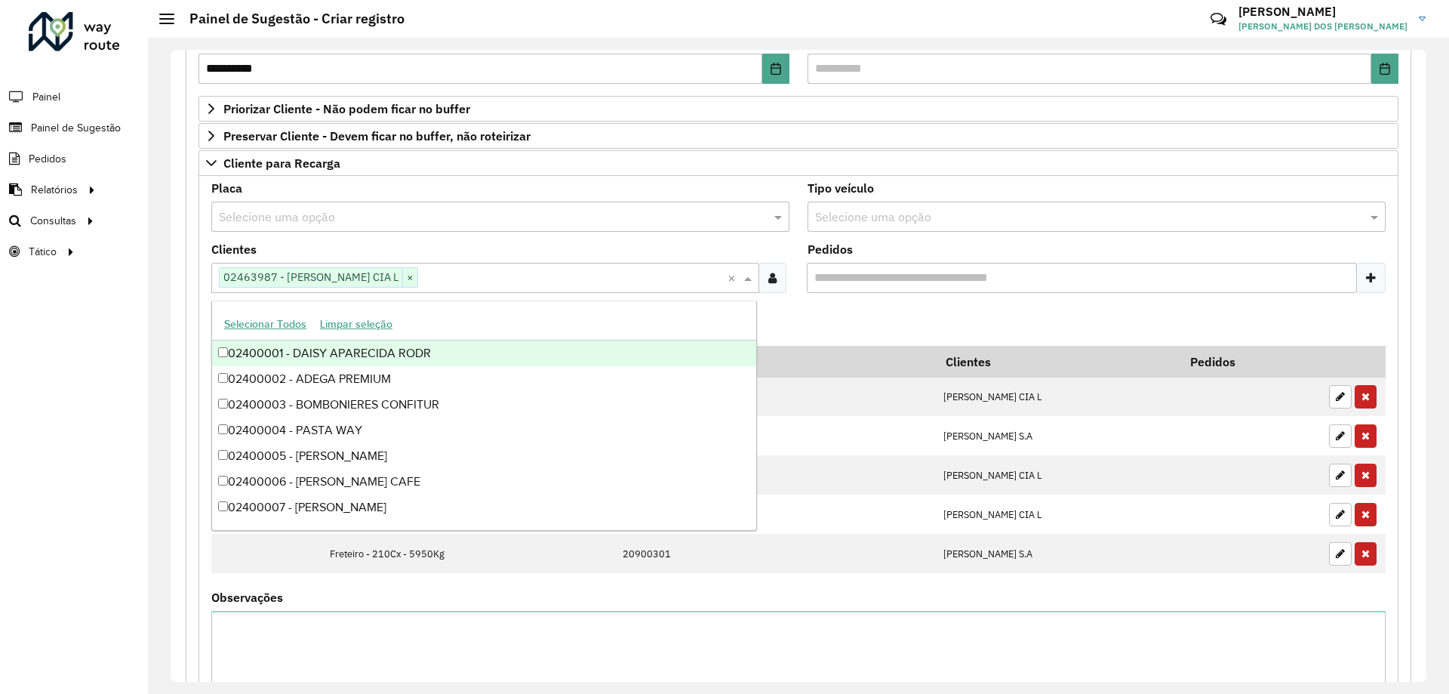
click at [799, 305] on formly-field "Adicionar" at bounding box center [798, 325] width 1193 height 41
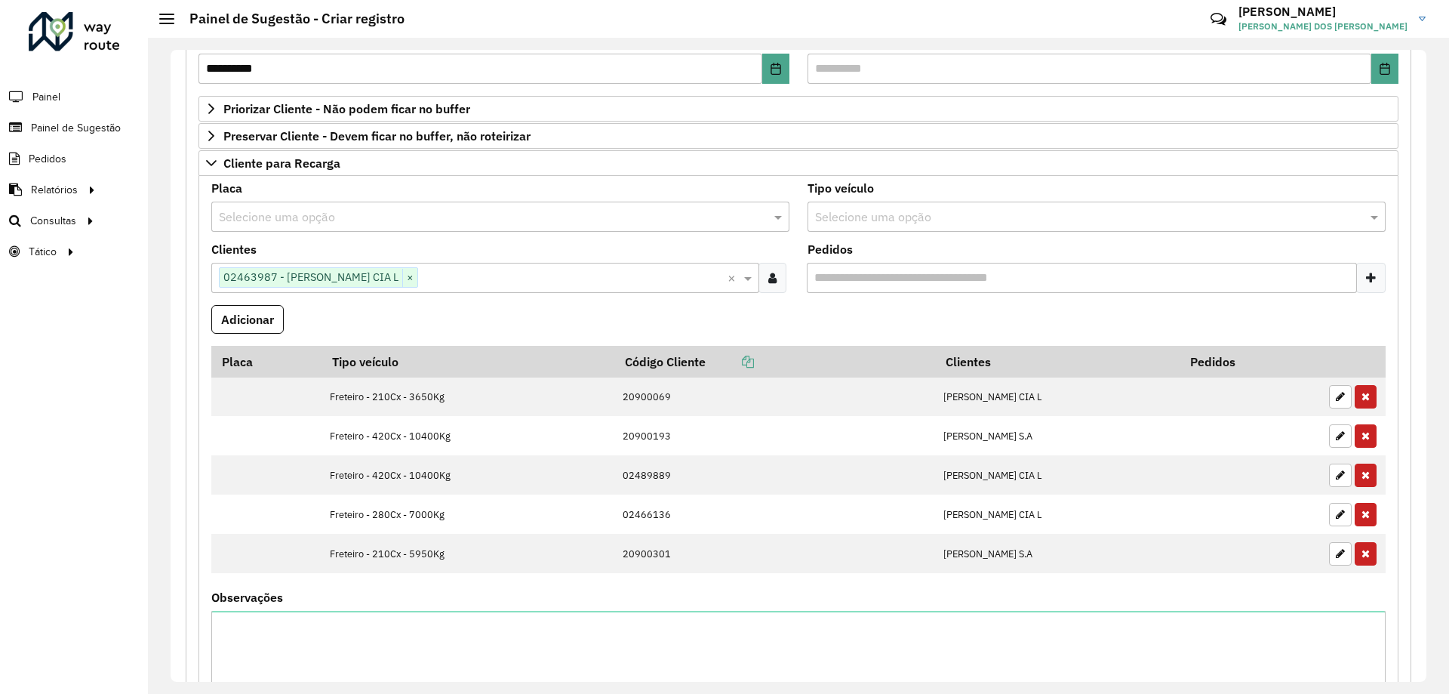
click at [853, 208] on input "text" at bounding box center [1081, 217] width 533 height 18
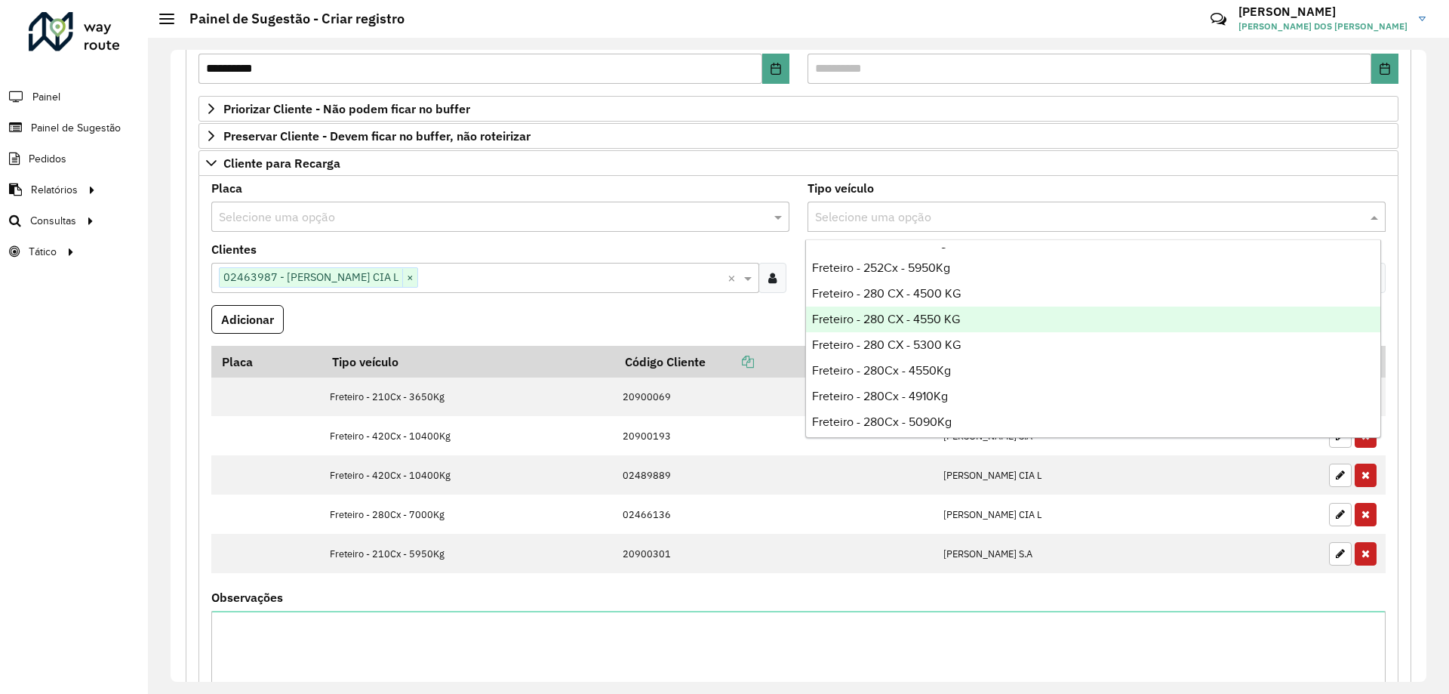
scroll to position [3095, 0]
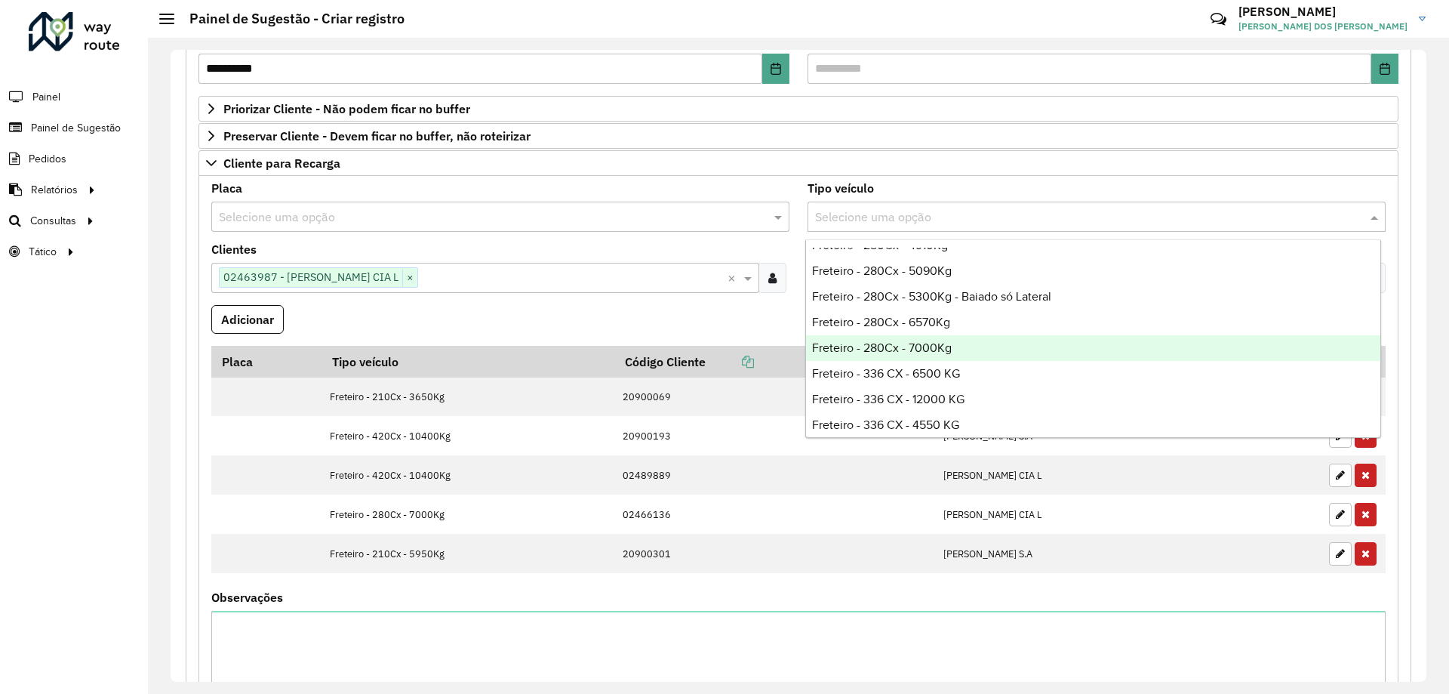
click at [971, 342] on div "Freteiro - 280Cx - 7000Kg" at bounding box center [1093, 348] width 574 height 26
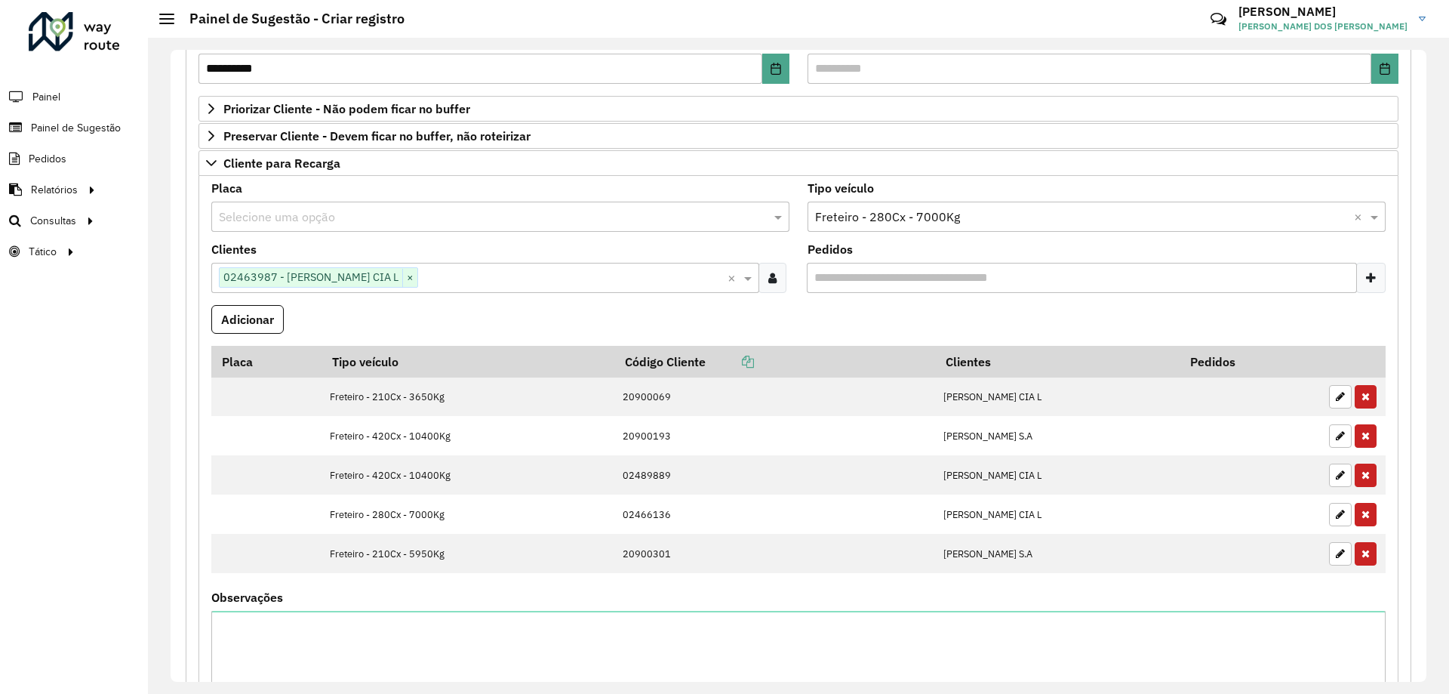
click at [759, 326] on formly-field "Adicionar" at bounding box center [798, 325] width 1193 height 41
click at [210, 329] on formly-field "Adicionar" at bounding box center [798, 325] width 1193 height 41
click at [232, 320] on button "Adicionar" at bounding box center [247, 319] width 72 height 29
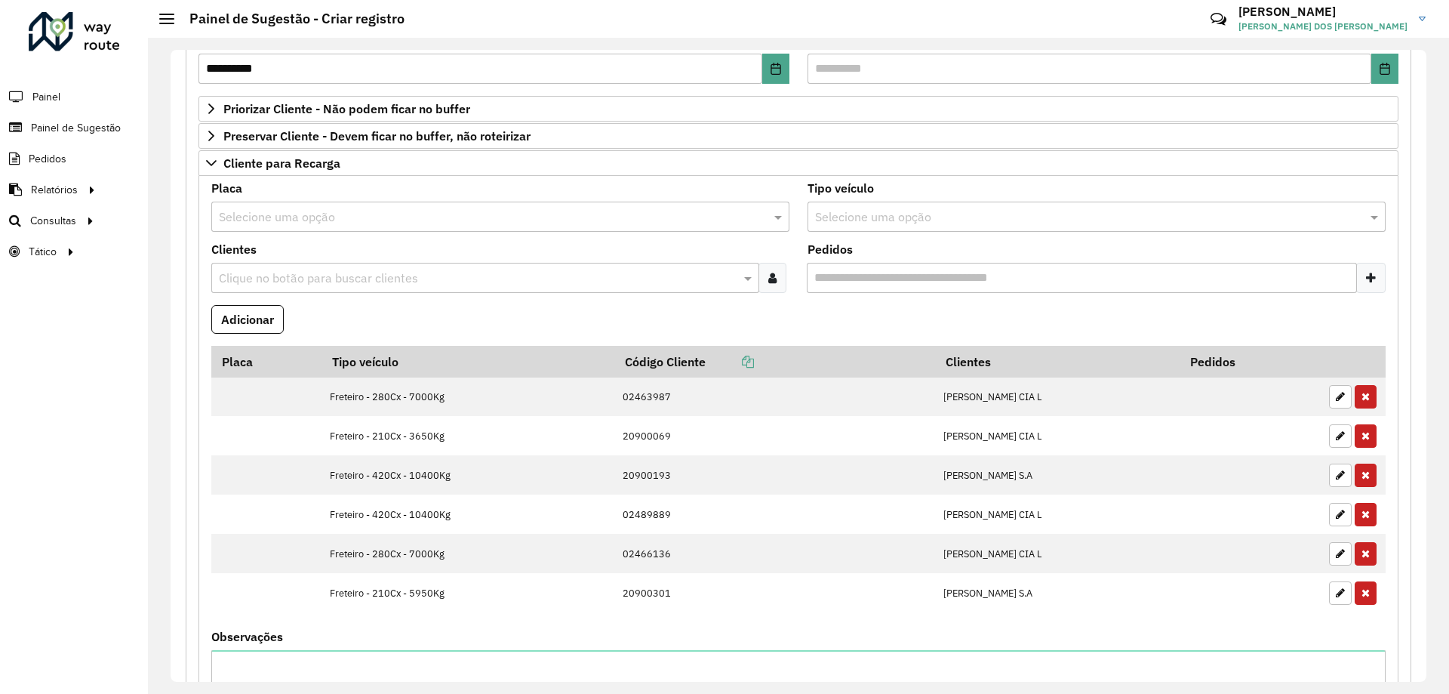
click at [389, 326] on formly-field "Adicionar" at bounding box center [798, 325] width 1193 height 41
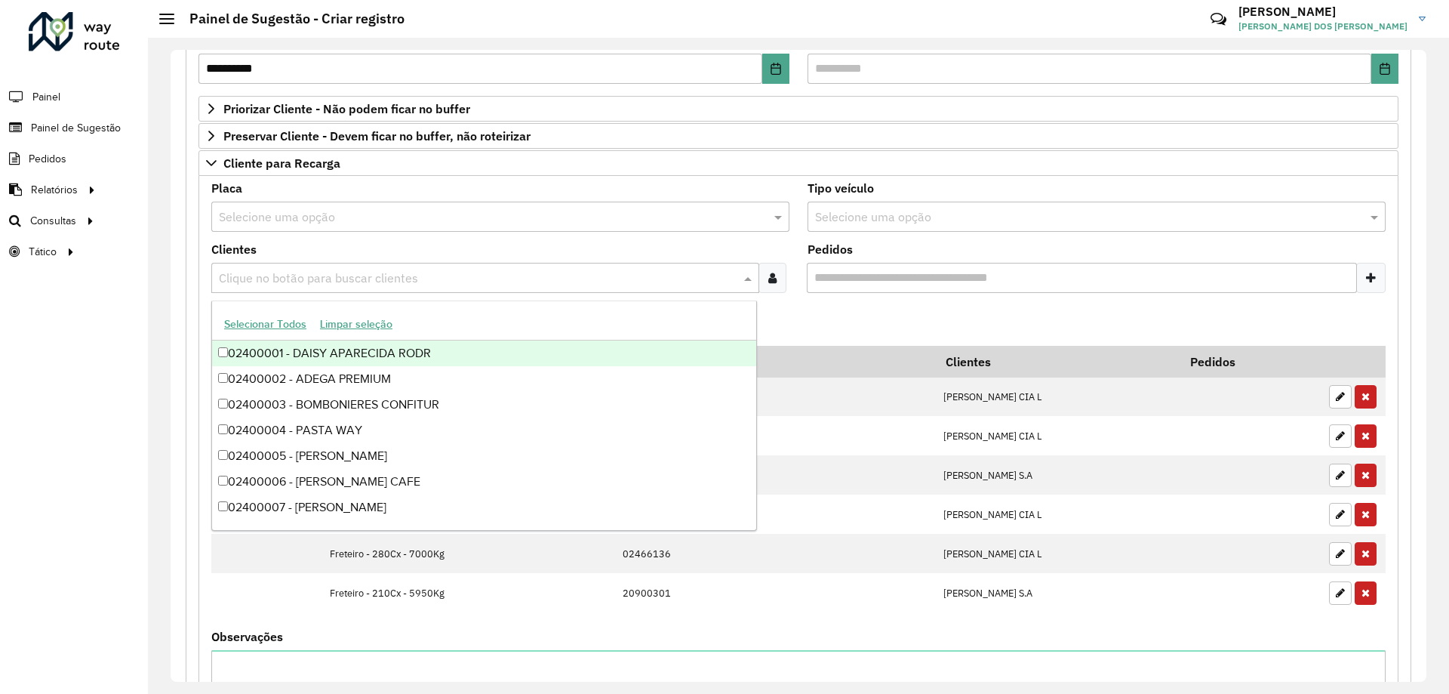
click at [353, 264] on div "Clique no botão para buscar clientes" at bounding box center [485, 278] width 548 height 30
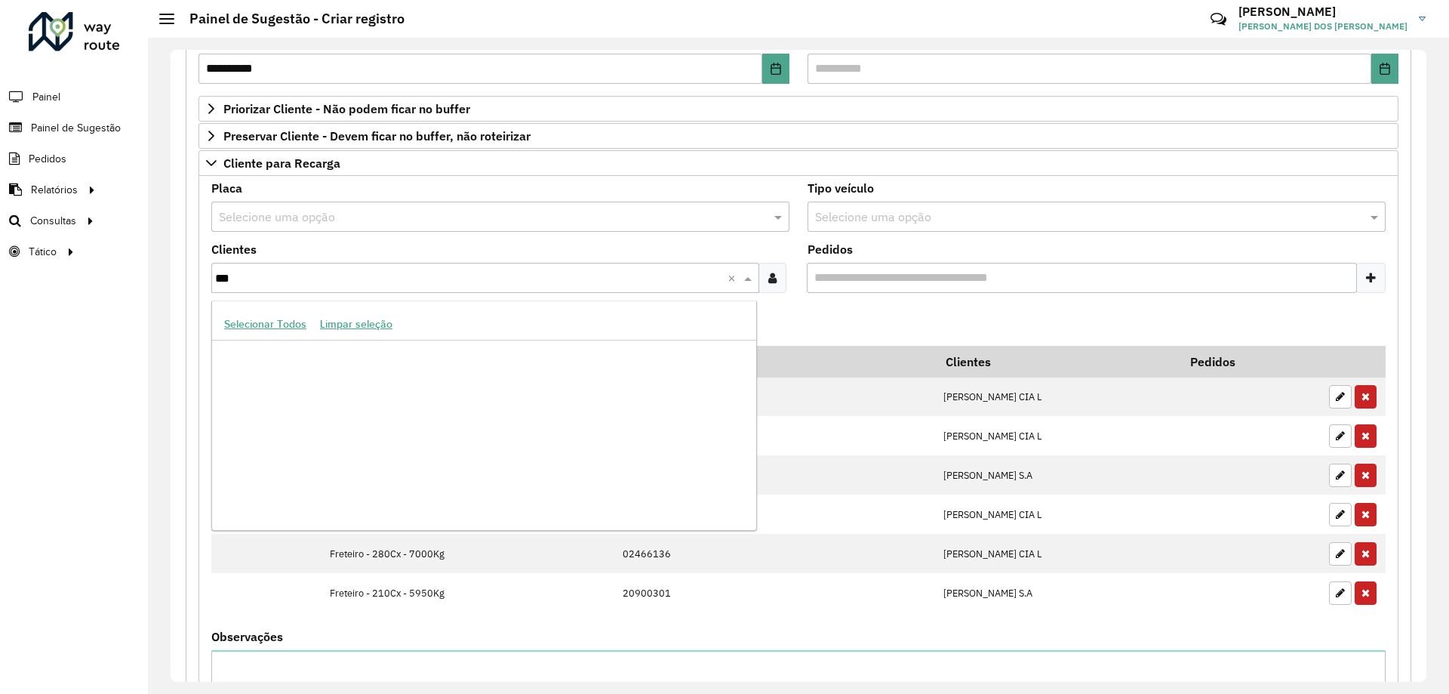
scroll to position [1283, 0]
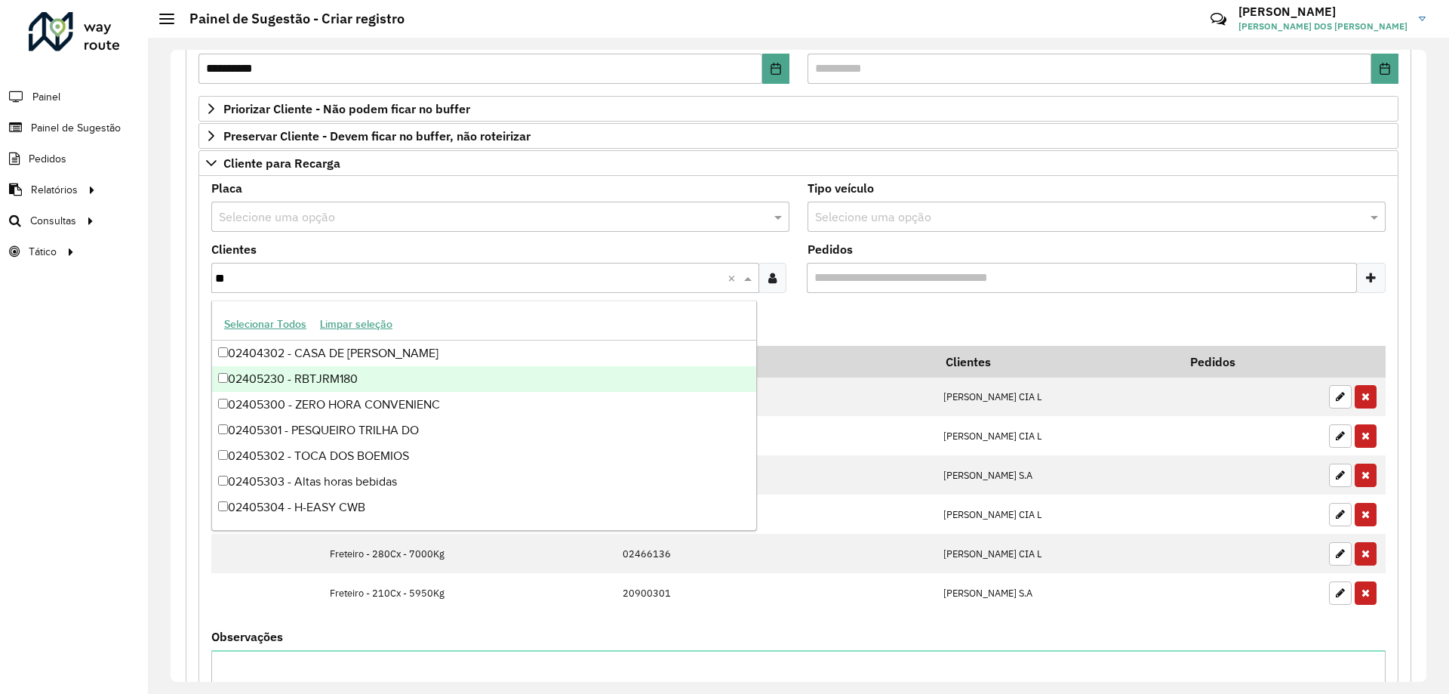
type input "*"
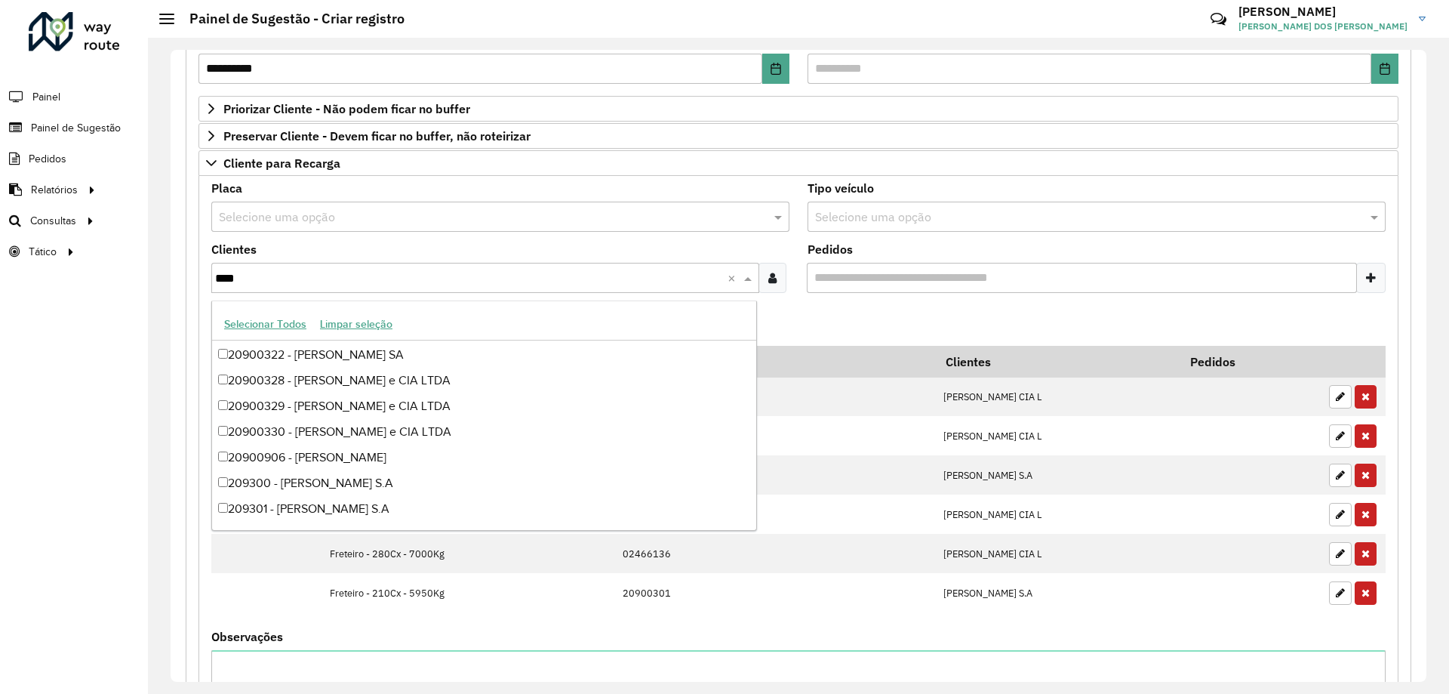
type input "*****"
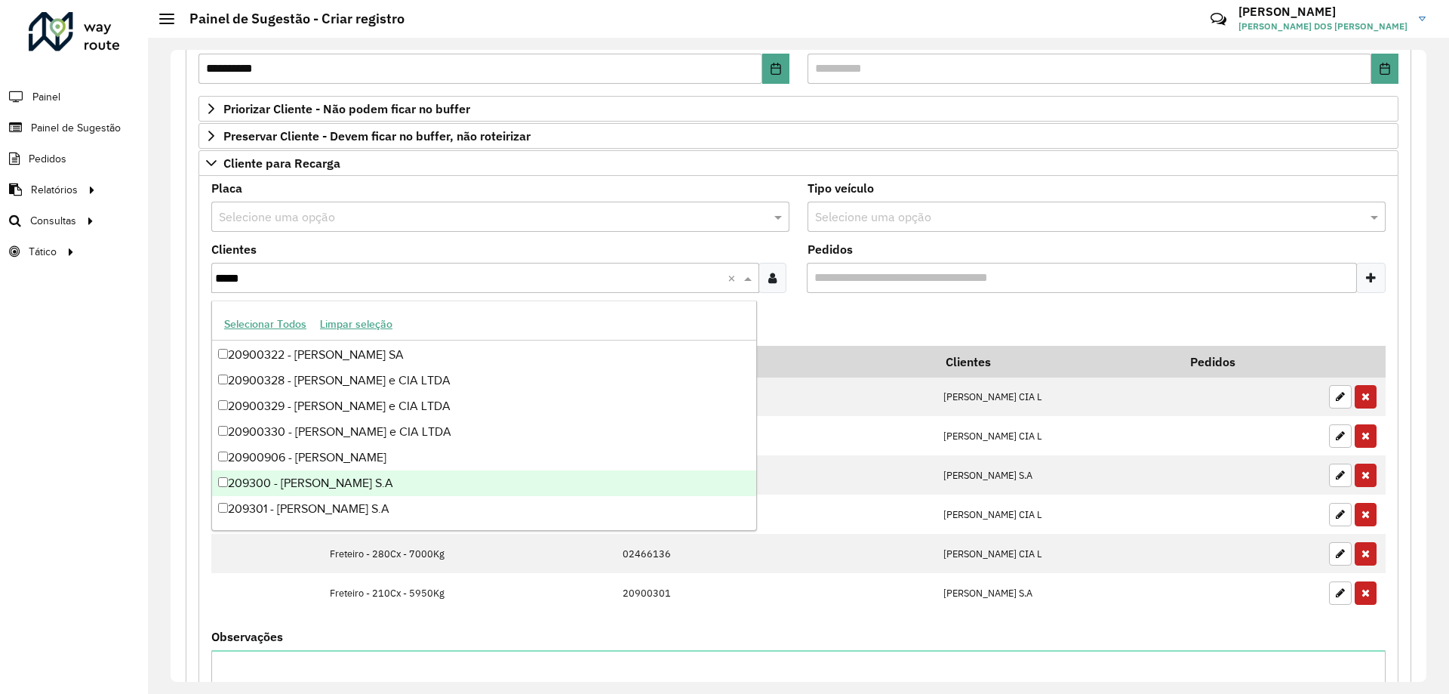
click at [465, 476] on div "209300 - [PERSON_NAME] S.A" at bounding box center [484, 483] width 544 height 26
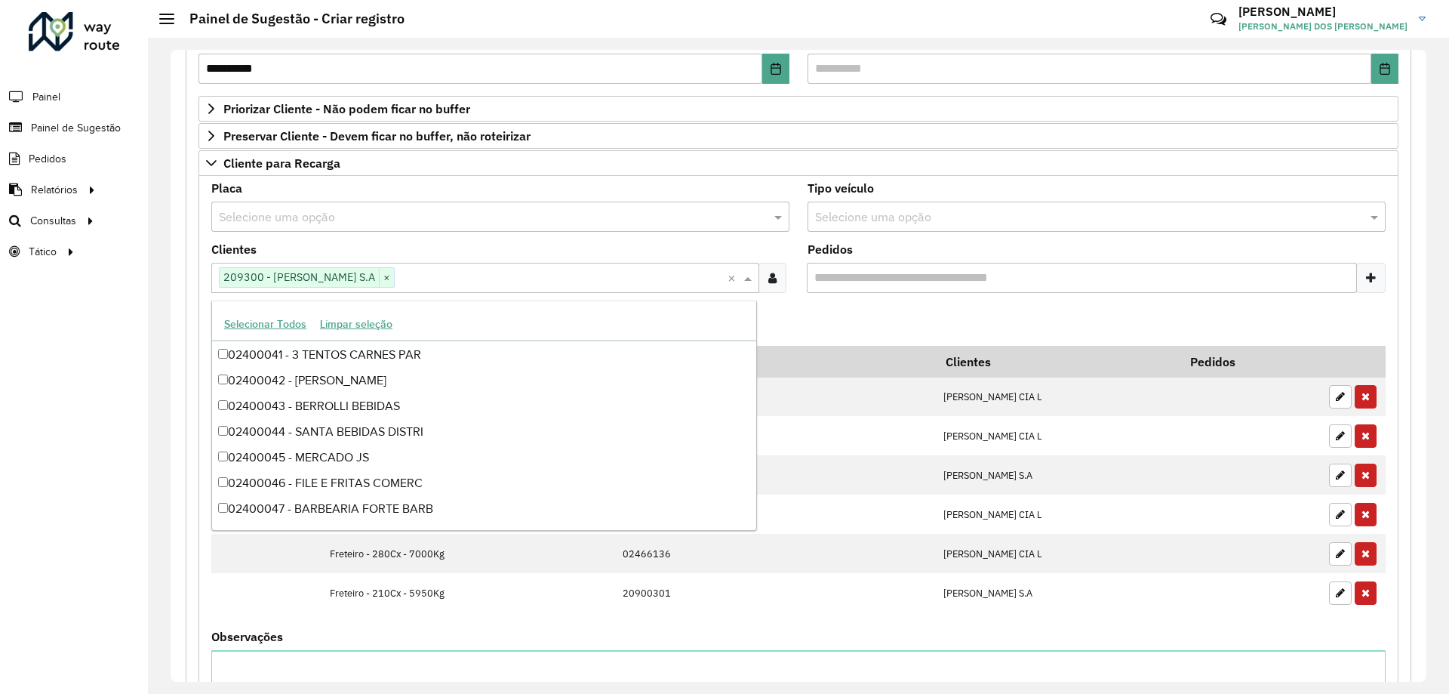
click at [774, 312] on formly-field "Adicionar" at bounding box center [798, 325] width 1193 height 41
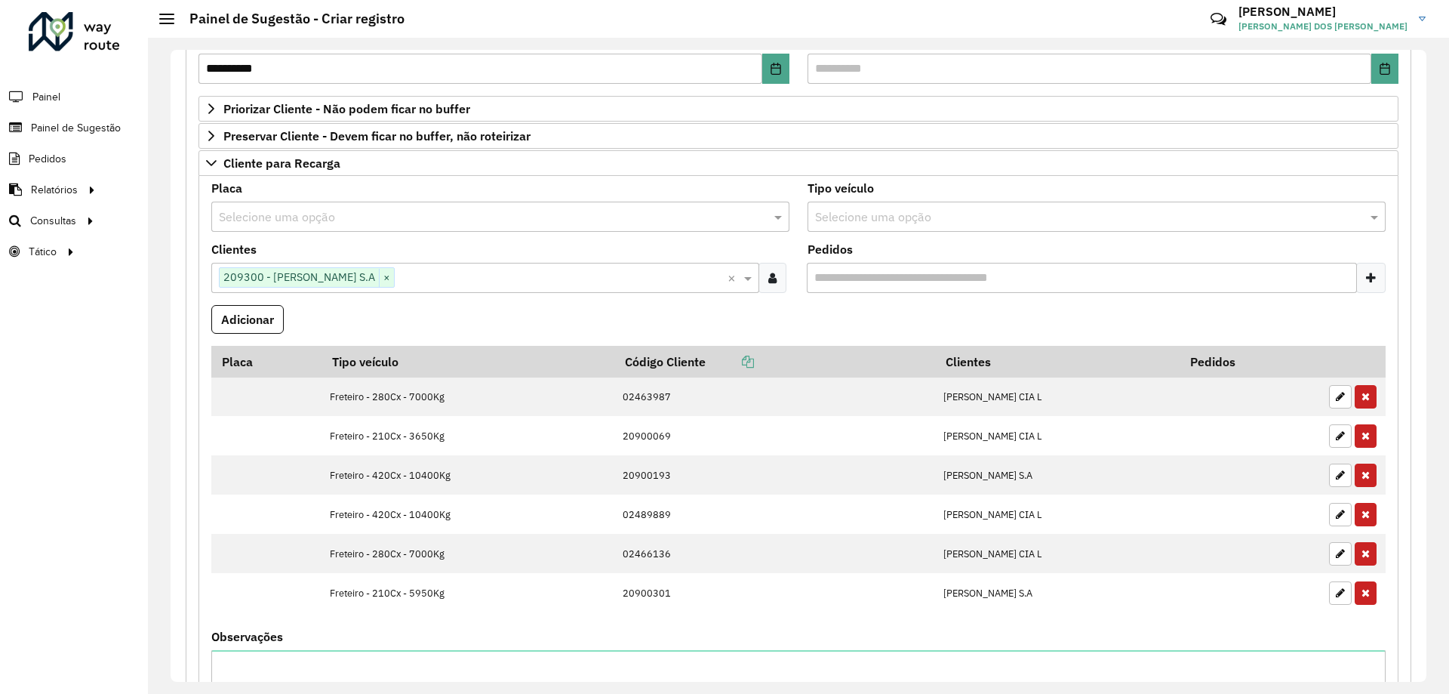
click at [863, 208] on input "text" at bounding box center [1081, 217] width 533 height 18
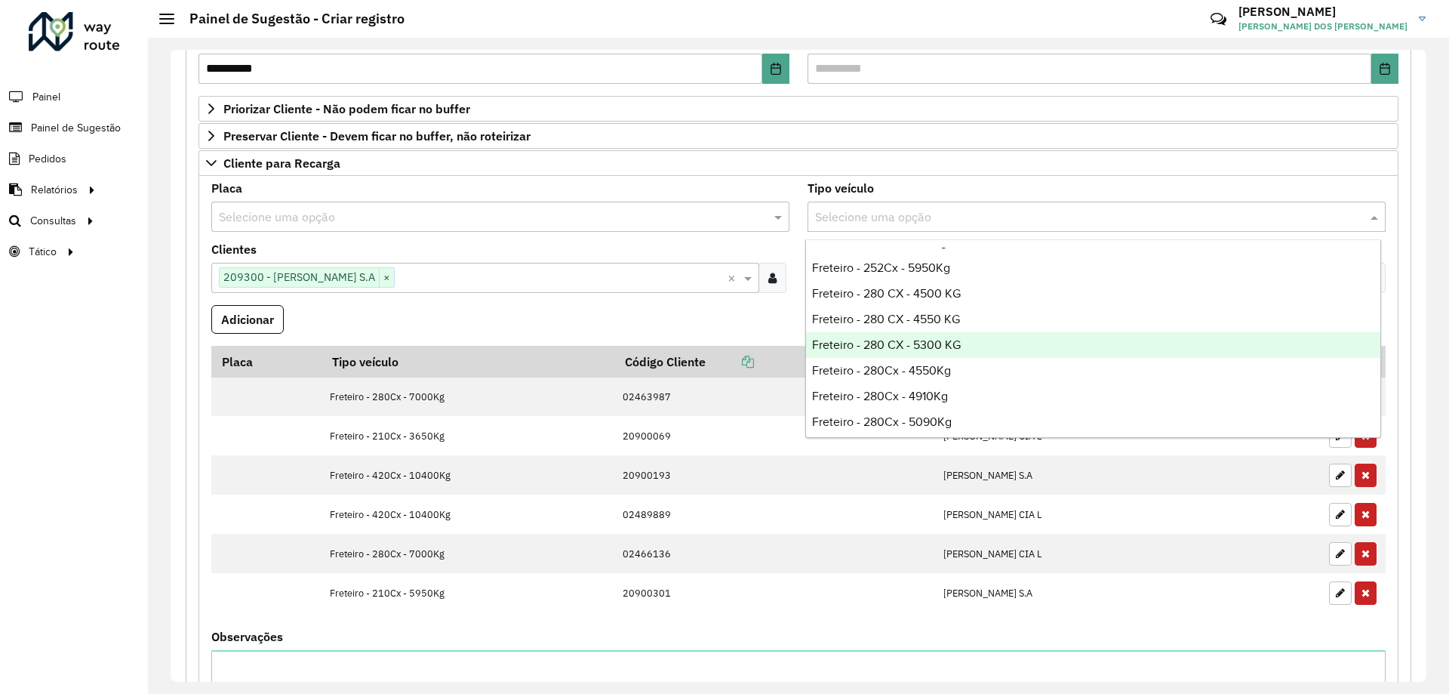
scroll to position [3019, 0]
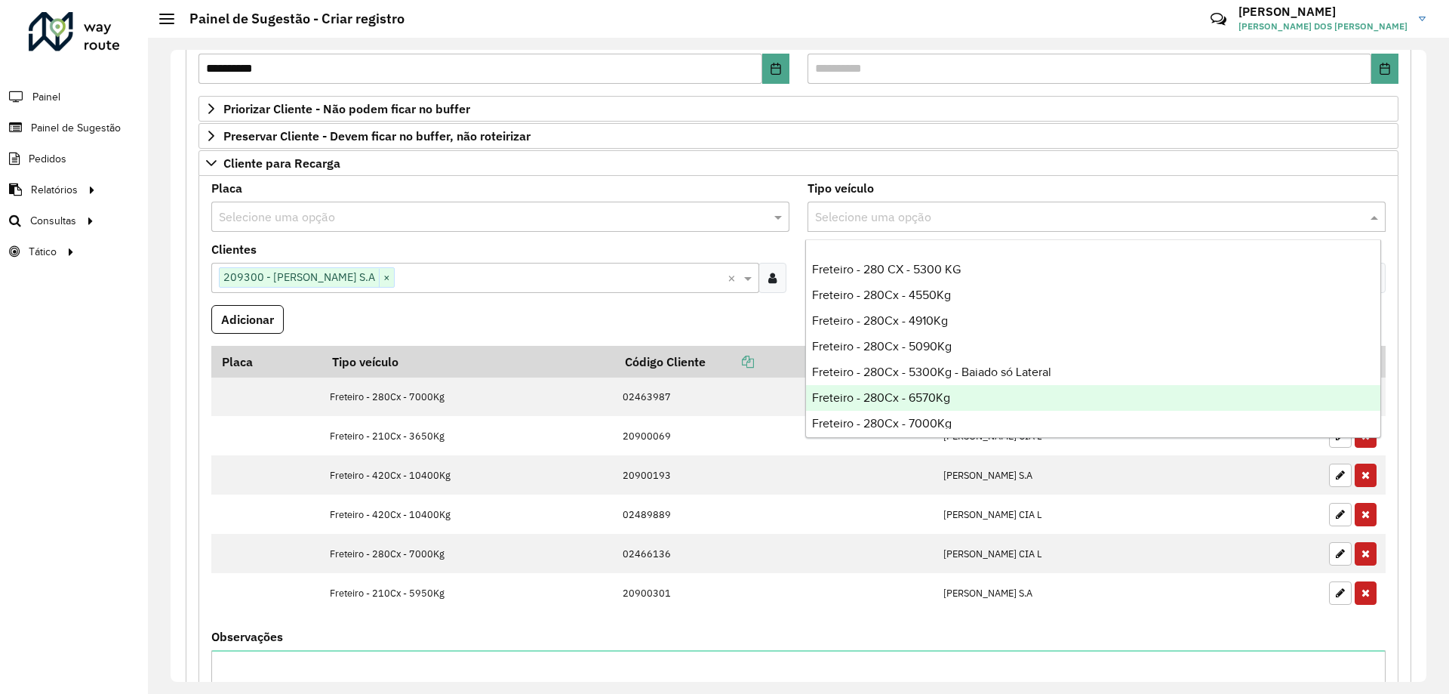
click at [993, 396] on div "Freteiro - 280Cx - 6570Kg" at bounding box center [1093, 398] width 574 height 26
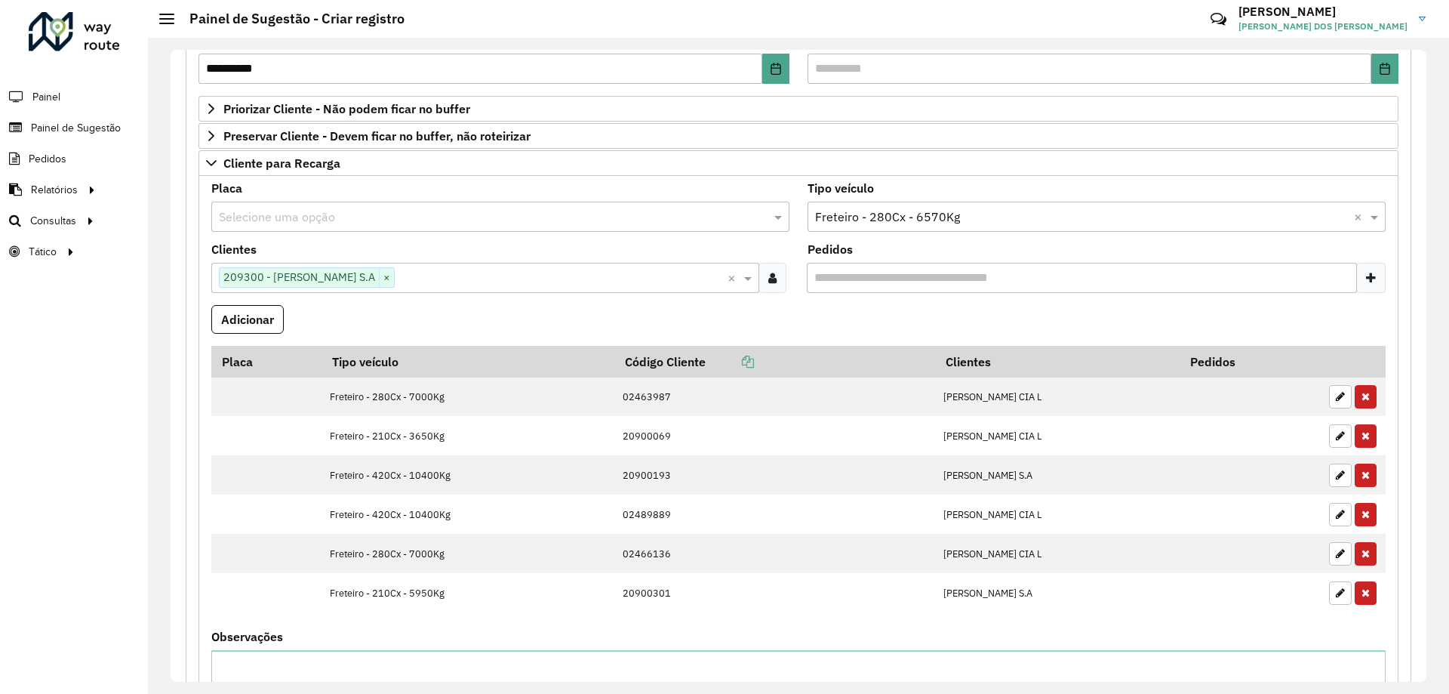
click at [730, 306] on formly-field "Adicionar" at bounding box center [798, 325] width 1193 height 41
click at [254, 313] on button "Adicionar" at bounding box center [247, 319] width 72 height 29
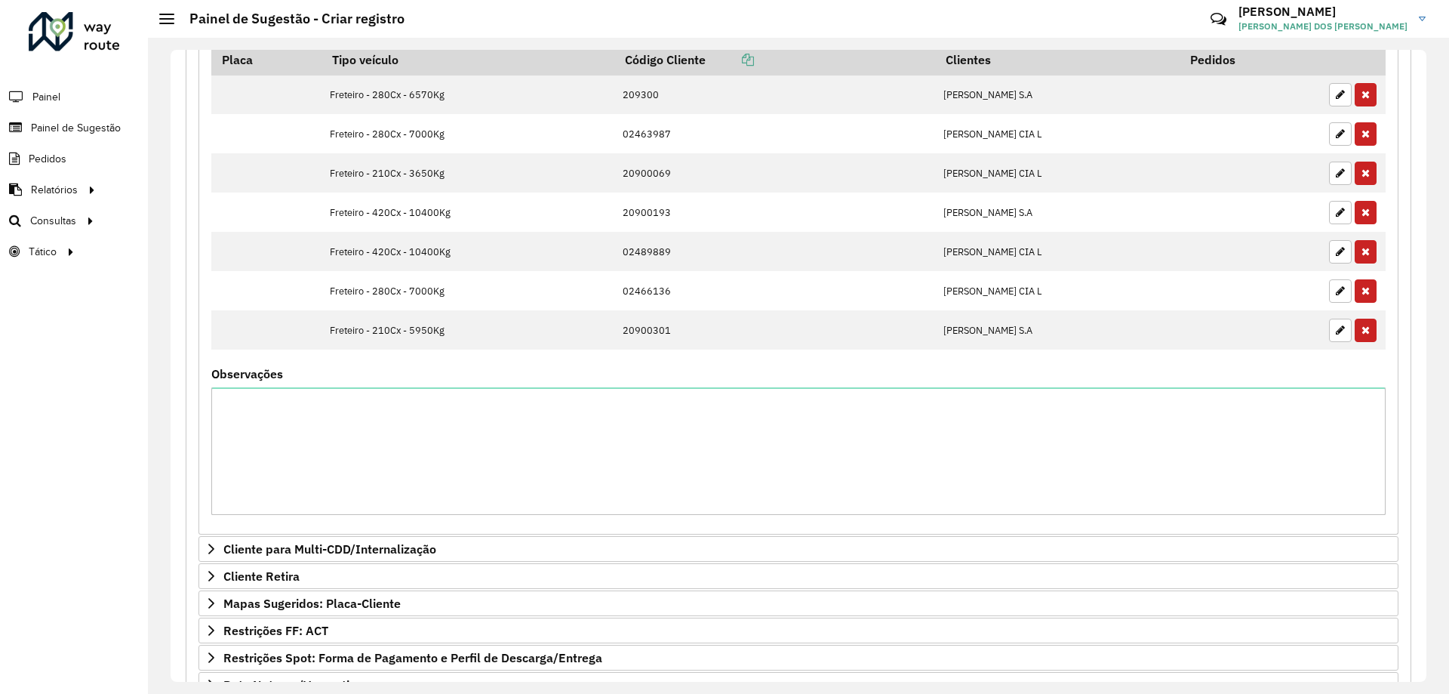
scroll to position [719, 0]
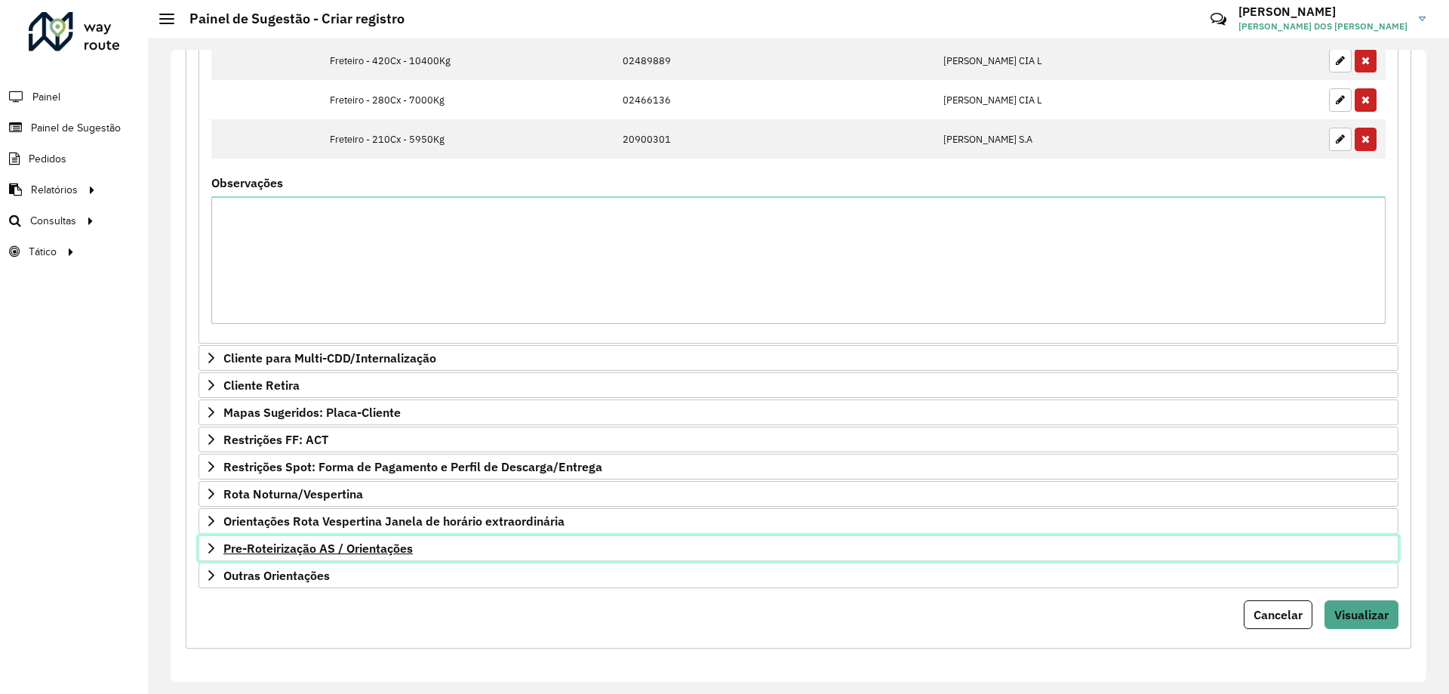
click at [249, 548] on span "Pre-Roteirização AS / Orientações" at bounding box center [317, 548] width 189 height 12
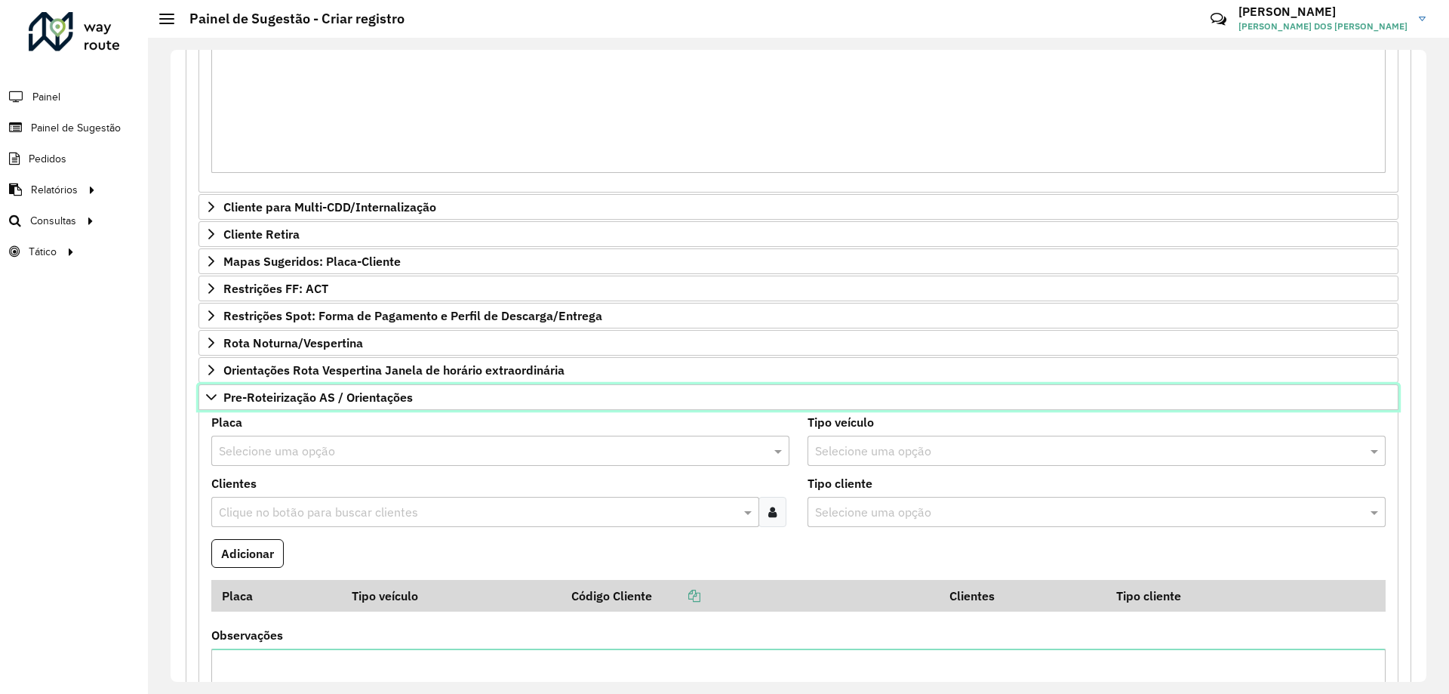
scroll to position [946, 0]
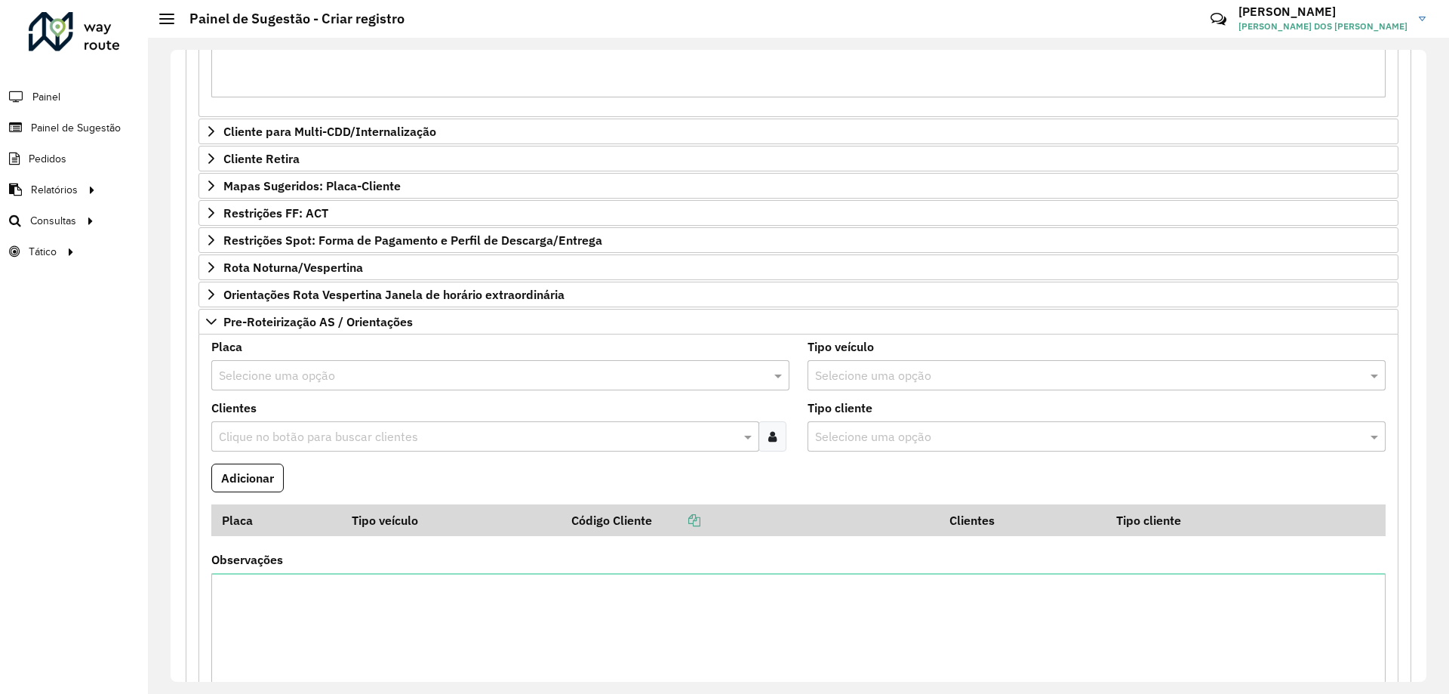
click at [344, 436] on input "text" at bounding box center [477, 437] width 525 height 18
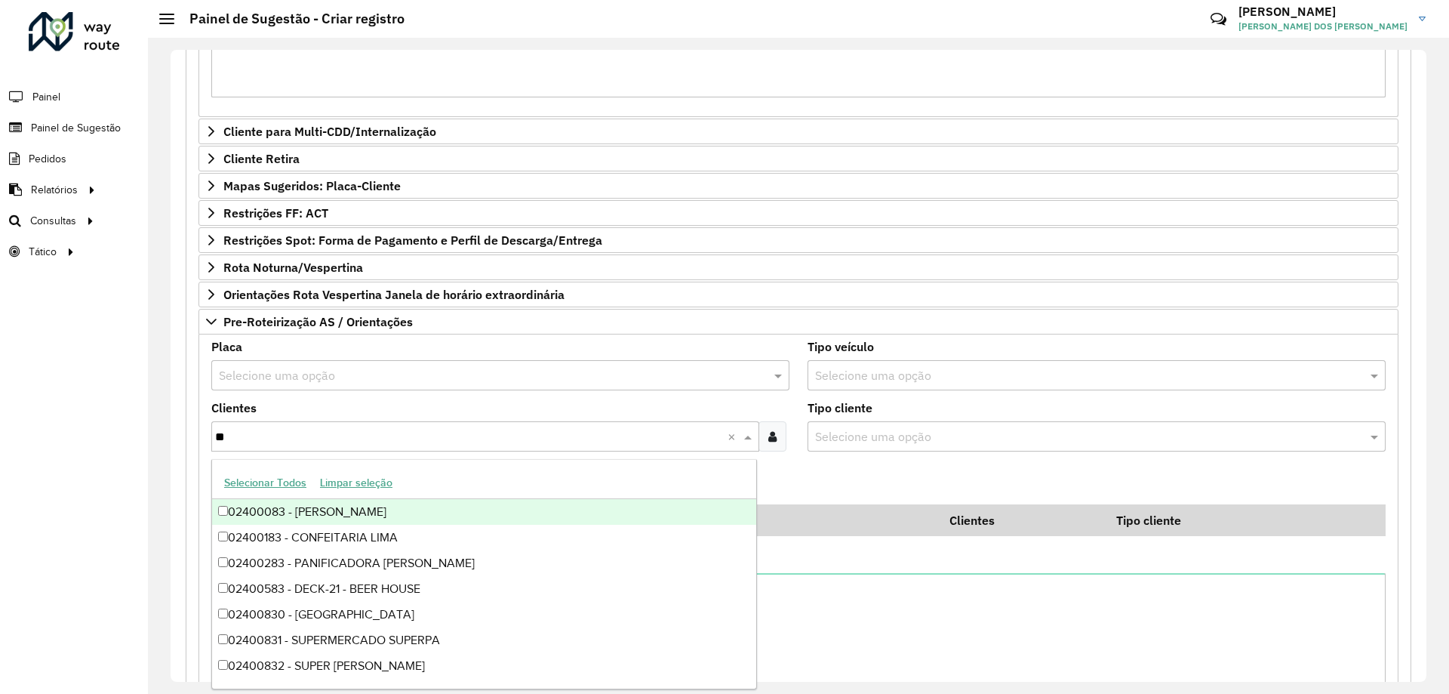
type input "***"
click at [409, 503] on div "02400836 - SUPERMERCADO SUPERPA" at bounding box center [484, 512] width 544 height 26
click at [782, 460] on formly-field "Clientes Clique no botão para buscar clientes 02400836 - SUPERMERCADO SUPERPA ×…" at bounding box center [500, 432] width 596 height 61
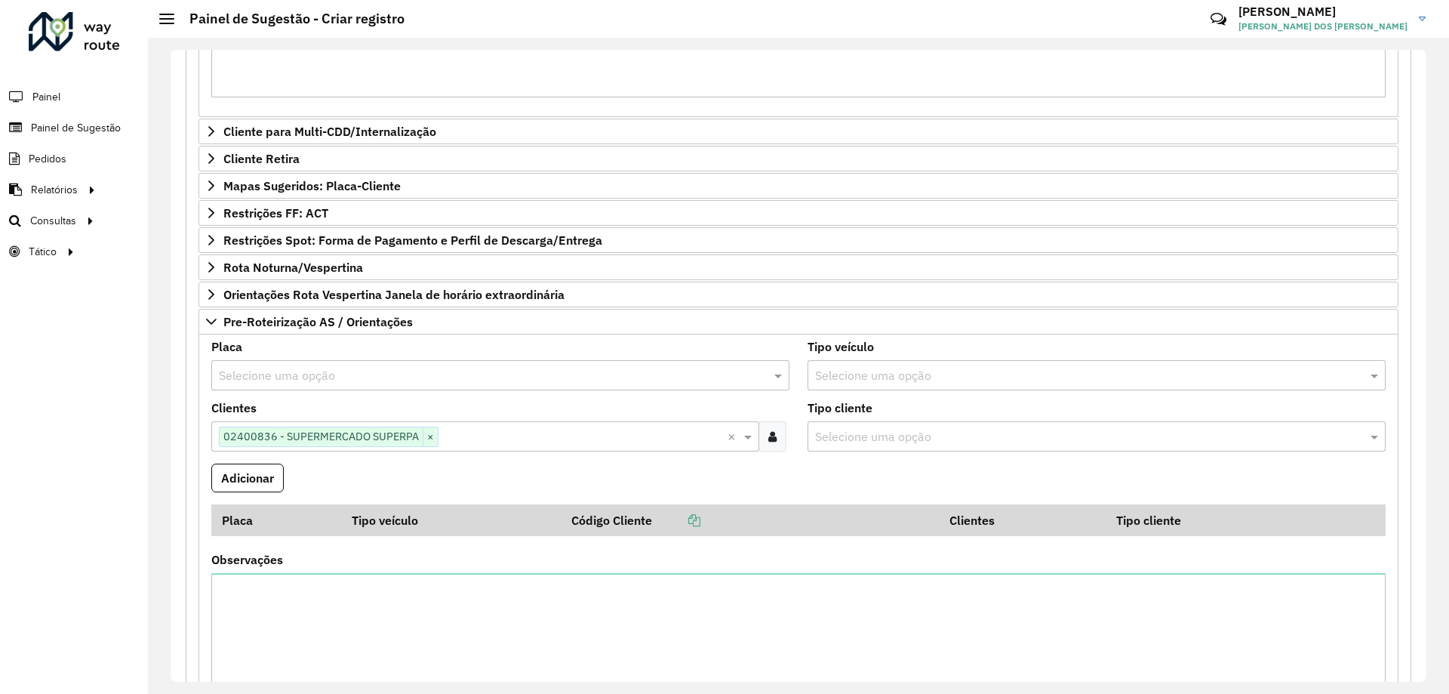
click at [406, 369] on input "text" at bounding box center [485, 376] width 533 height 18
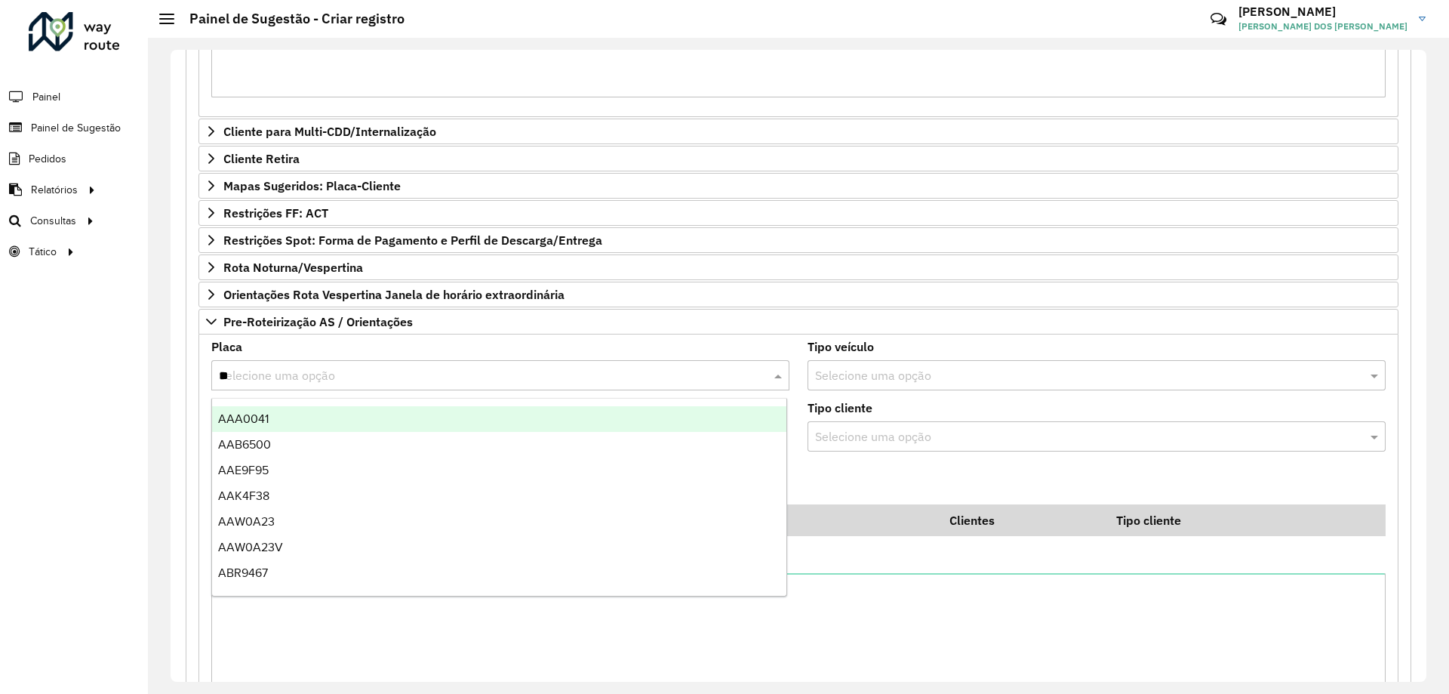
type input "***"
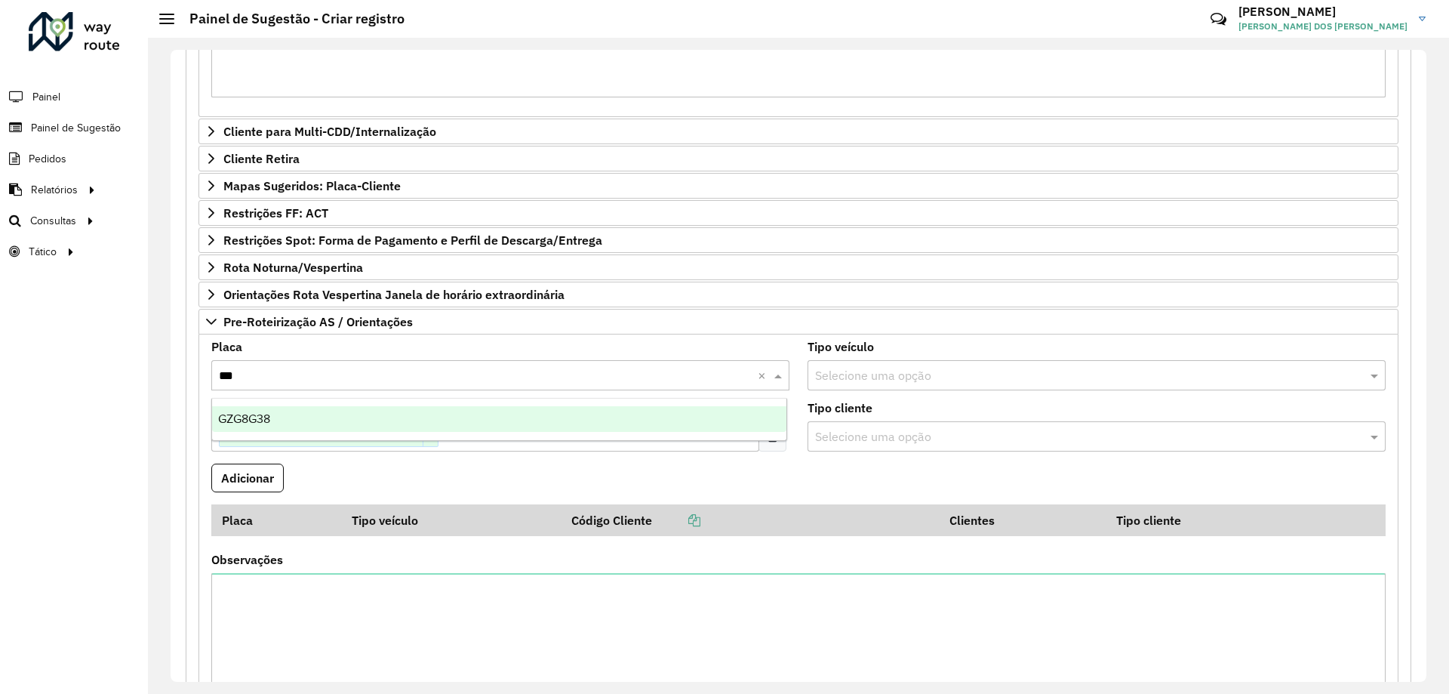
click at [383, 417] on div "GZG8G38" at bounding box center [499, 419] width 574 height 26
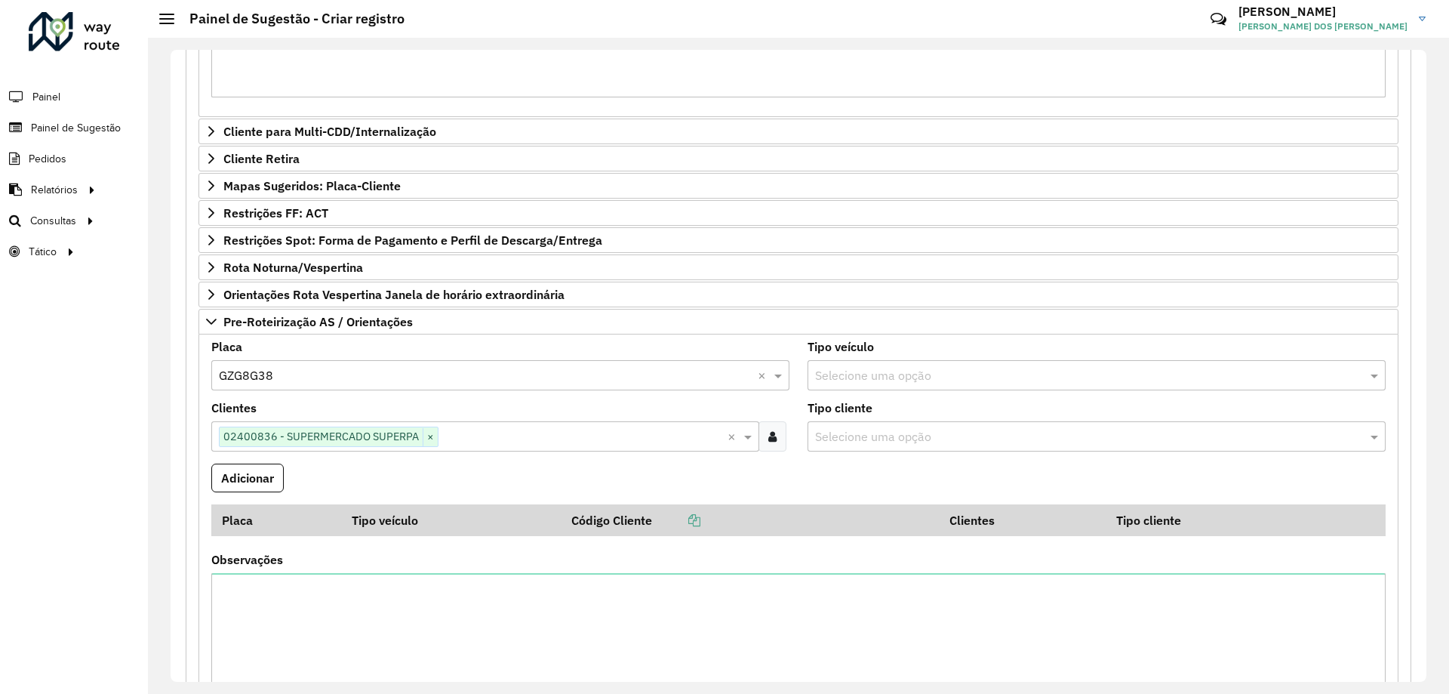
click at [439, 473] on formly-field "Adicionar" at bounding box center [798, 483] width 1193 height 41
click at [253, 482] on button "Adicionar" at bounding box center [247, 477] width 72 height 29
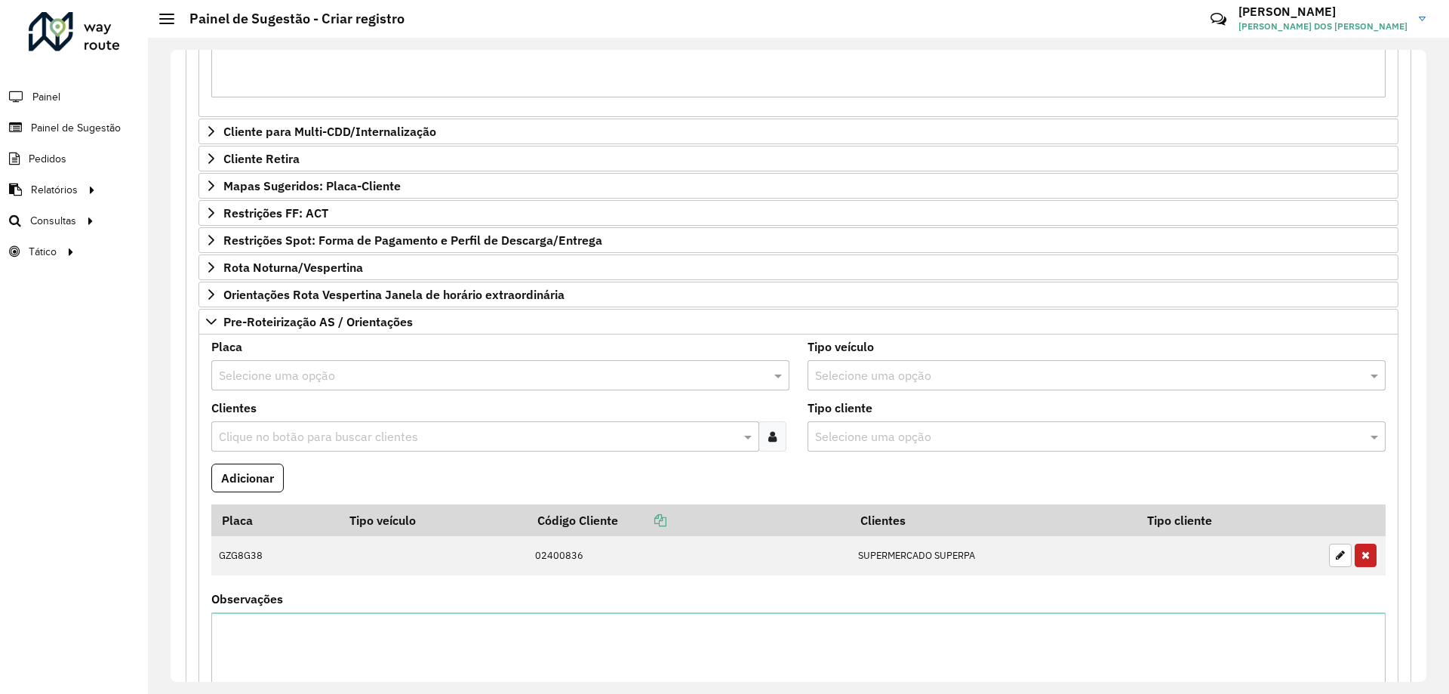
click at [414, 436] on input "text" at bounding box center [477, 437] width 525 height 18
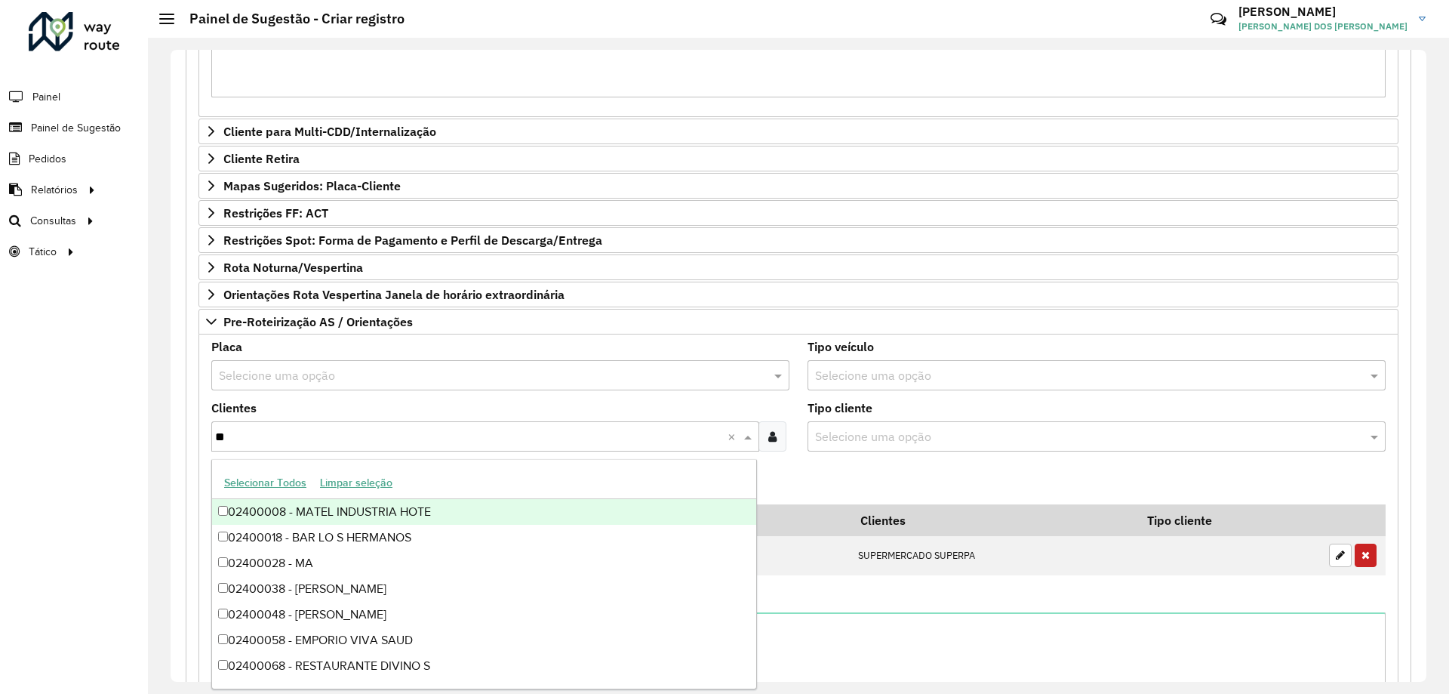
type input "***"
click at [454, 516] on div "02400836 - SUPERMERCADO SUPERPA" at bounding box center [484, 512] width 544 height 26
click at [799, 463] on formly-field "Adicionar" at bounding box center [798, 483] width 1193 height 41
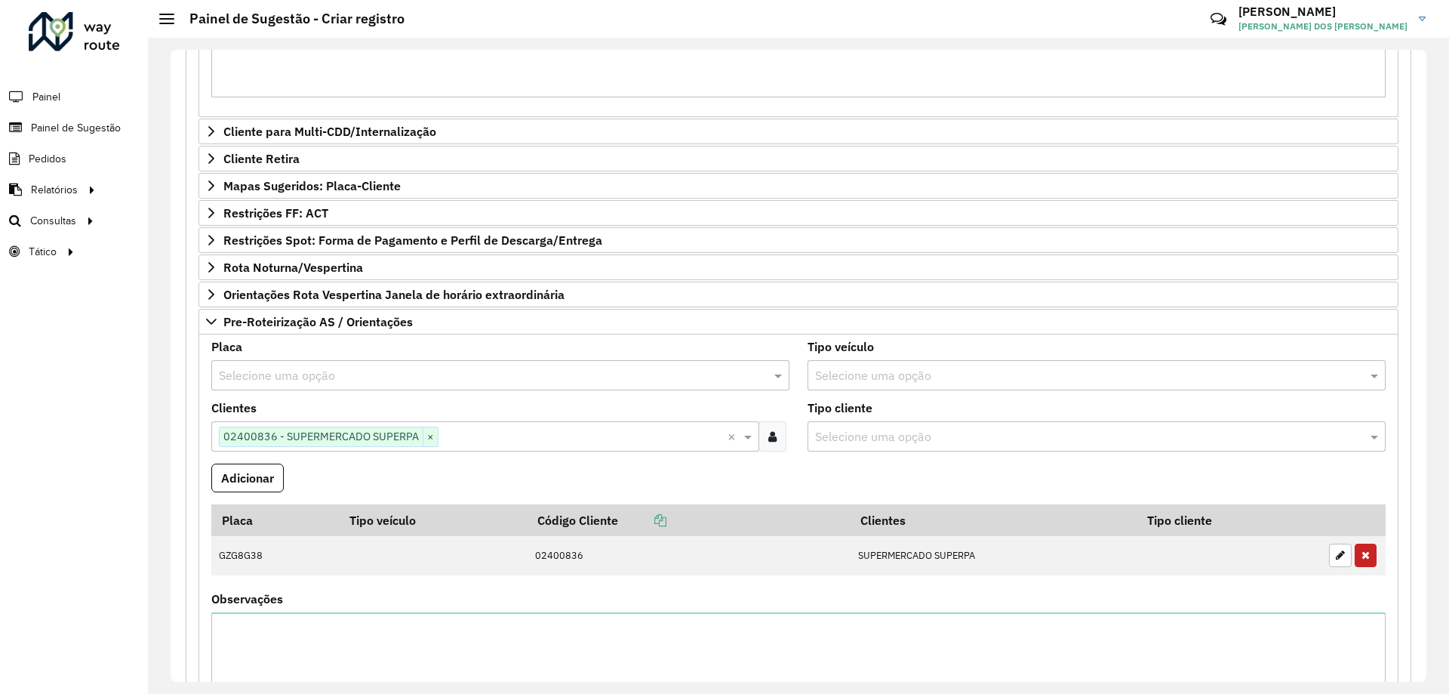
click at [287, 371] on input "text" at bounding box center [485, 376] width 533 height 18
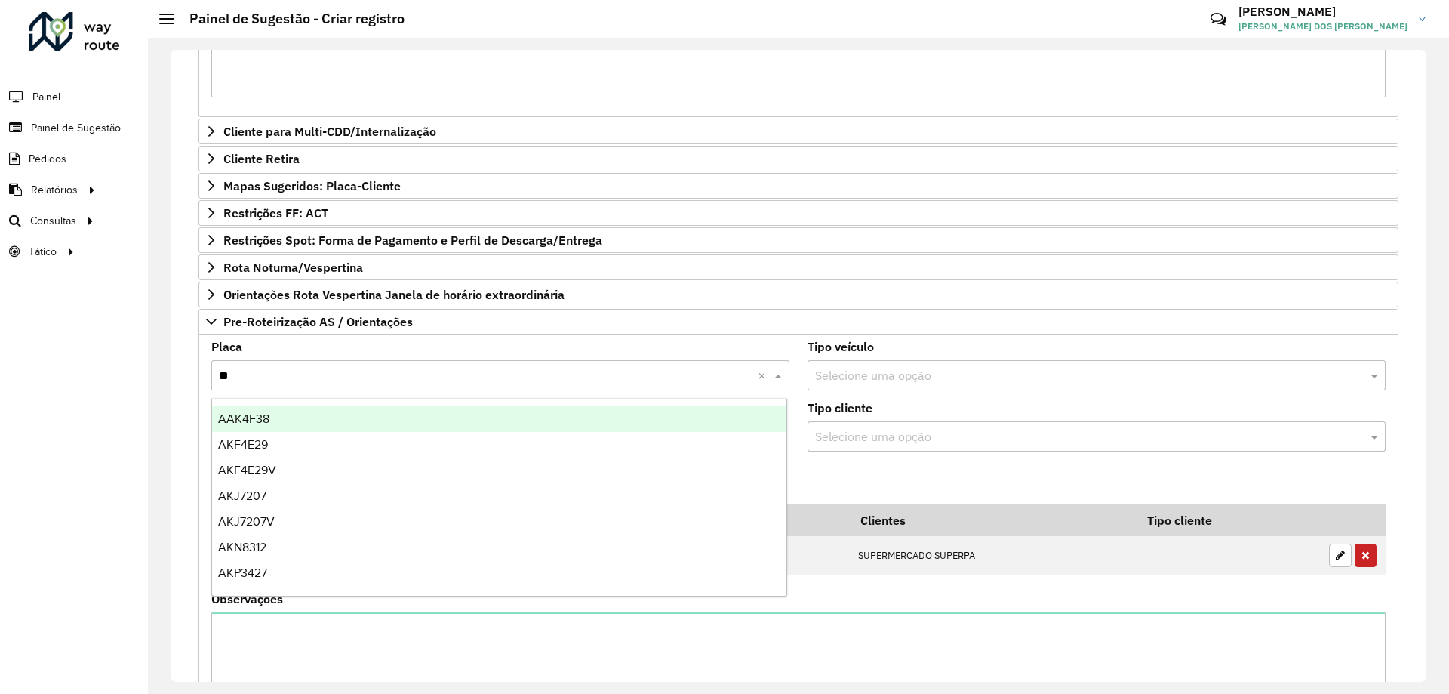
type input "***"
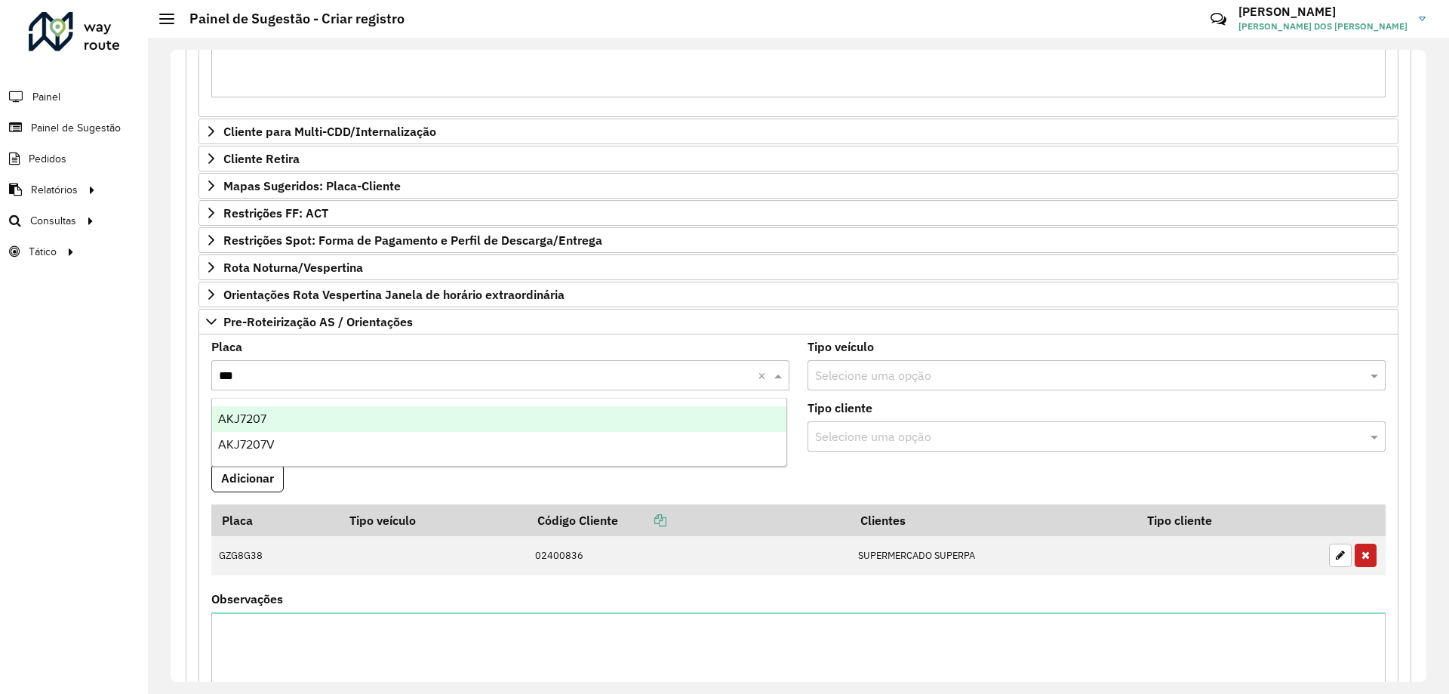
click at [300, 420] on div "AKJ7207" at bounding box center [499, 419] width 574 height 26
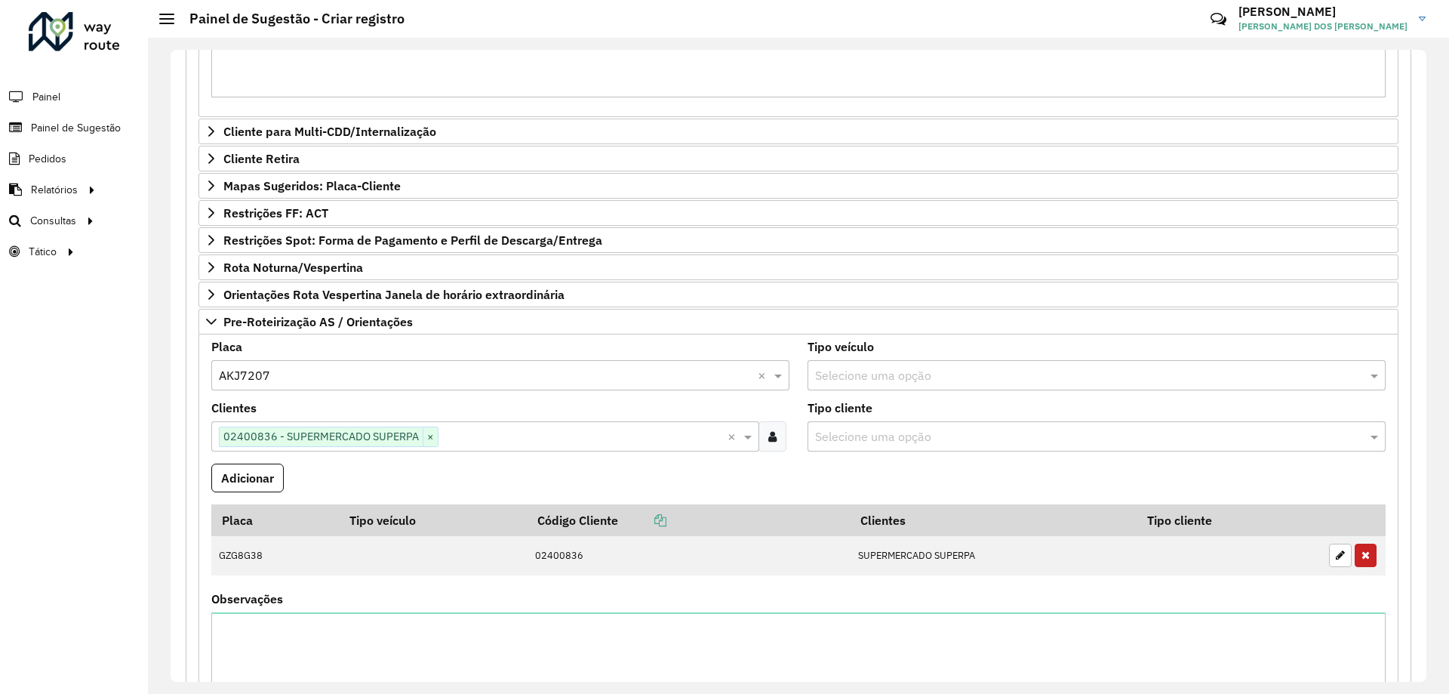
click at [930, 477] on formly-field "Adicionar" at bounding box center [798, 483] width 1193 height 41
click at [283, 467] on button "Adicionar" at bounding box center [247, 477] width 72 height 29
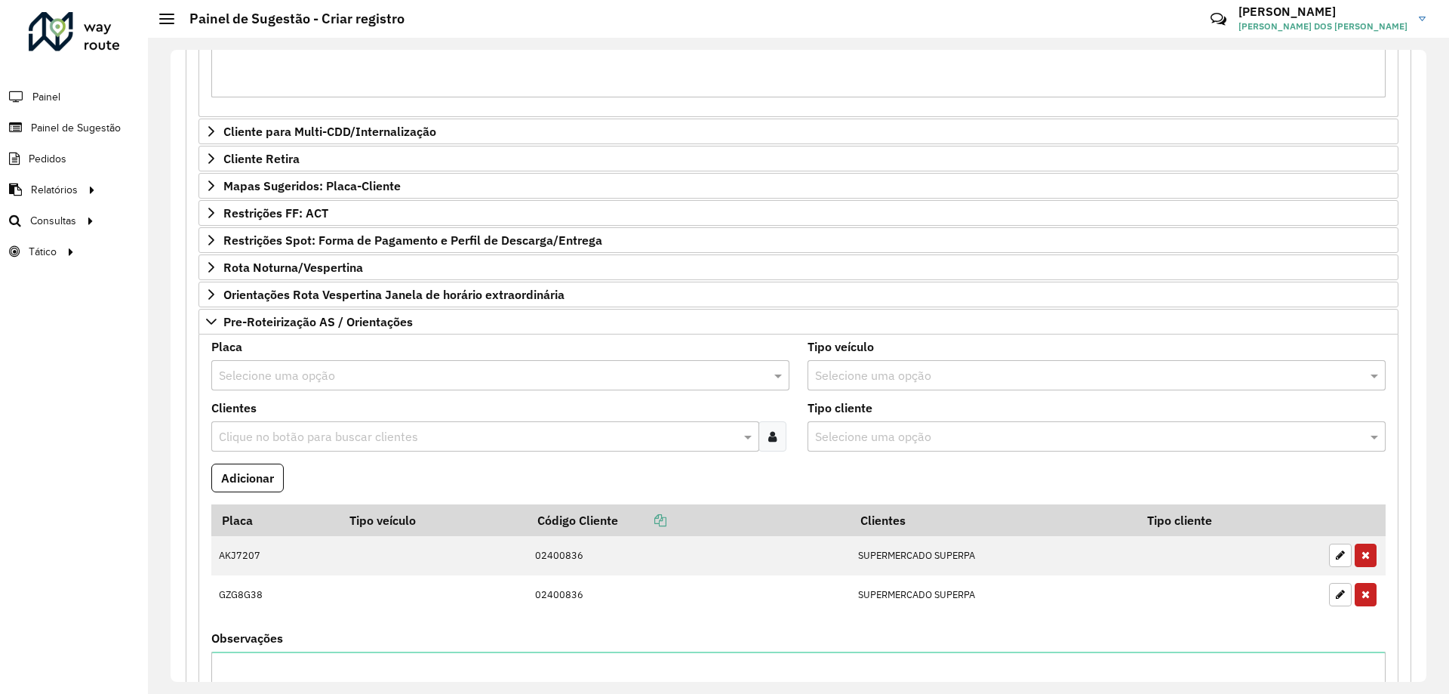
click at [300, 437] on input "text" at bounding box center [477, 437] width 525 height 18
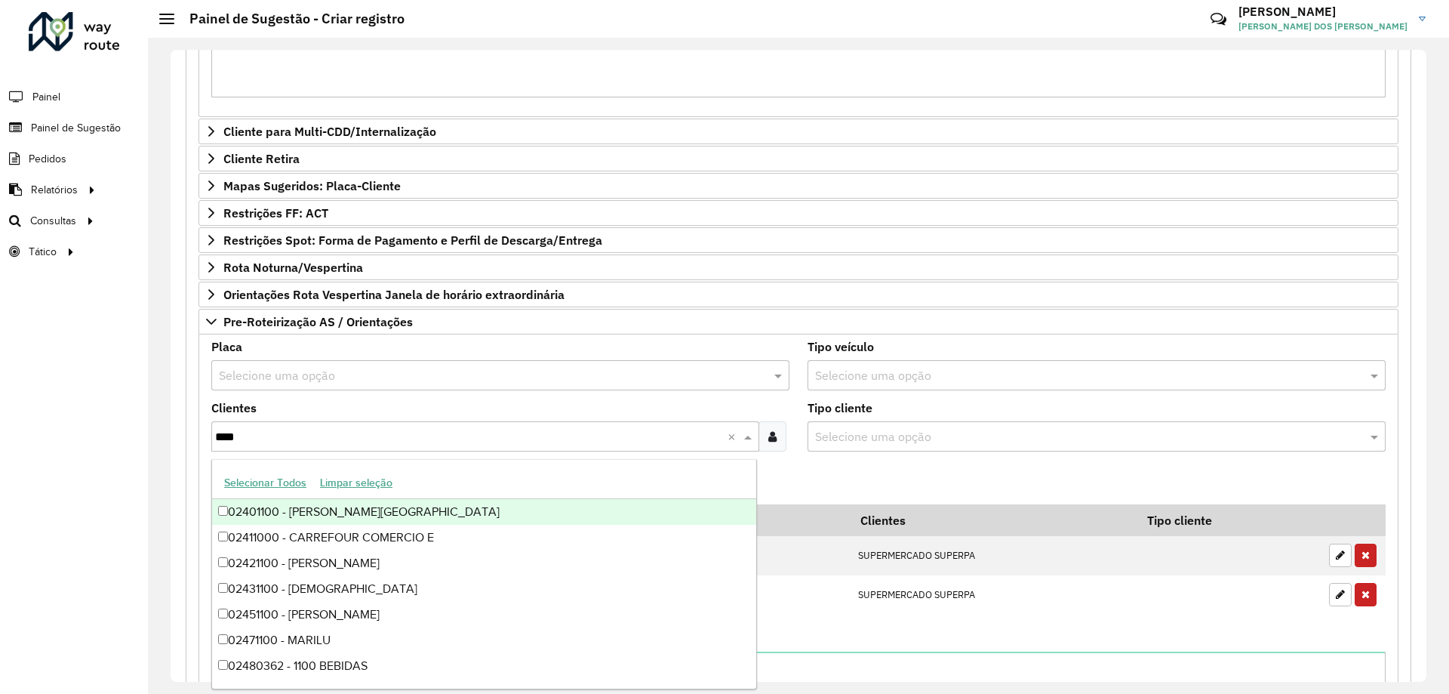
type input "*****"
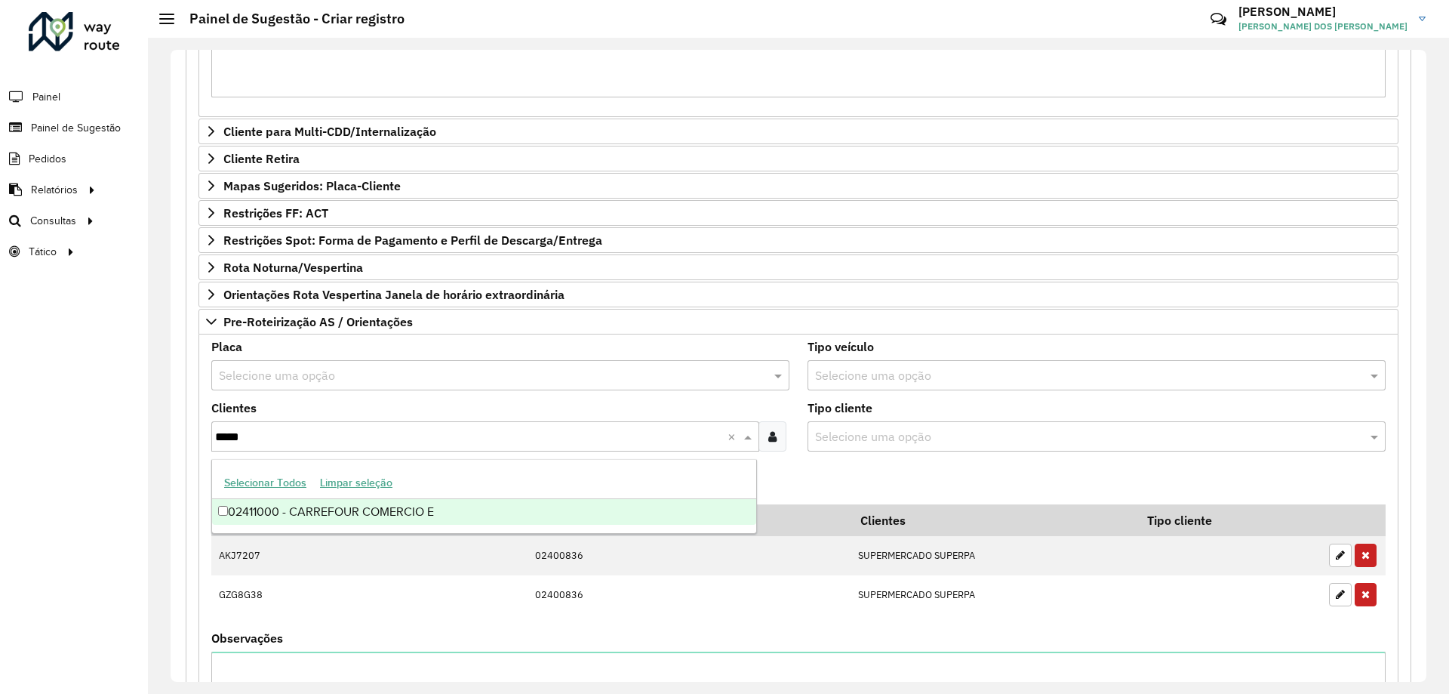
click at [373, 519] on div "02411000 - CARREFOUR COMERCIO E" at bounding box center [484, 512] width 544 height 26
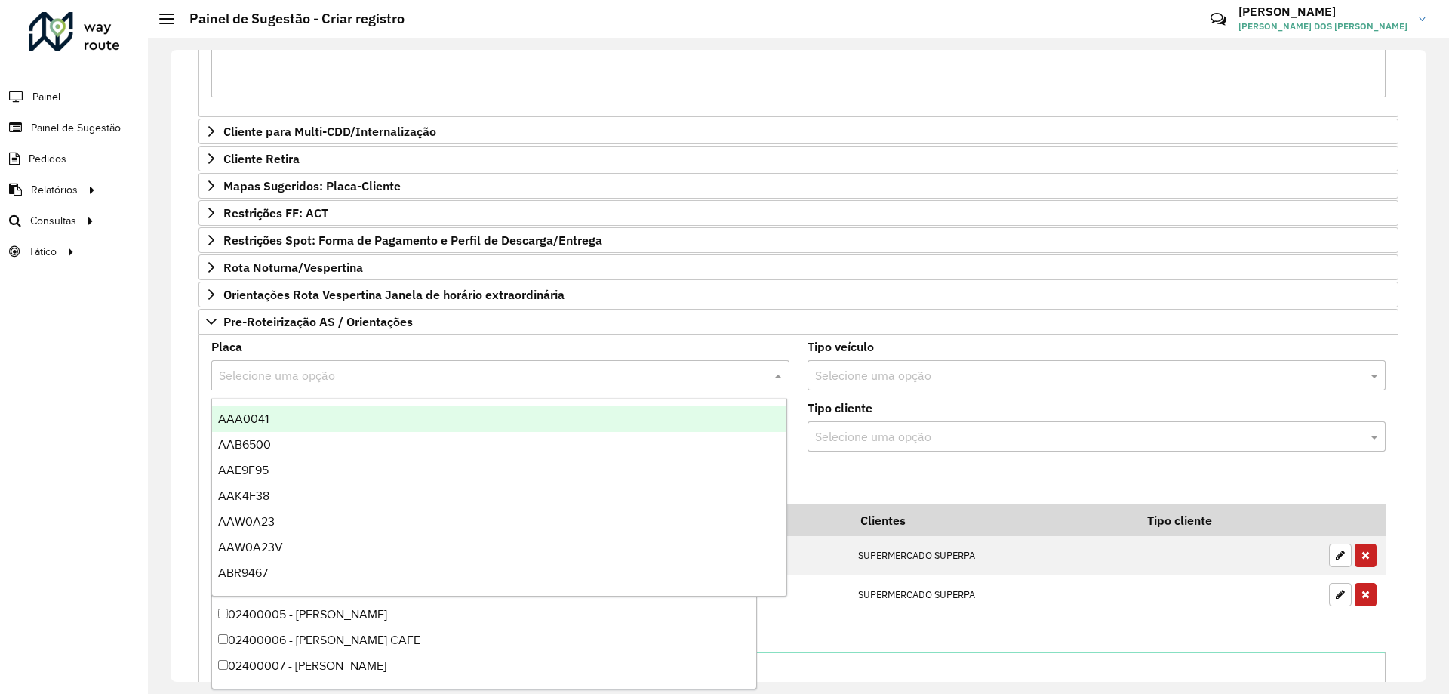
click at [306, 385] on div "Selecione uma opção" at bounding box center [500, 375] width 578 height 30
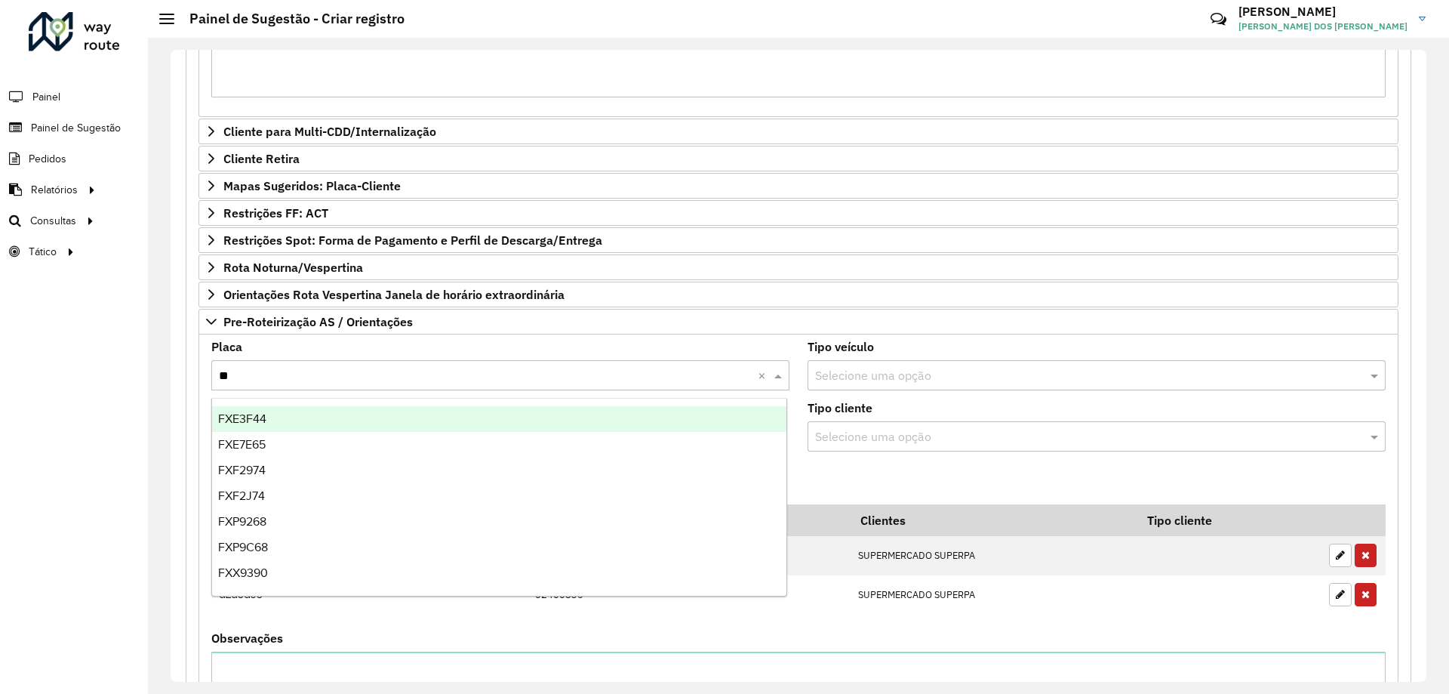
type input "***"
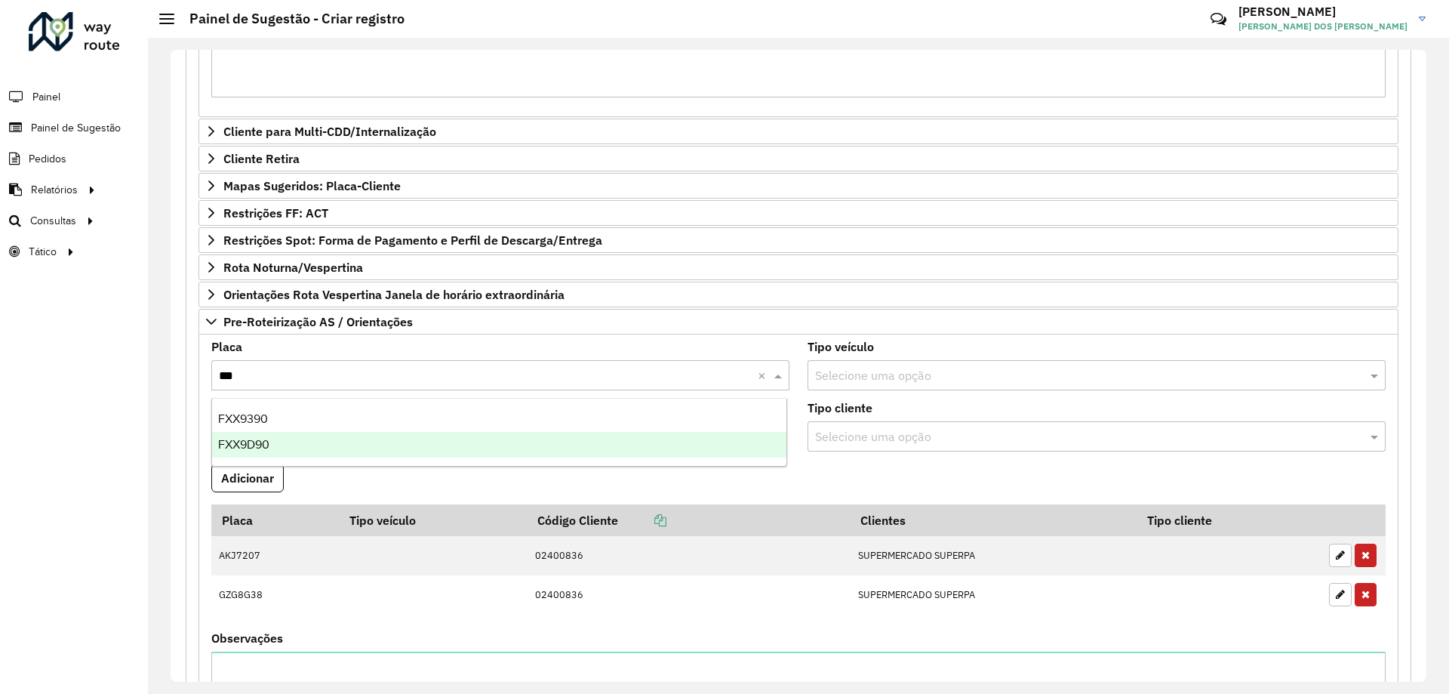
click at [320, 439] on div "FXX9D90" at bounding box center [499, 445] width 574 height 26
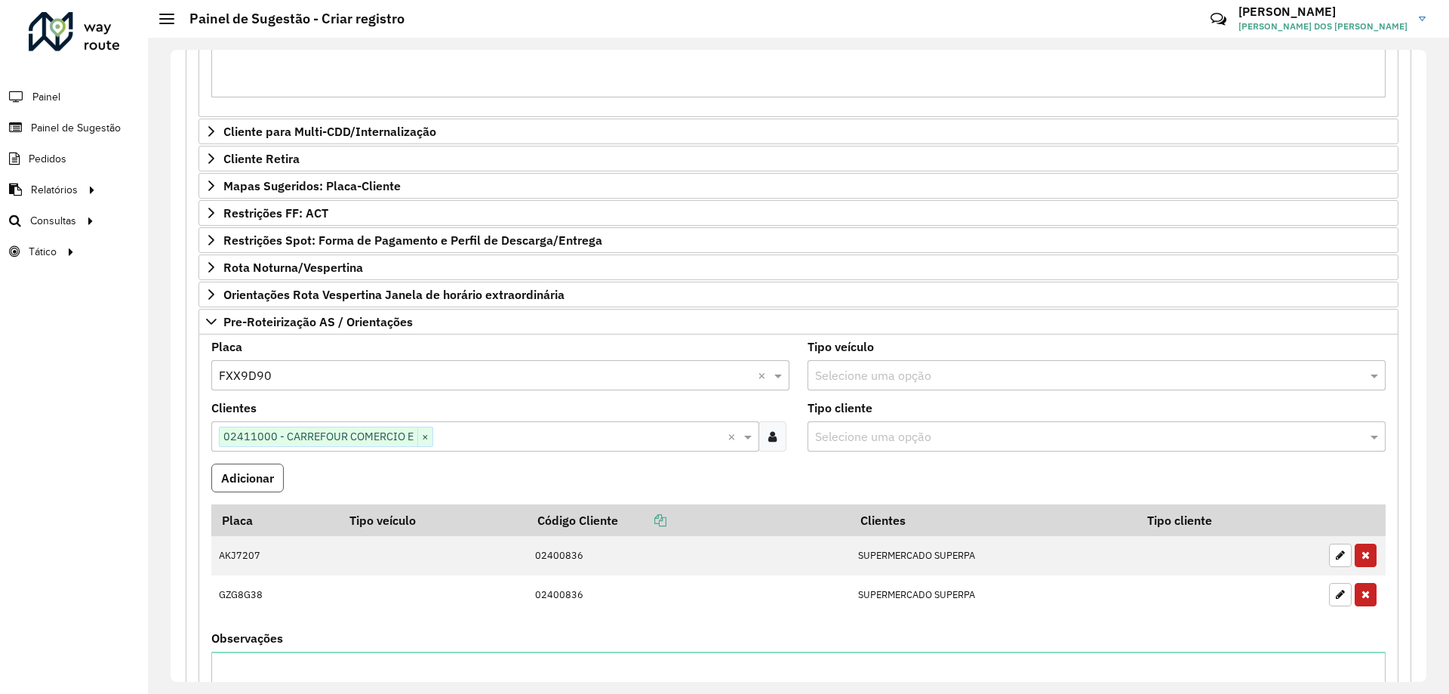
click at [254, 479] on button "Adicionar" at bounding box center [247, 477] width 72 height 29
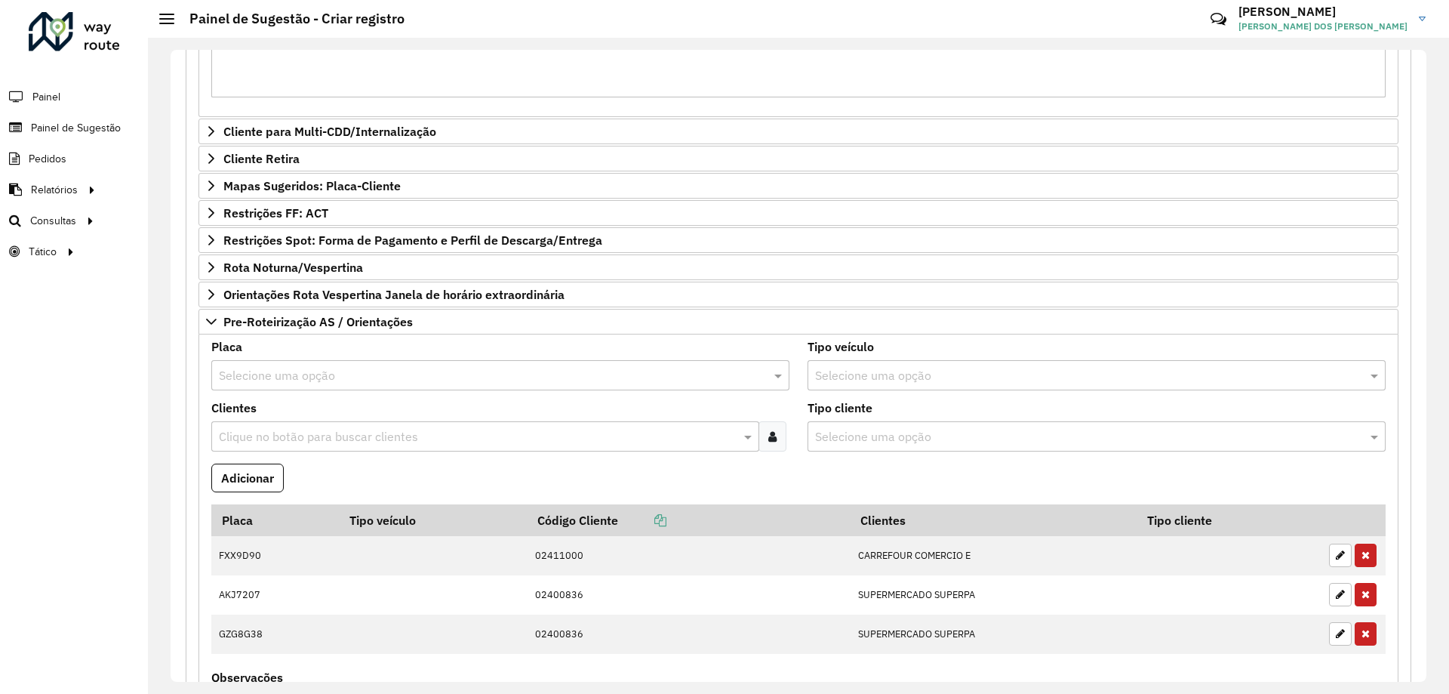
click at [418, 478] on formly-field "Adicionar" at bounding box center [798, 483] width 1193 height 41
click at [278, 428] on input "text" at bounding box center [477, 437] width 525 height 18
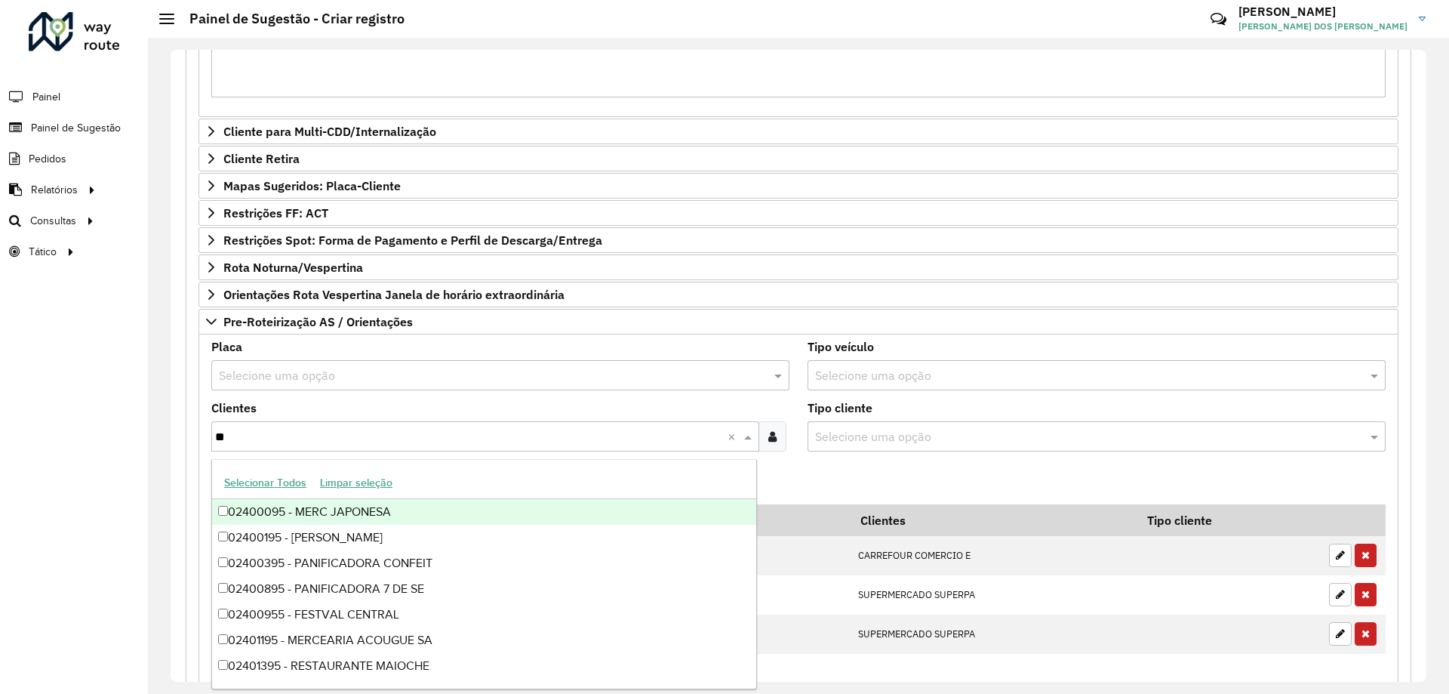
type input "***"
click at [415, 504] on div "02400955 - FESTVAL CENTRAL" at bounding box center [484, 512] width 544 height 26
click at [325, 386] on div "Selecione uma opção" at bounding box center [500, 375] width 578 height 30
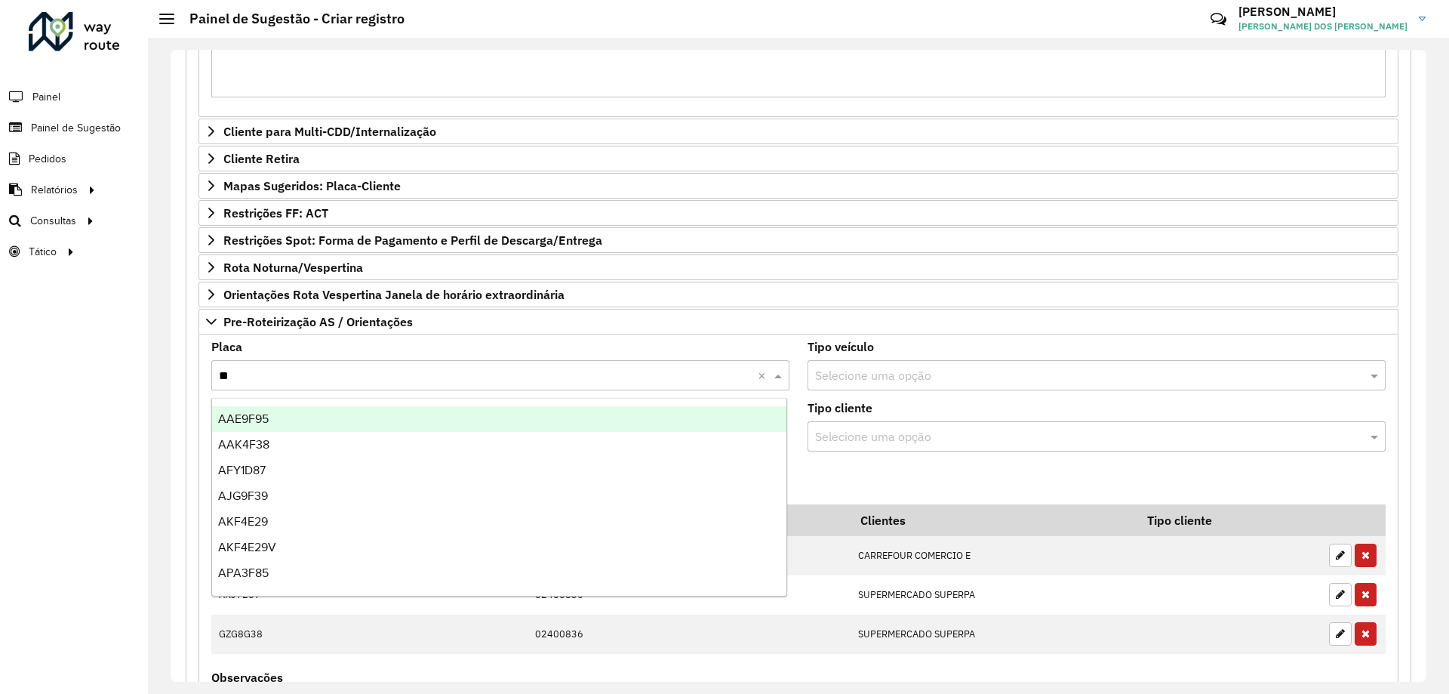
type input "***"
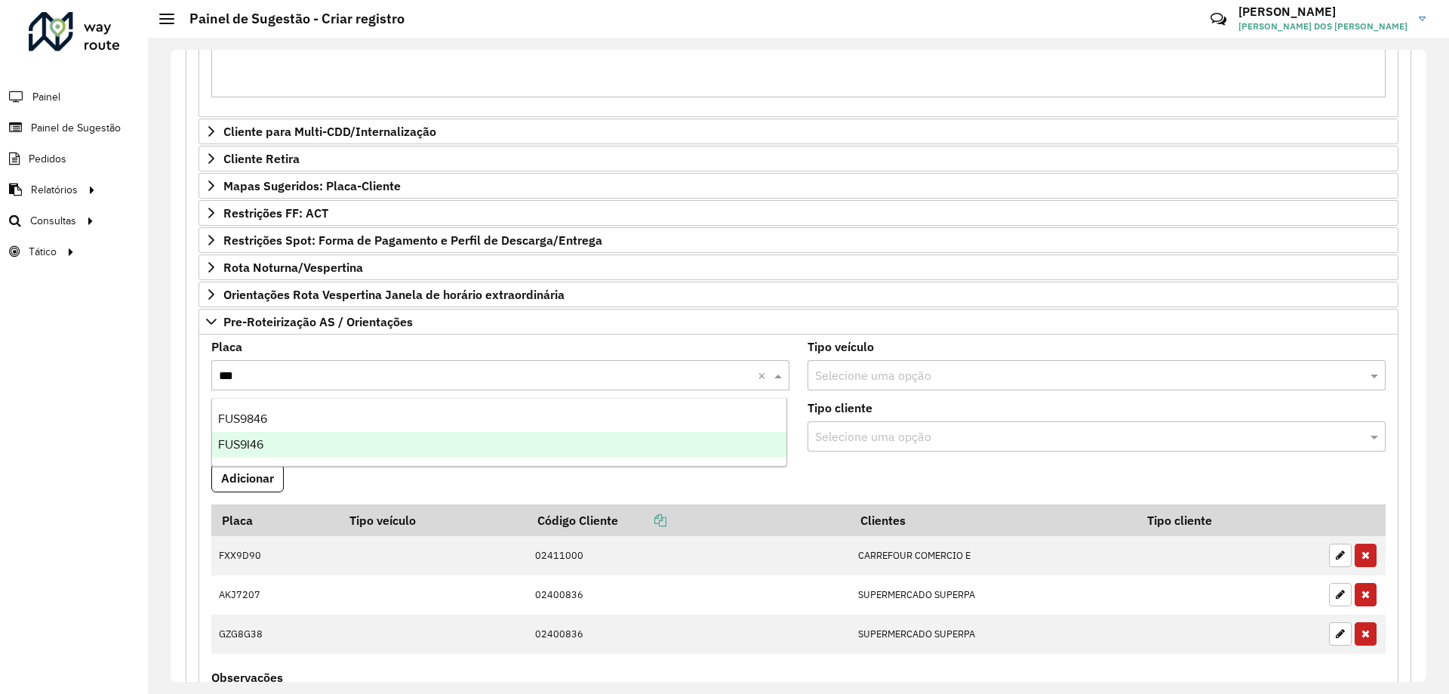
click at [269, 439] on div "FUS9I46" at bounding box center [499, 445] width 574 height 26
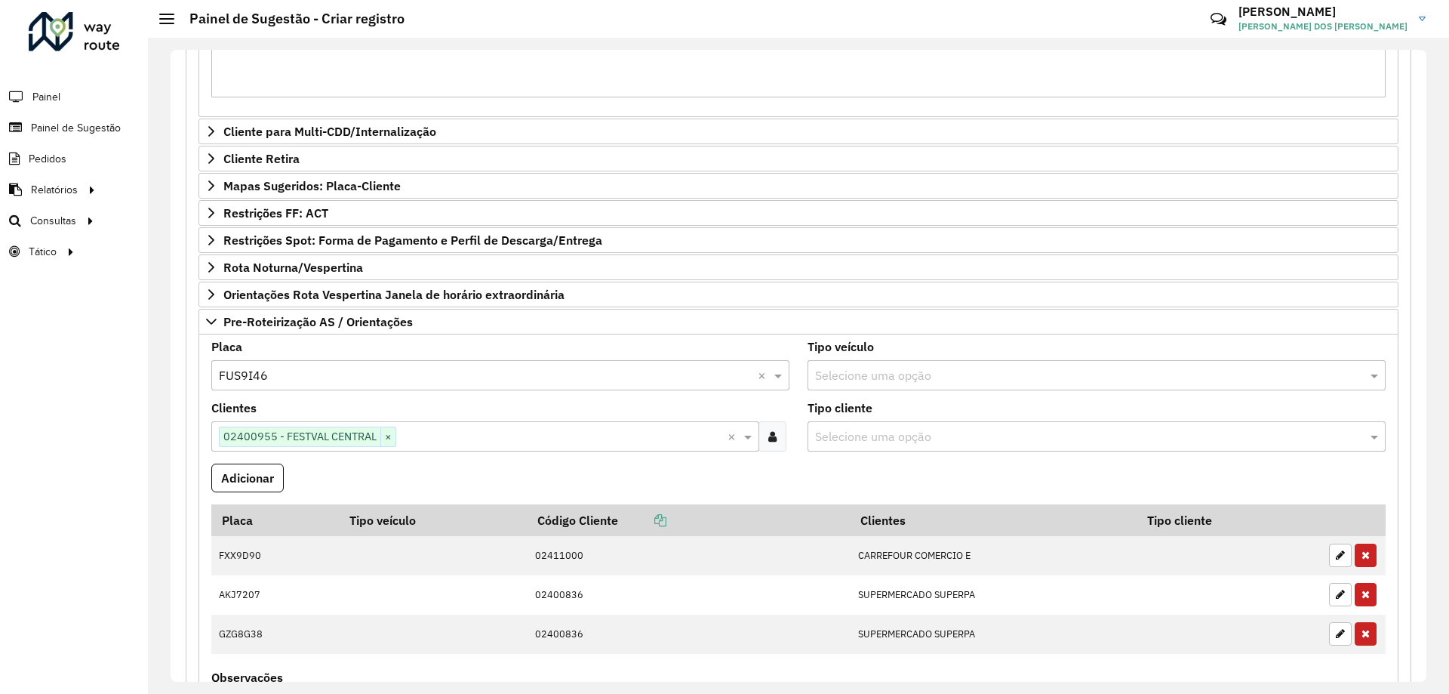
click at [943, 490] on formly-field "Adicionar" at bounding box center [798, 483] width 1193 height 41
click at [273, 475] on button "Adicionar" at bounding box center [247, 477] width 72 height 29
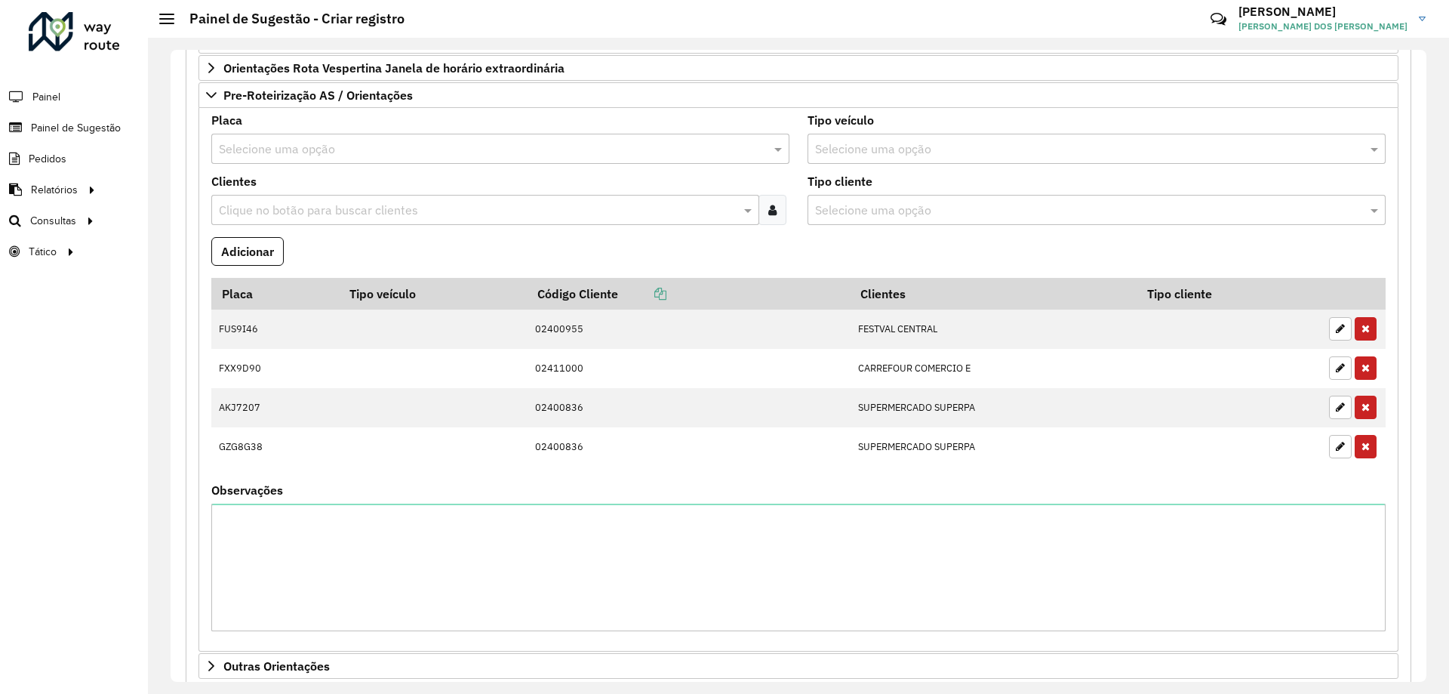
scroll to position [1248, 0]
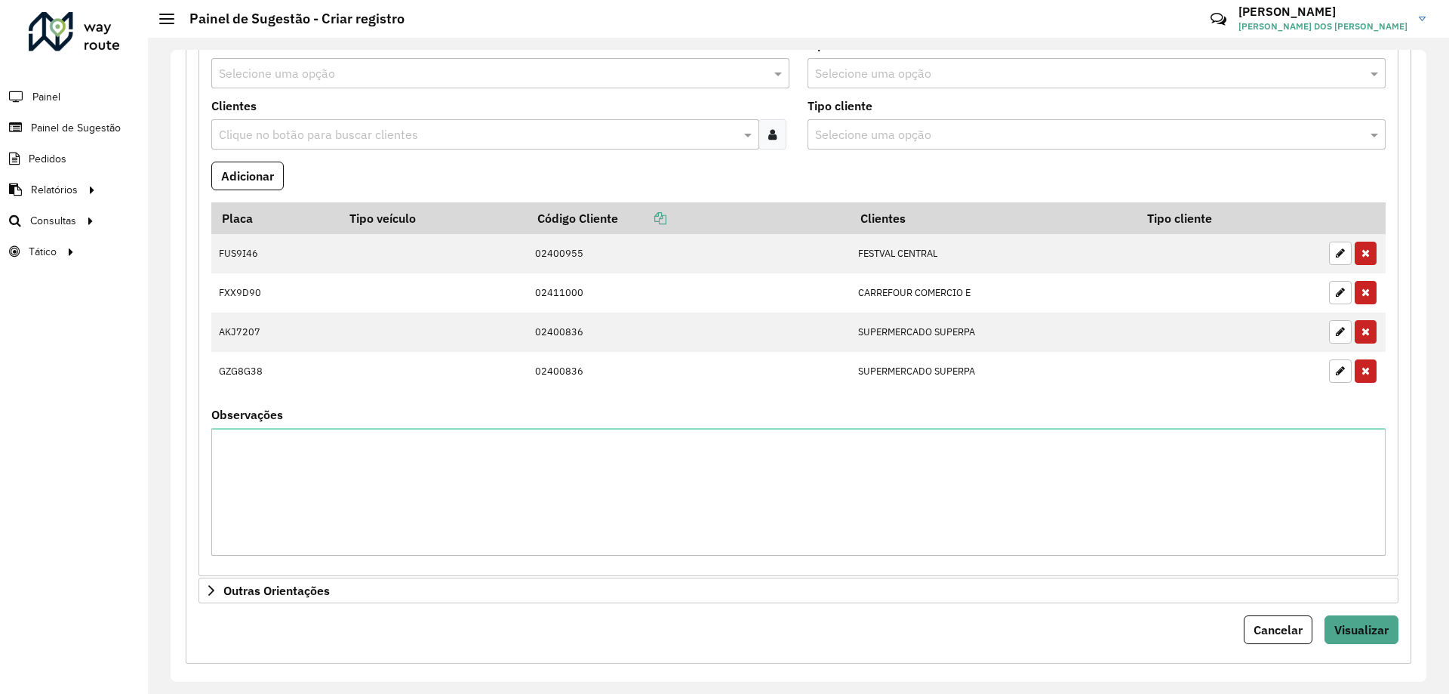
click at [363, 177] on formly-field "Adicionar" at bounding box center [798, 182] width 1193 height 41
click at [1356, 636] on span "Visualizar" at bounding box center [1362, 629] width 54 height 15
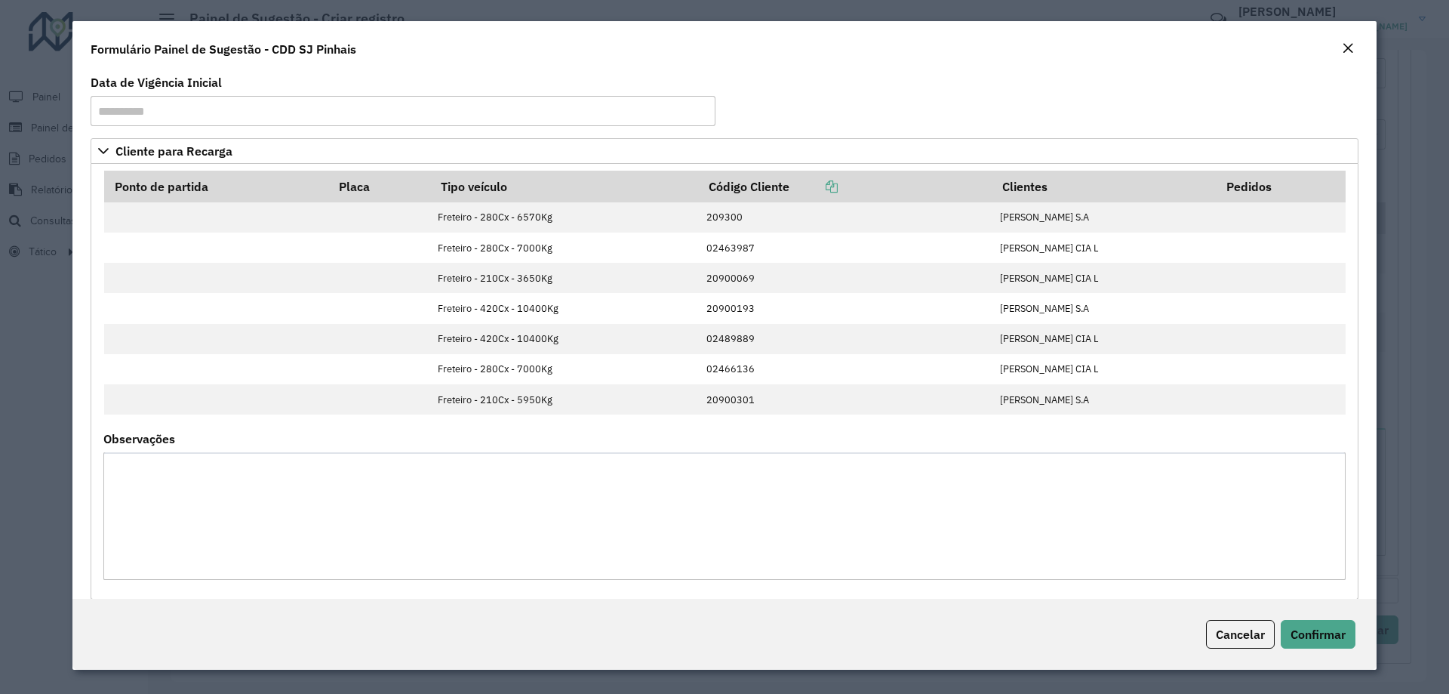
scroll to position [392, 0]
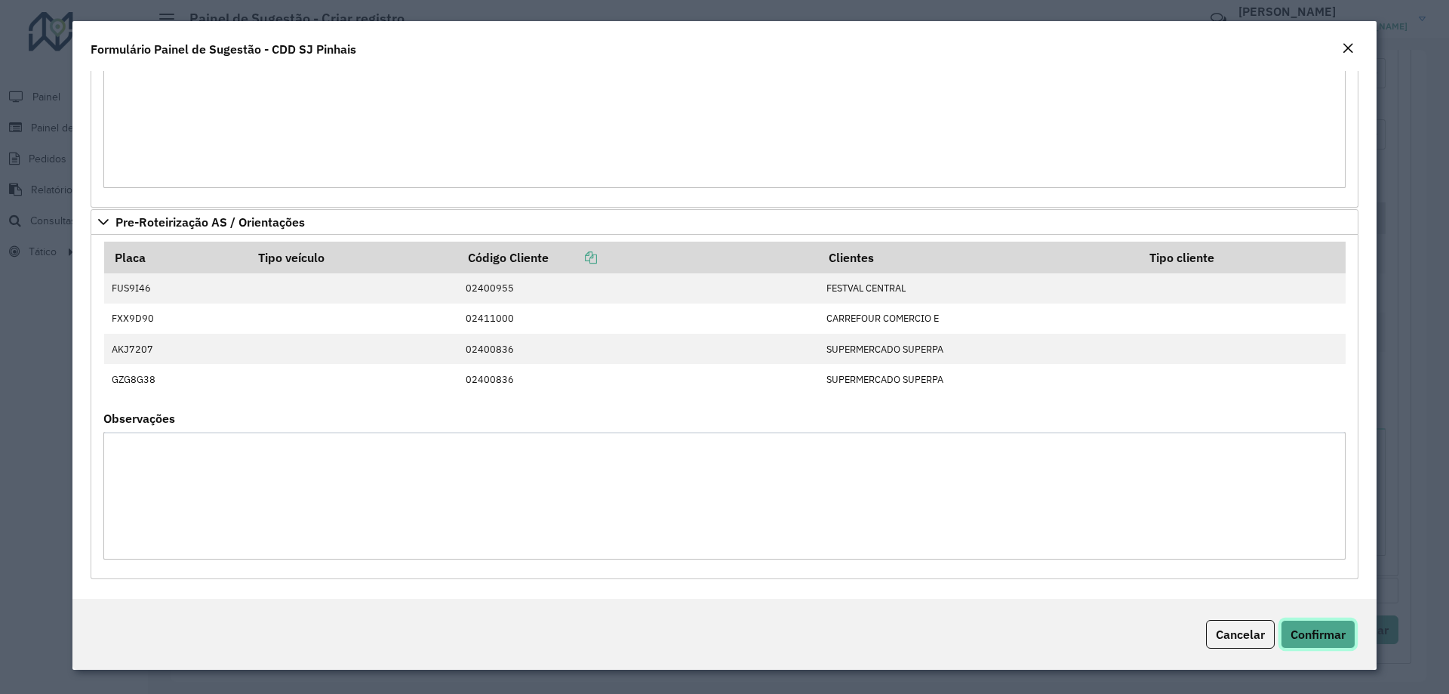
click at [1307, 628] on span "Confirmar" at bounding box center [1318, 633] width 55 height 15
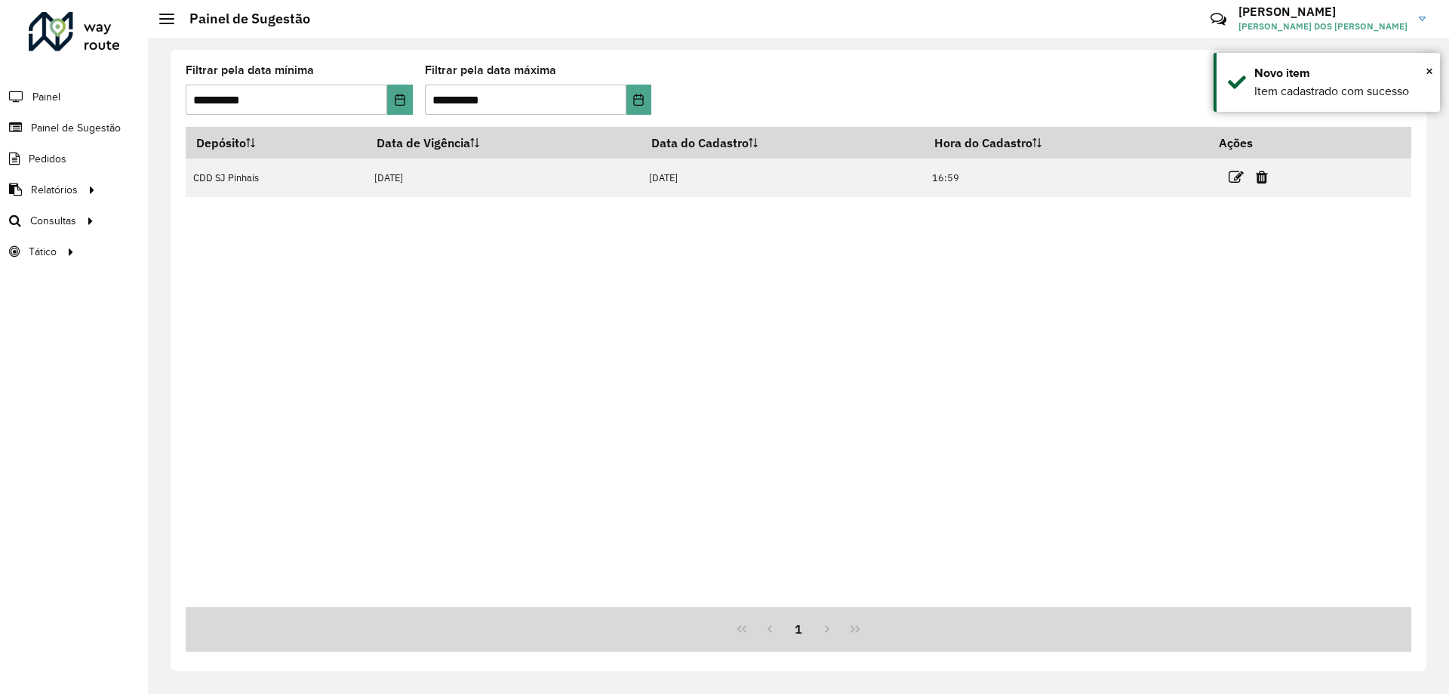
click at [956, 394] on div "Depósito Data de Vigência Data do Cadastro Hora do Cadastro Ações CDD SJ Pinhai…" at bounding box center [799, 367] width 1226 height 480
